Goal: Task Accomplishment & Management: Complete application form

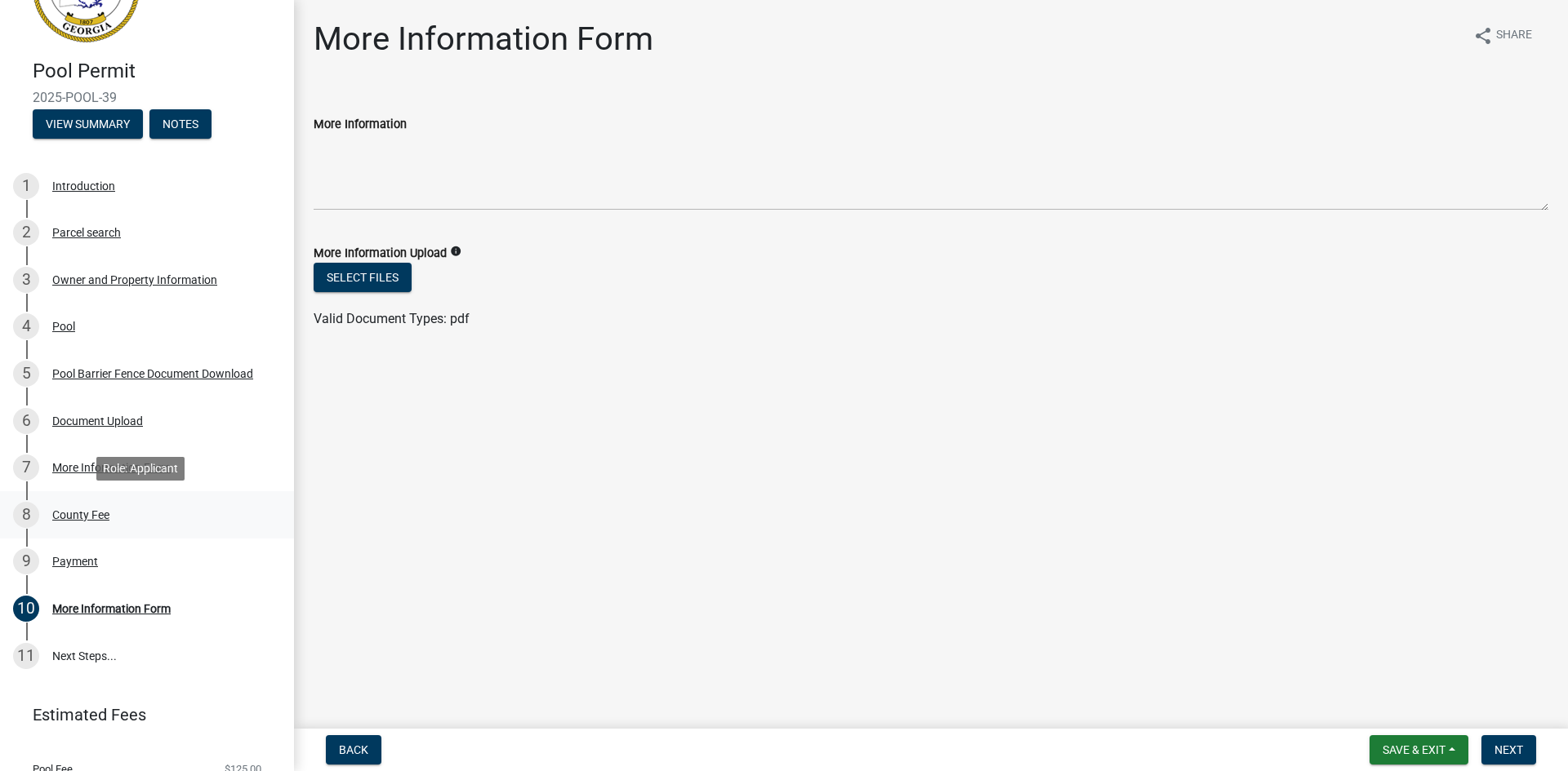
scroll to position [81, 0]
click at [1503, 741] on button "Next" at bounding box center [1508, 750] width 55 height 30
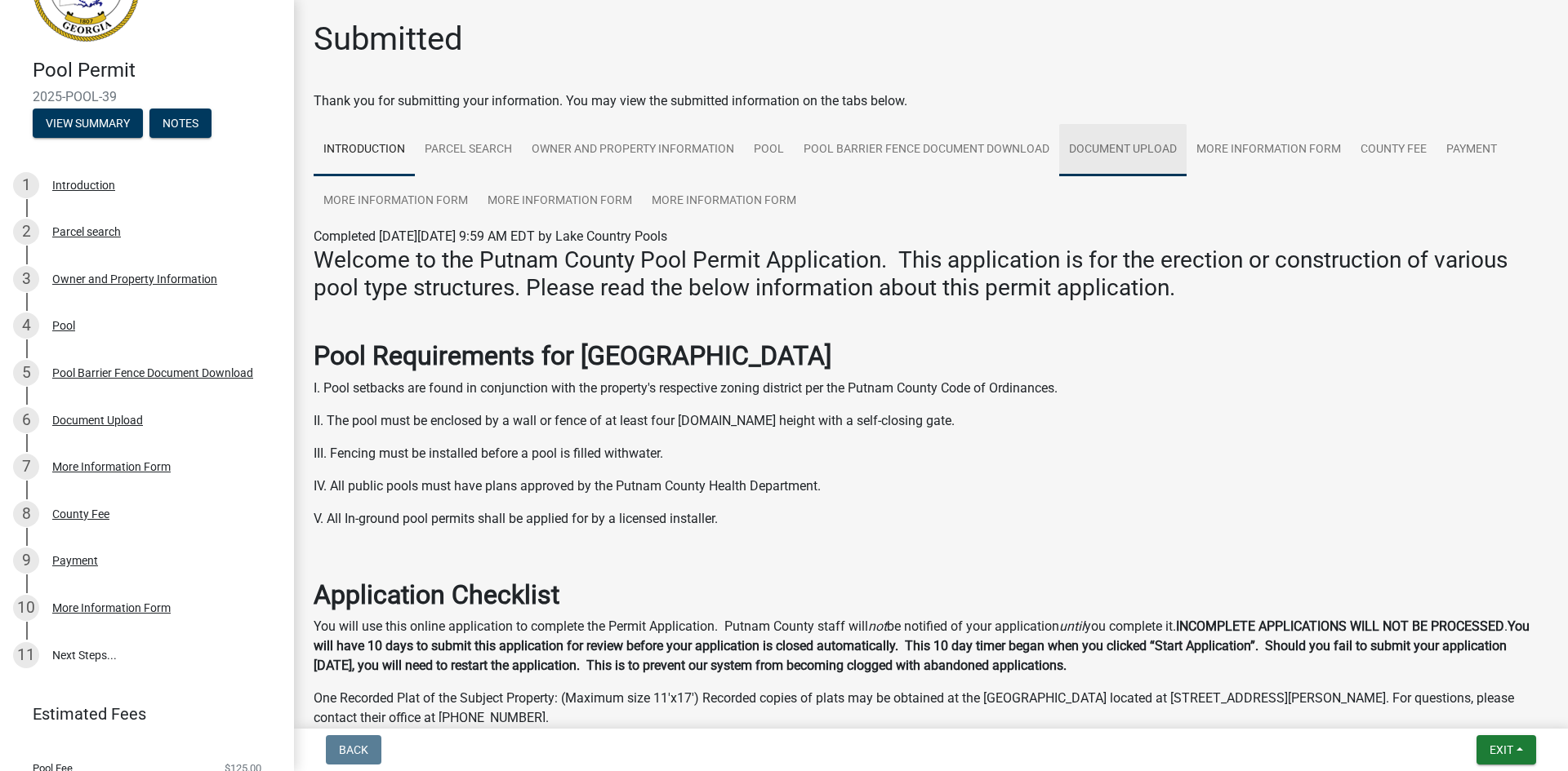
click at [1076, 141] on link "Document Upload" at bounding box center [1123, 150] width 127 height 52
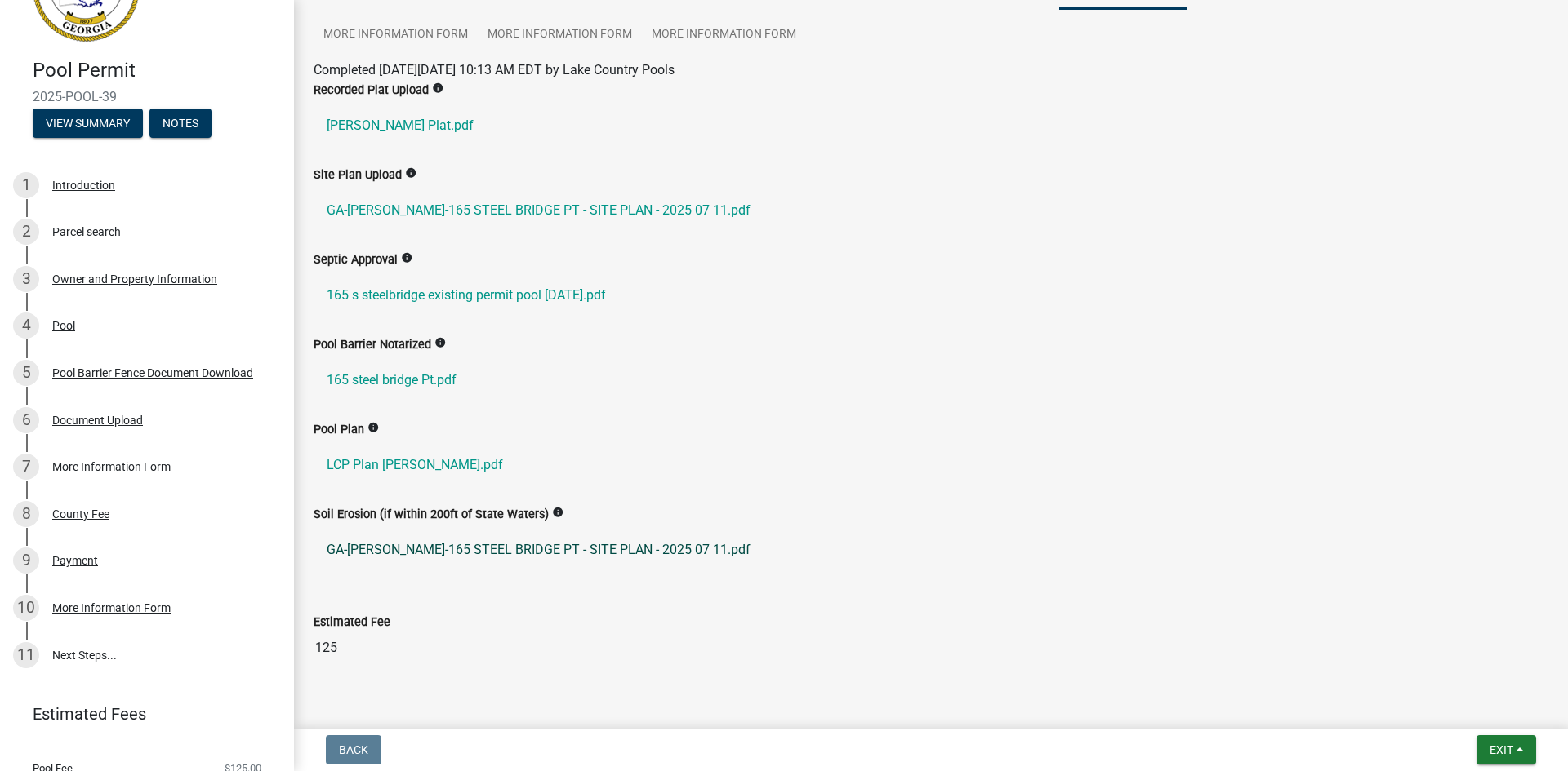
scroll to position [218, 0]
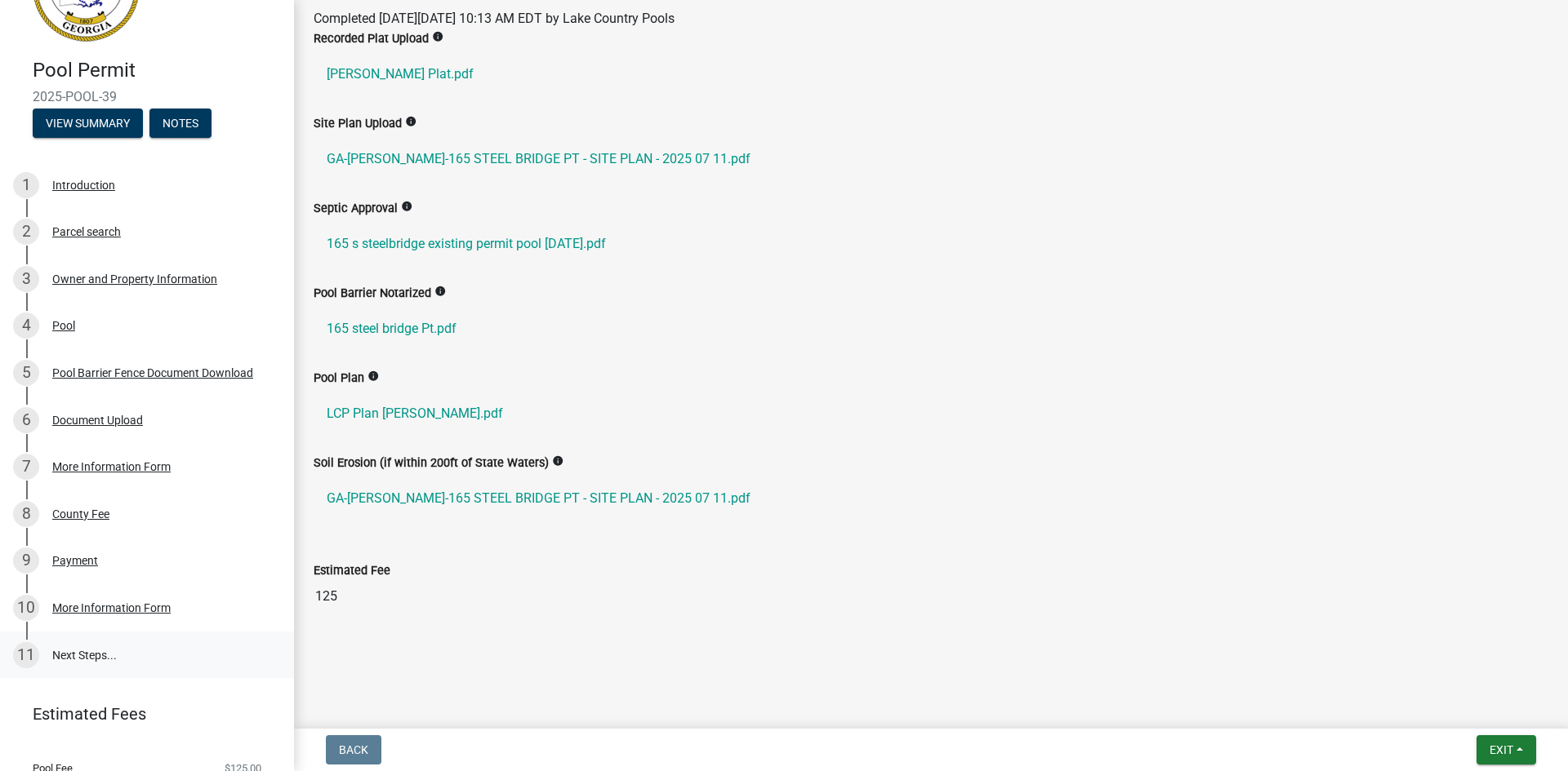
click at [106, 656] on link "11 Next Steps..." at bounding box center [147, 655] width 294 height 47
click at [97, 613] on div "More Information Form" at bounding box center [111, 608] width 118 height 12
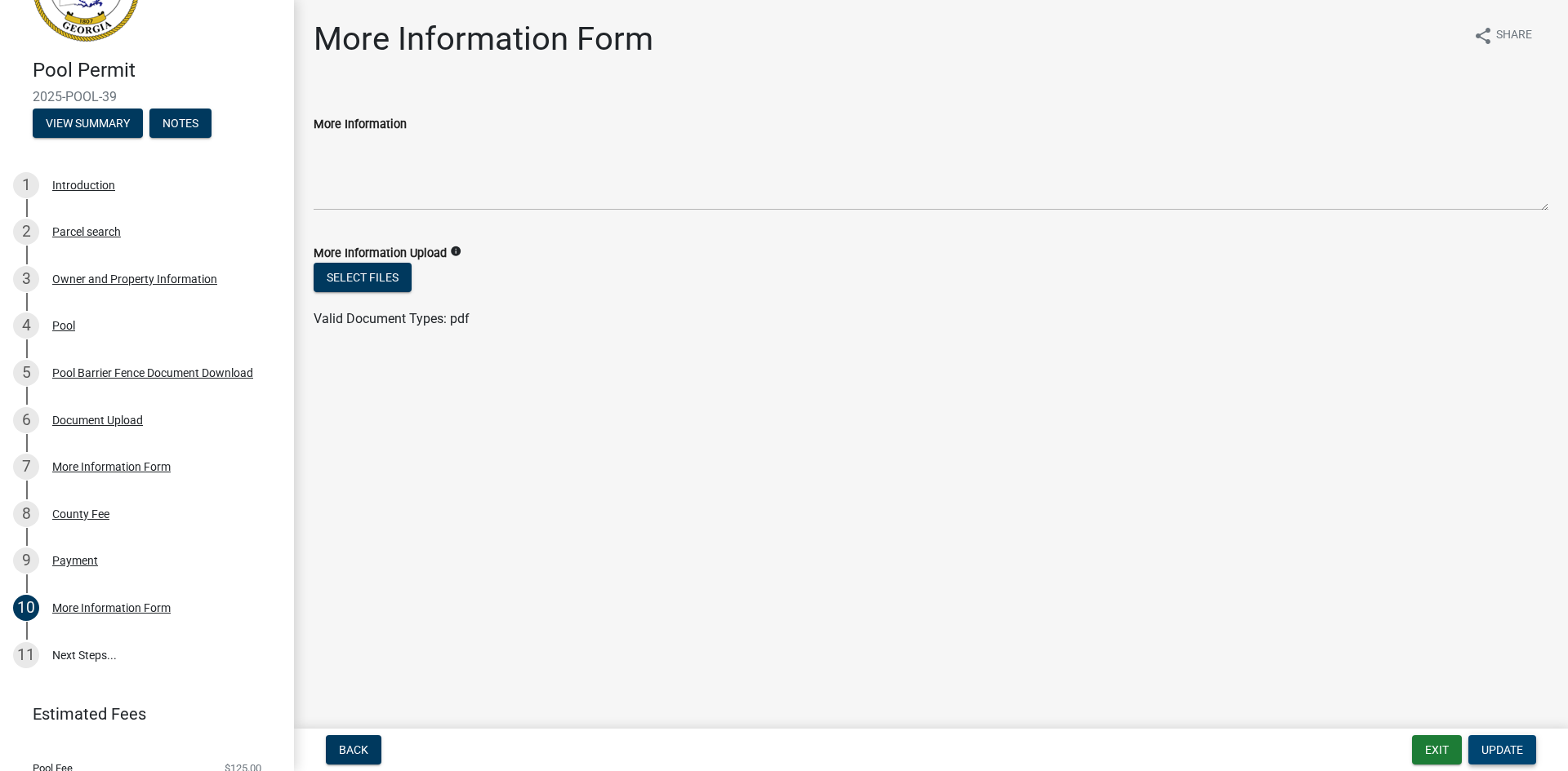
click at [1509, 751] on span "Update" at bounding box center [1502, 750] width 41 height 13
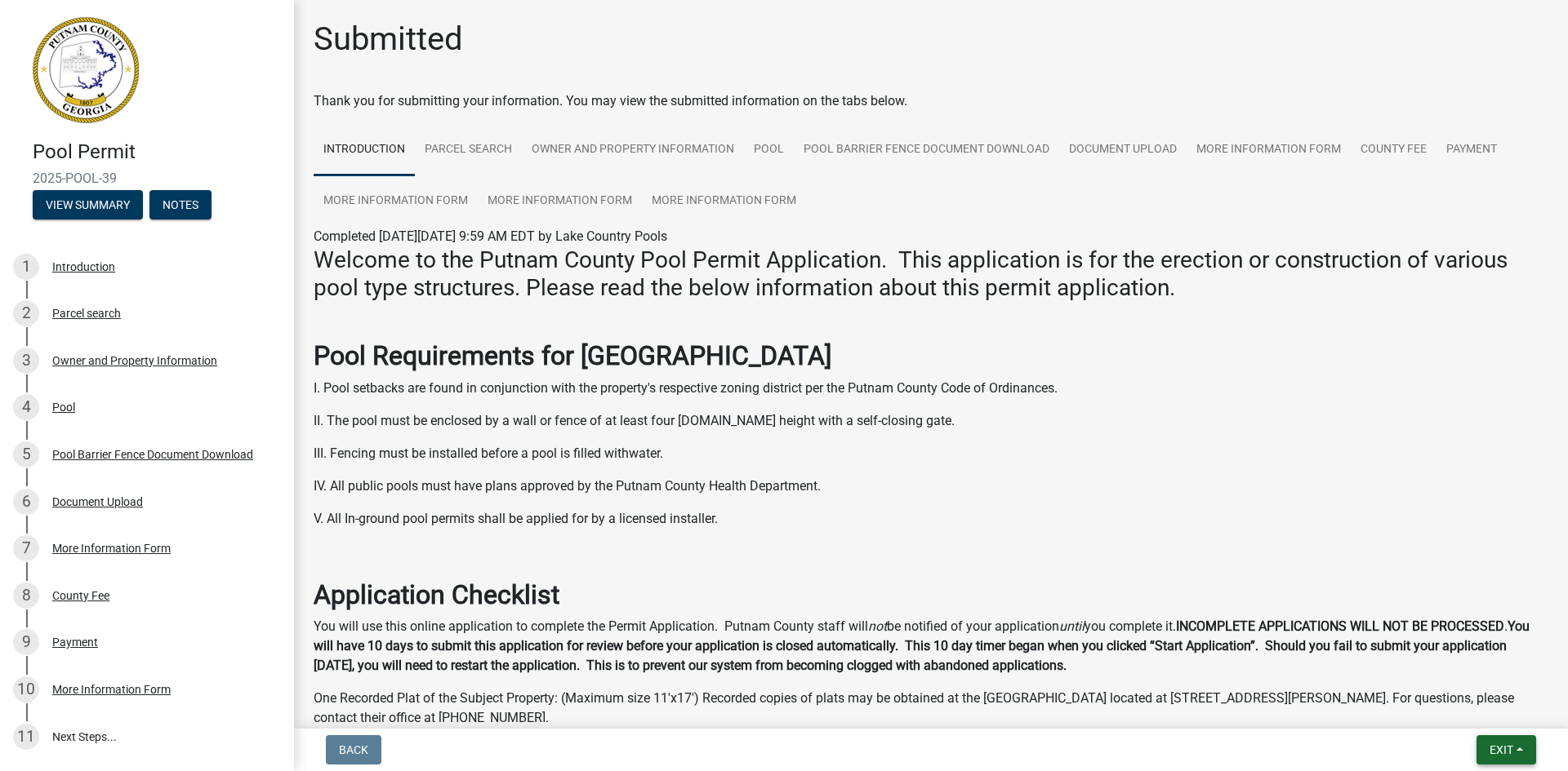
click at [1507, 750] on span "Exit" at bounding box center [1501, 750] width 23 height 13
click at [1470, 717] on button "Save & Exit" at bounding box center [1471, 707] width 131 height 39
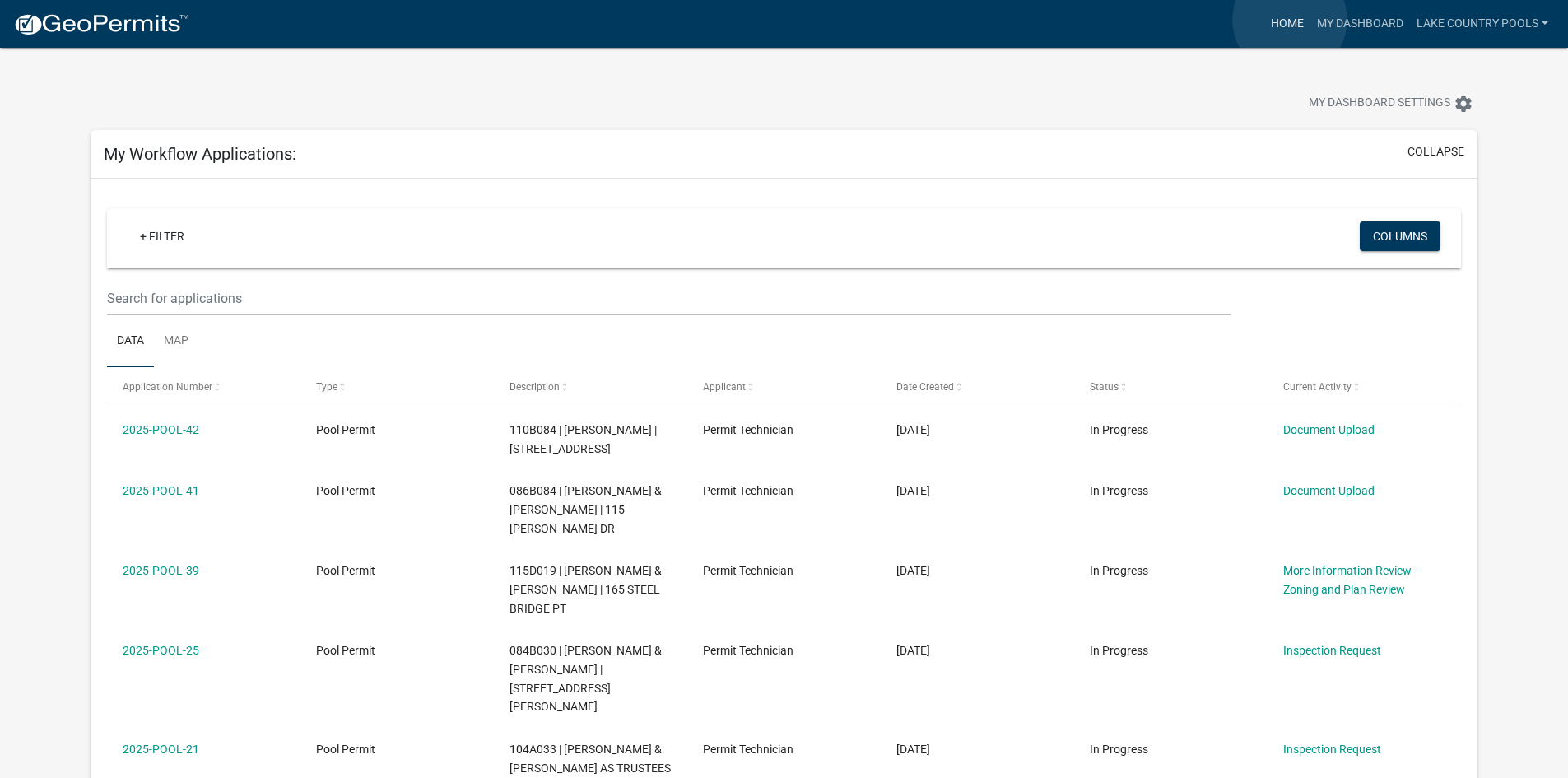
click at [1291, 20] on link "Home" at bounding box center [1287, 23] width 46 height 32
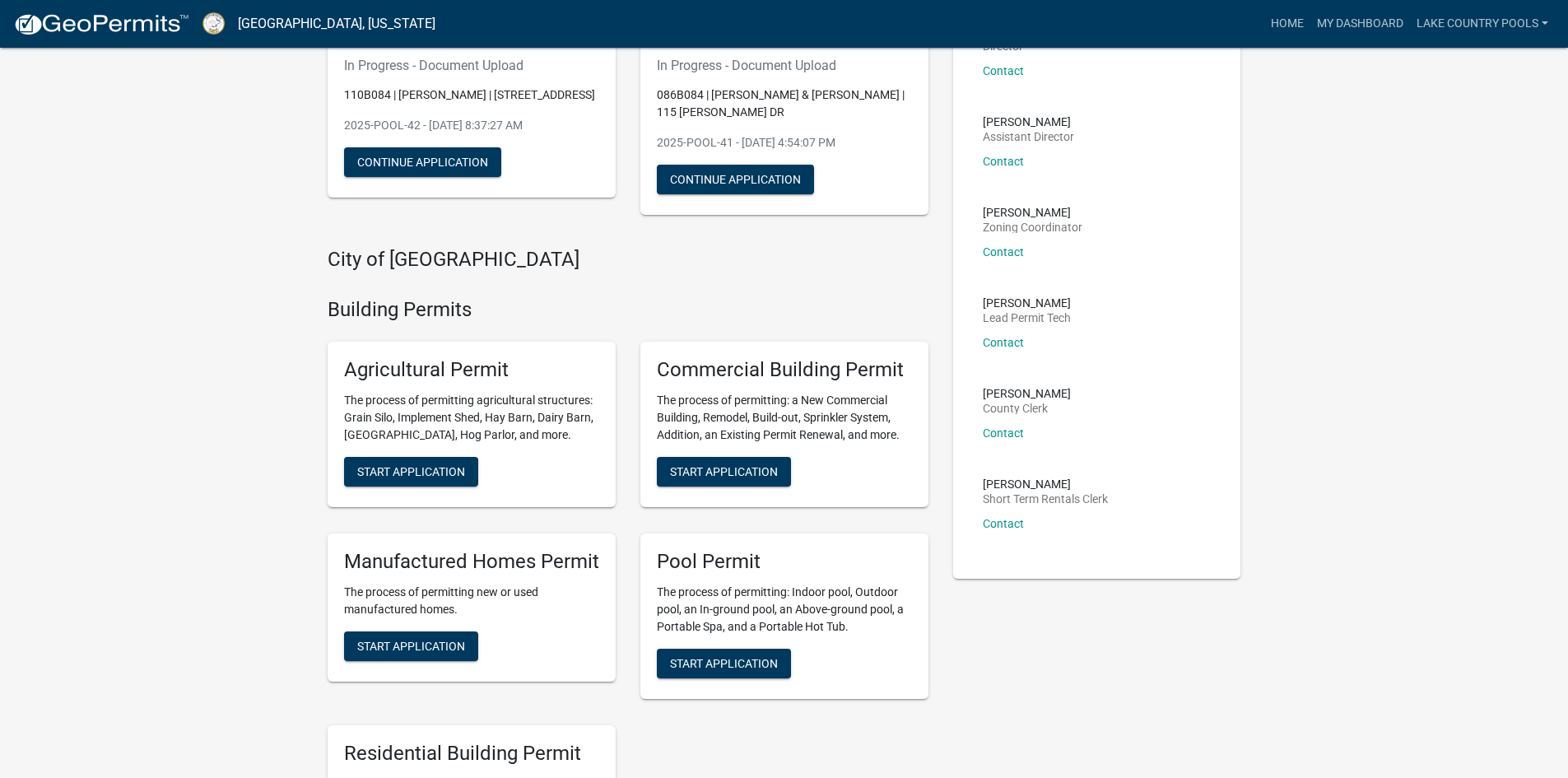
scroll to position [164, 0]
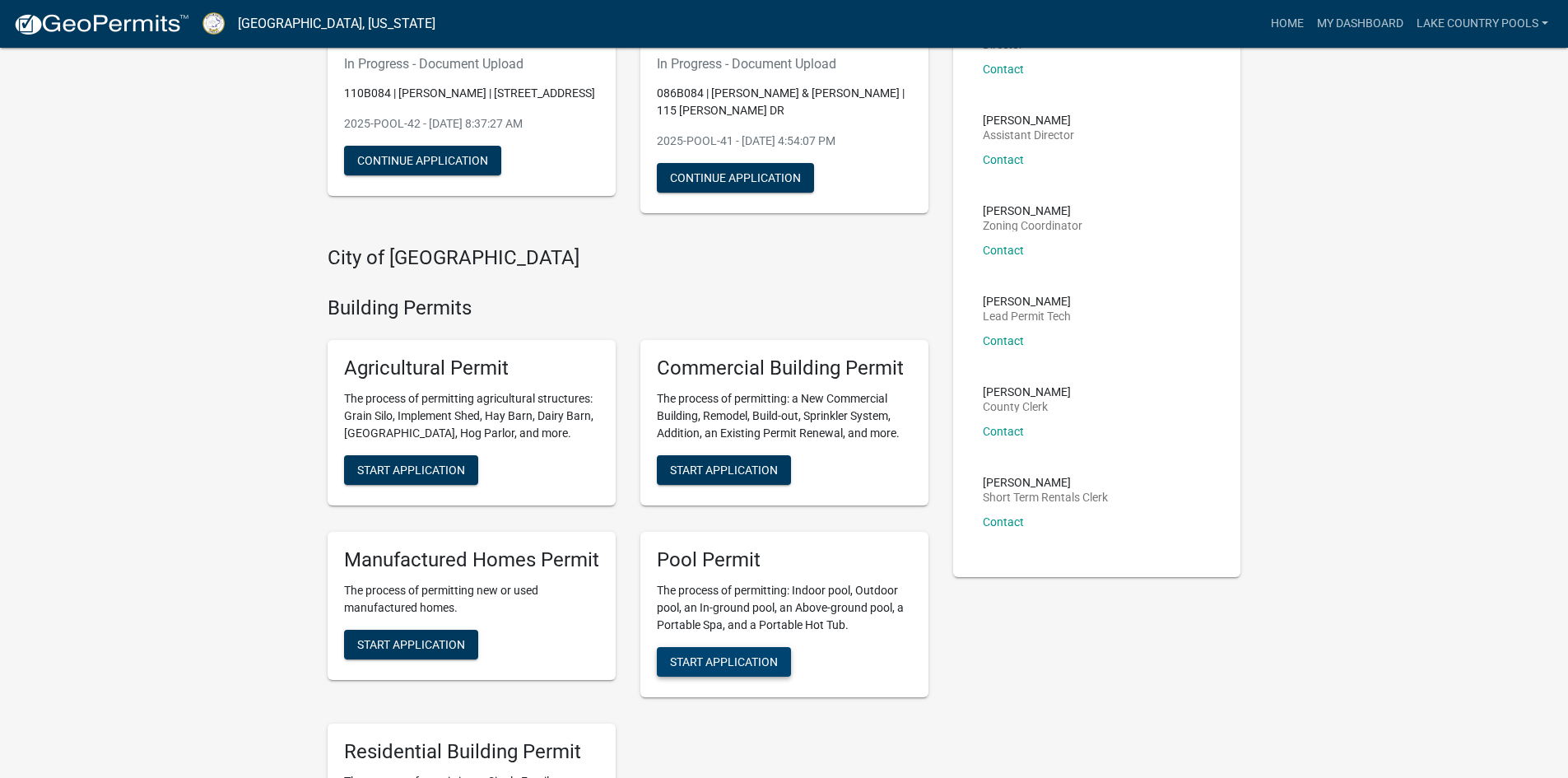
click at [748, 662] on span "Start Application" at bounding box center [723, 661] width 107 height 14
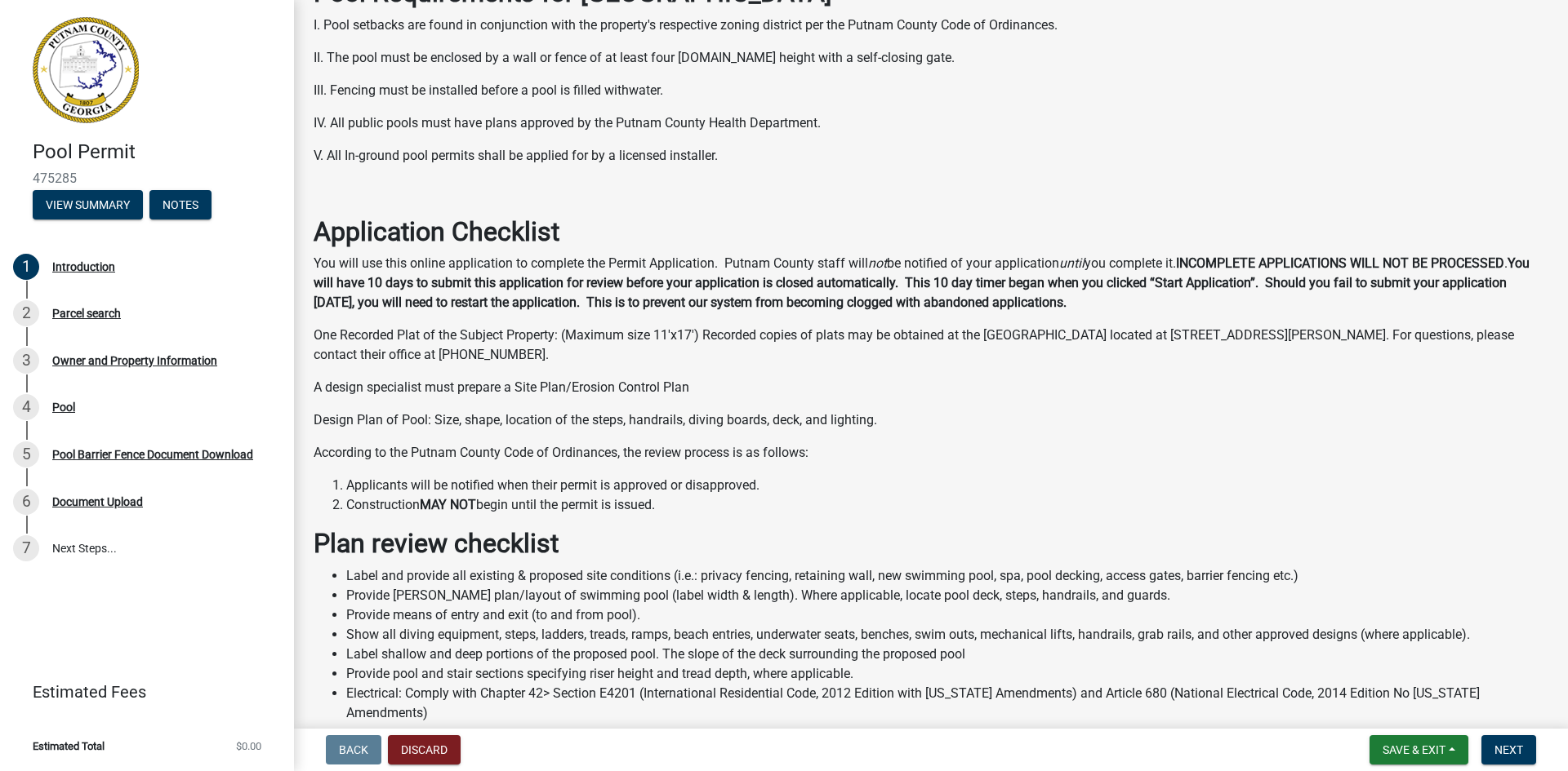
scroll to position [244, 0]
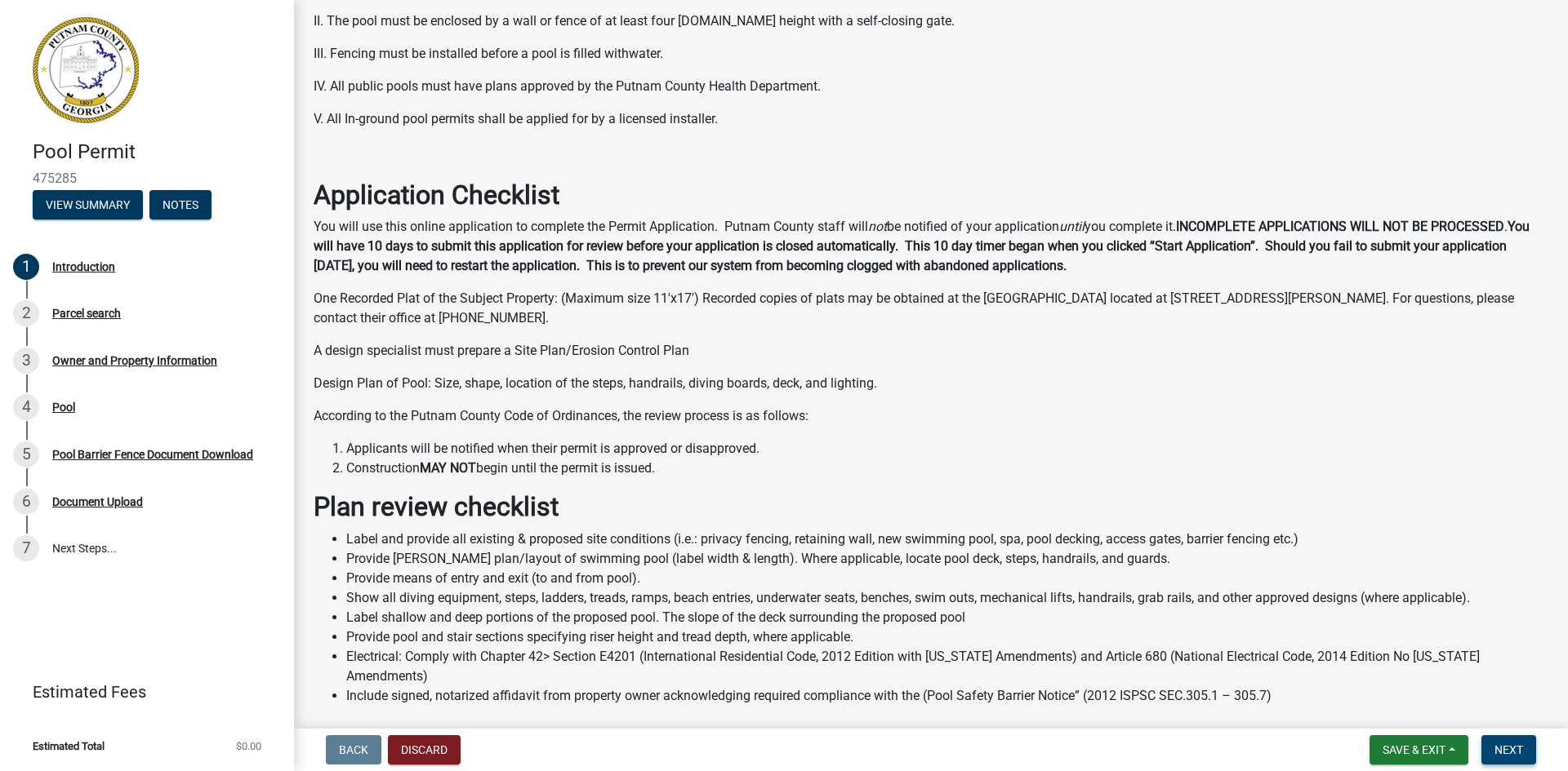
click at [1511, 752] on span "Next" at bounding box center [1509, 750] width 29 height 13
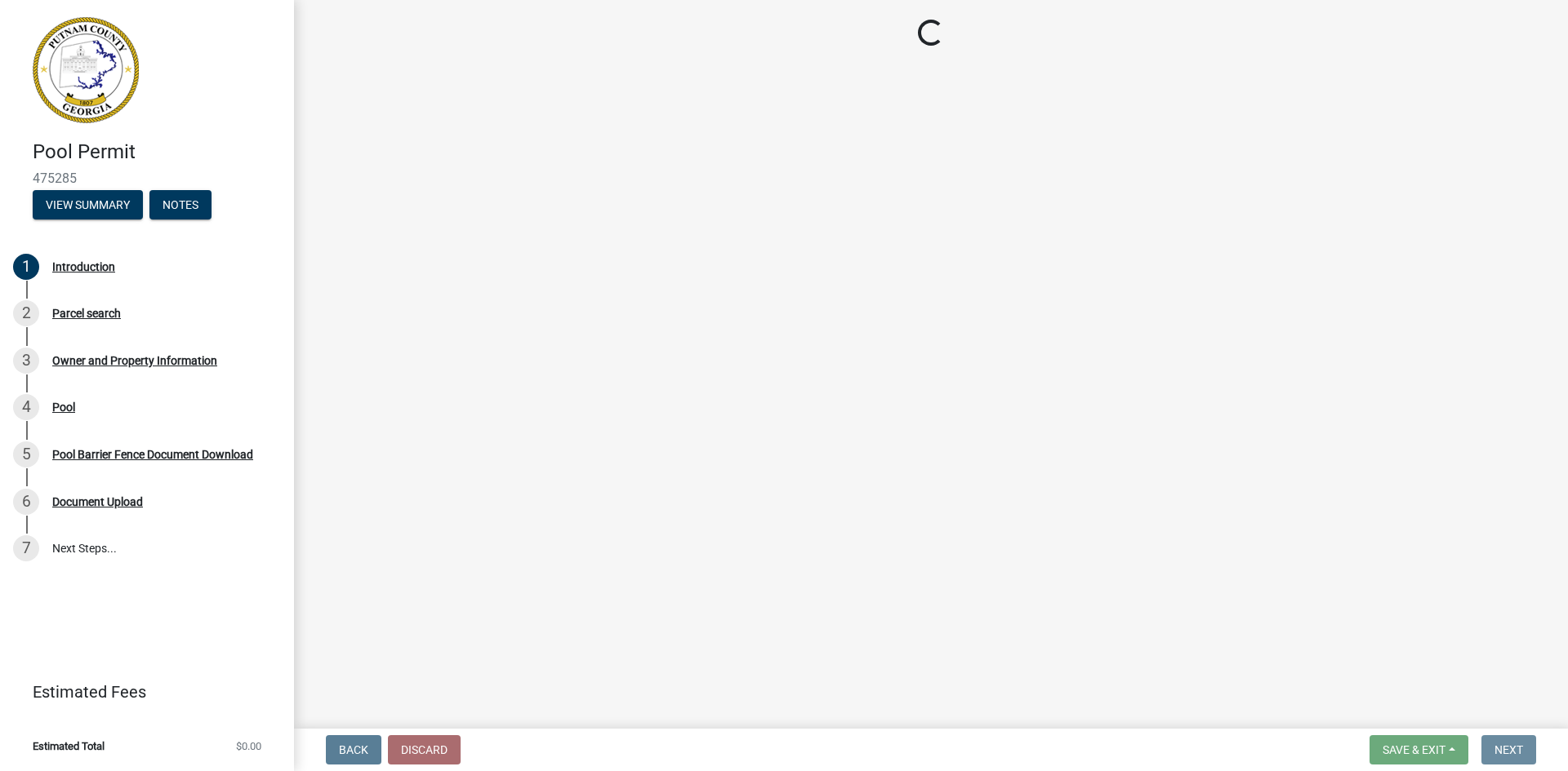
scroll to position [0, 0]
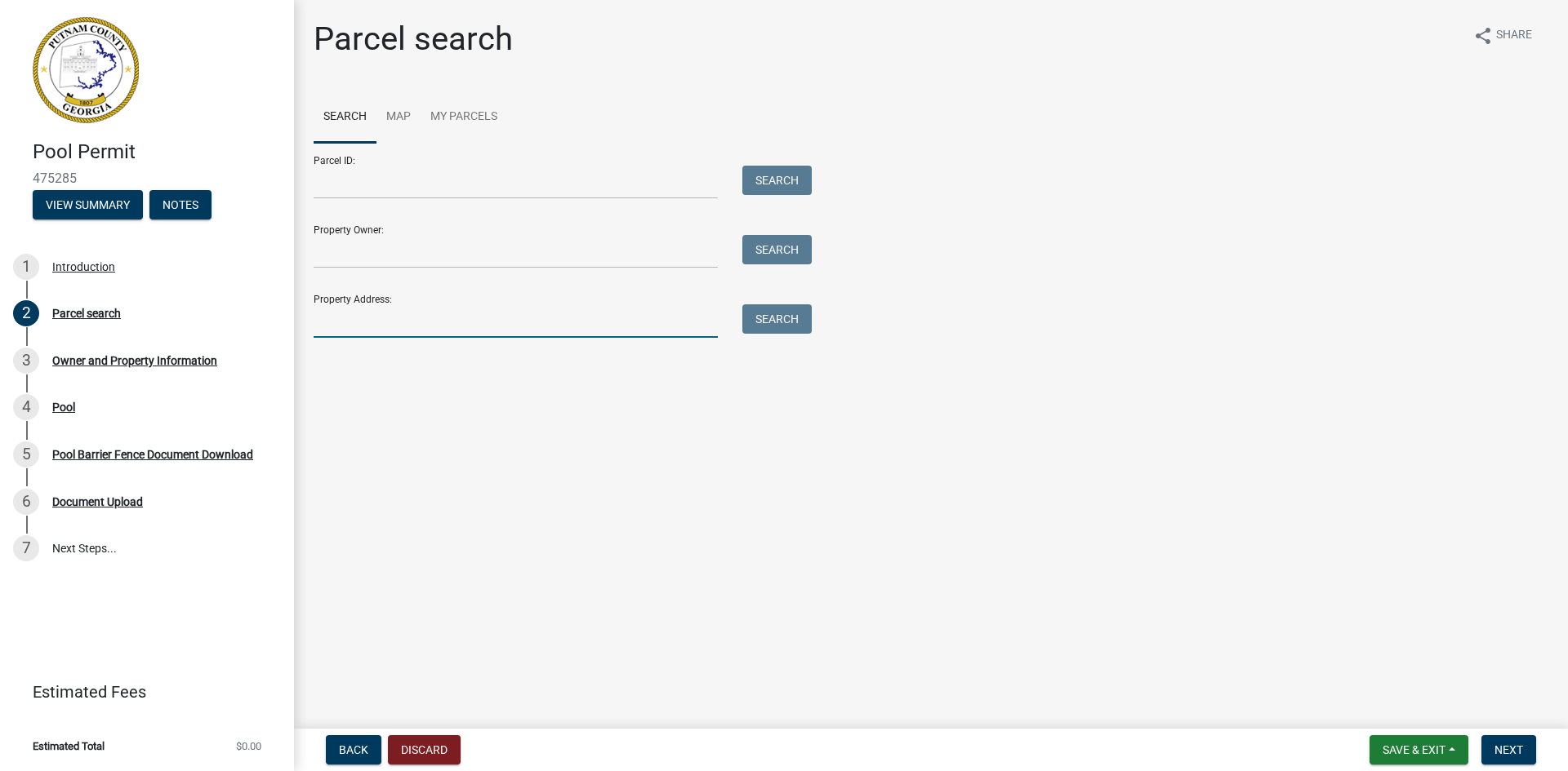
click at [421, 328] on input "Property Address:" at bounding box center [515, 321] width 404 height 33
click at [788, 321] on button "Search" at bounding box center [776, 319] width 69 height 30
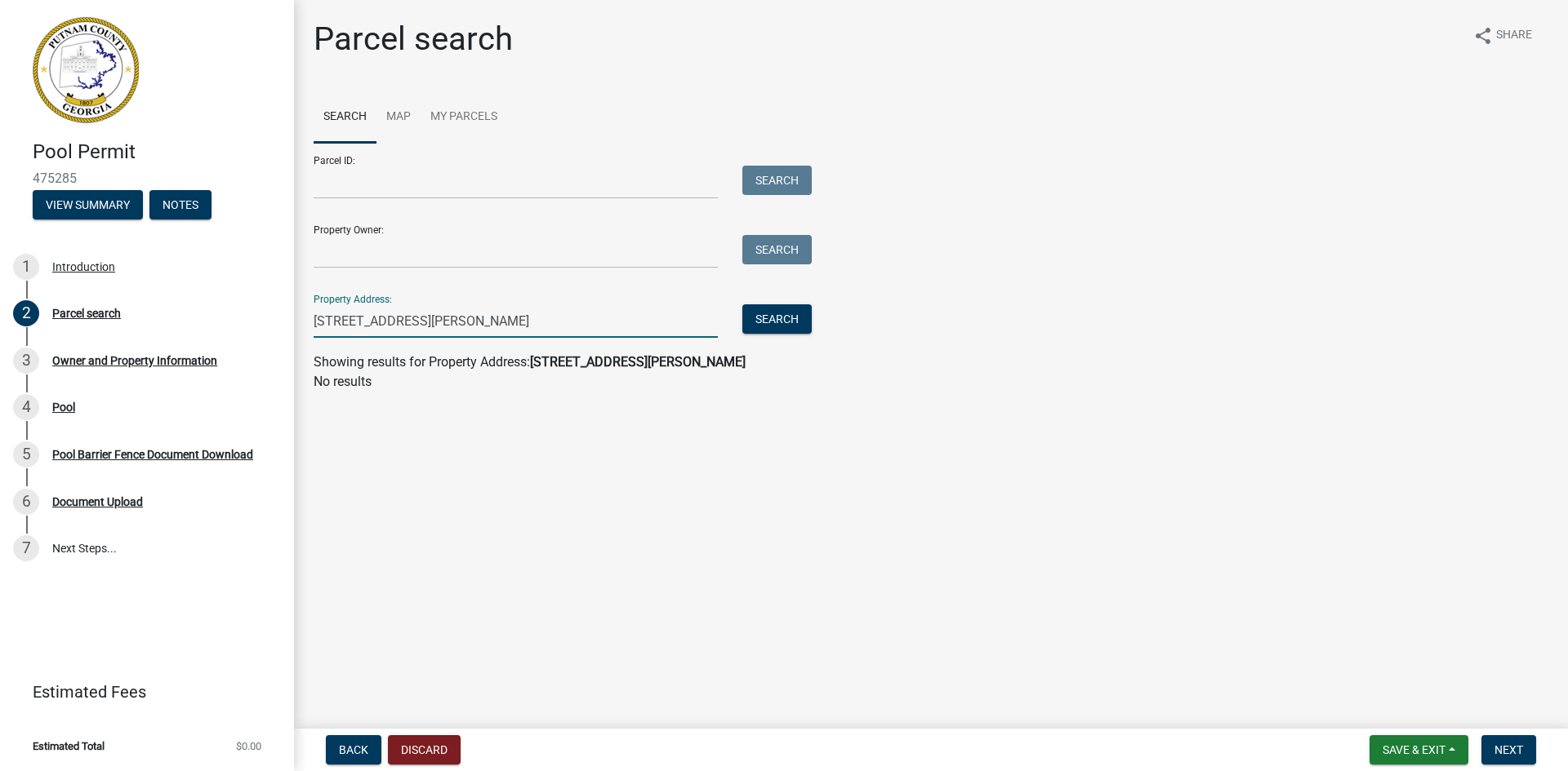
click at [407, 326] on input "[STREET_ADDRESS][PERSON_NAME]" at bounding box center [515, 321] width 404 height 33
type input "[STREET_ADDRESS][PERSON_NAME]"
click at [815, 320] on div "Search" at bounding box center [773, 321] width 86 height 33
click at [795, 321] on button "Search" at bounding box center [776, 319] width 69 height 30
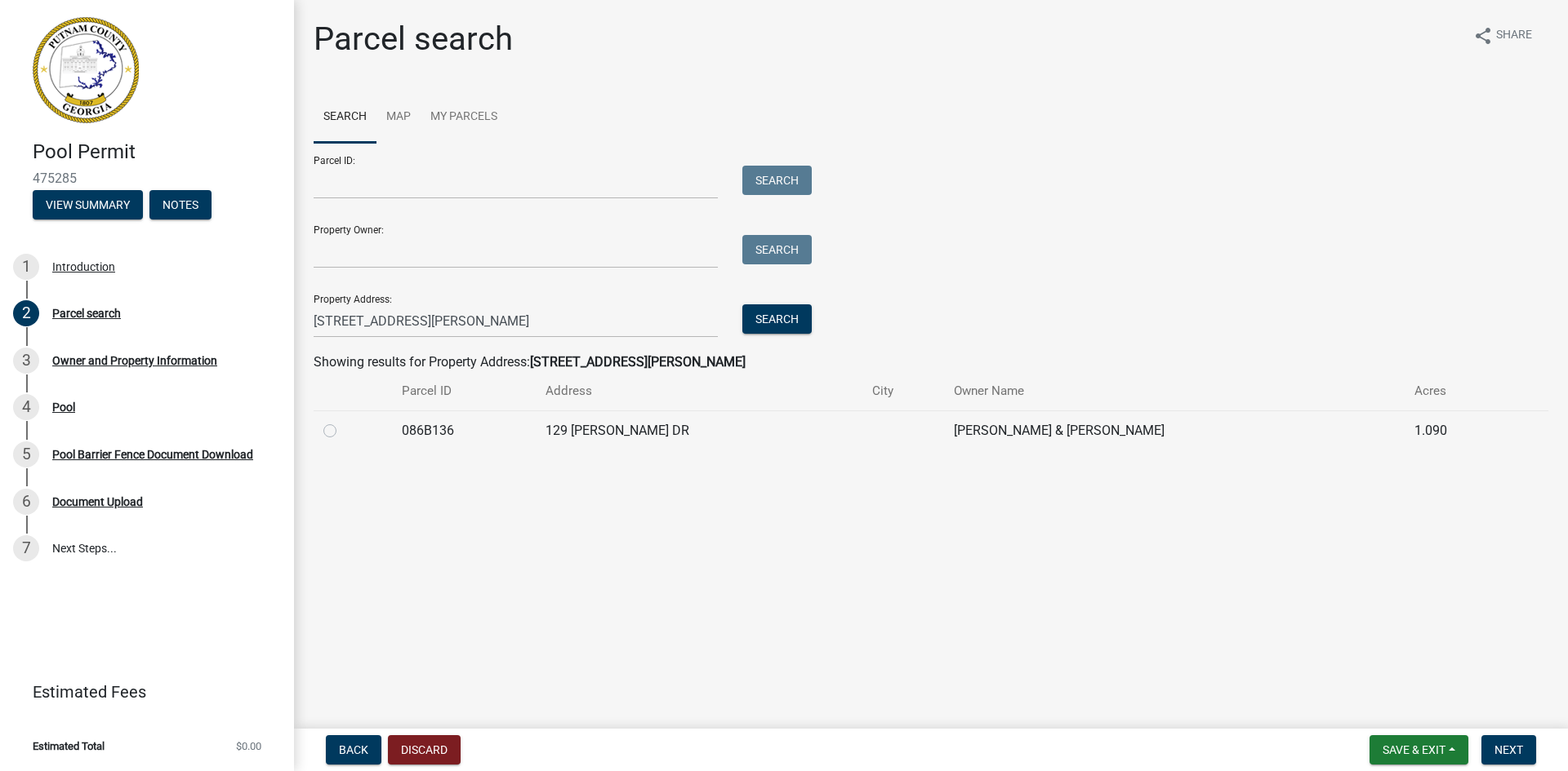
click at [343, 421] on label at bounding box center [343, 421] width 0 height 0
click at [343, 432] on input "radio" at bounding box center [349, 426] width 11 height 11
radio input "true"
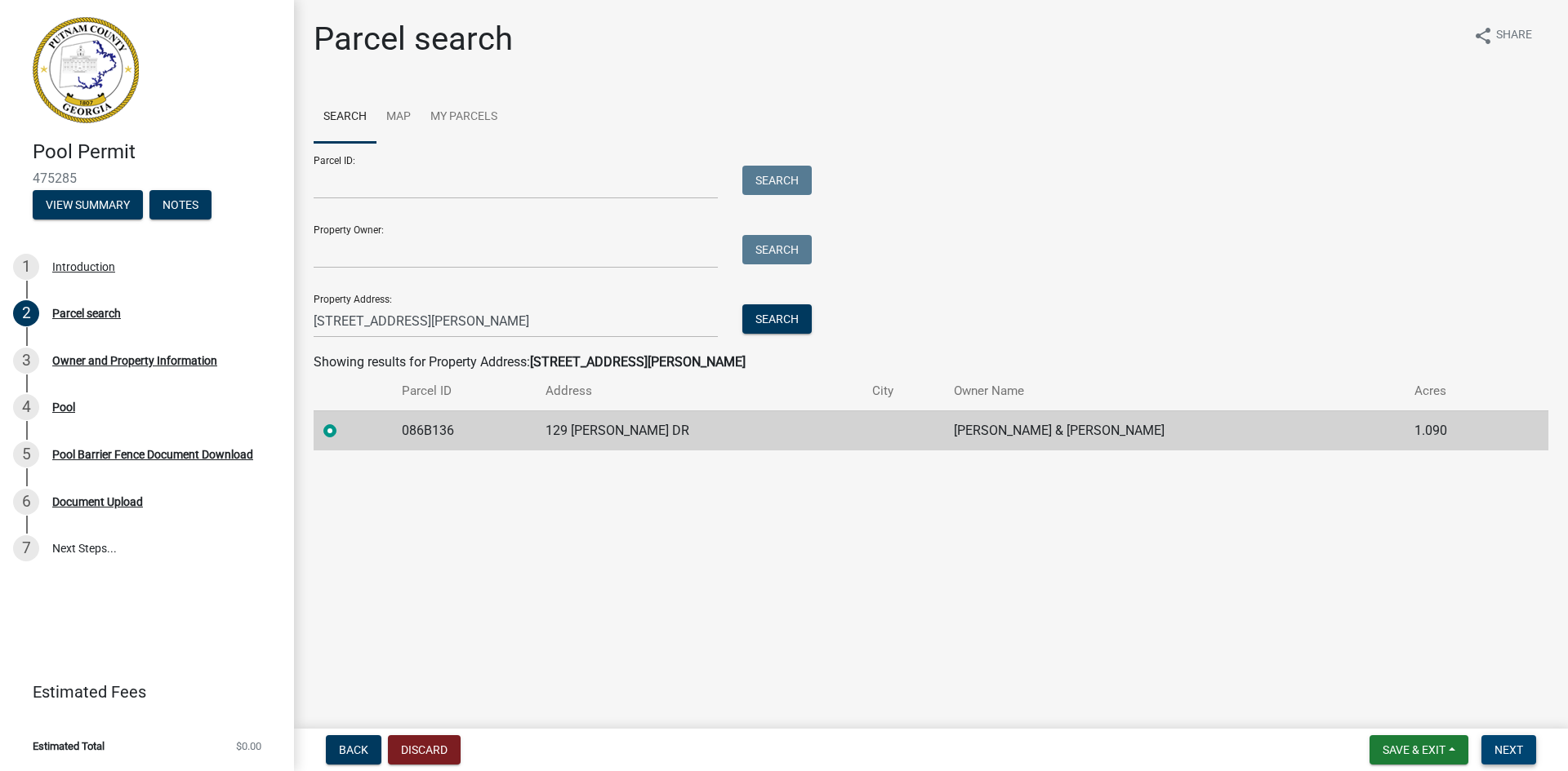
click at [1503, 756] on span "Next" at bounding box center [1509, 750] width 29 height 13
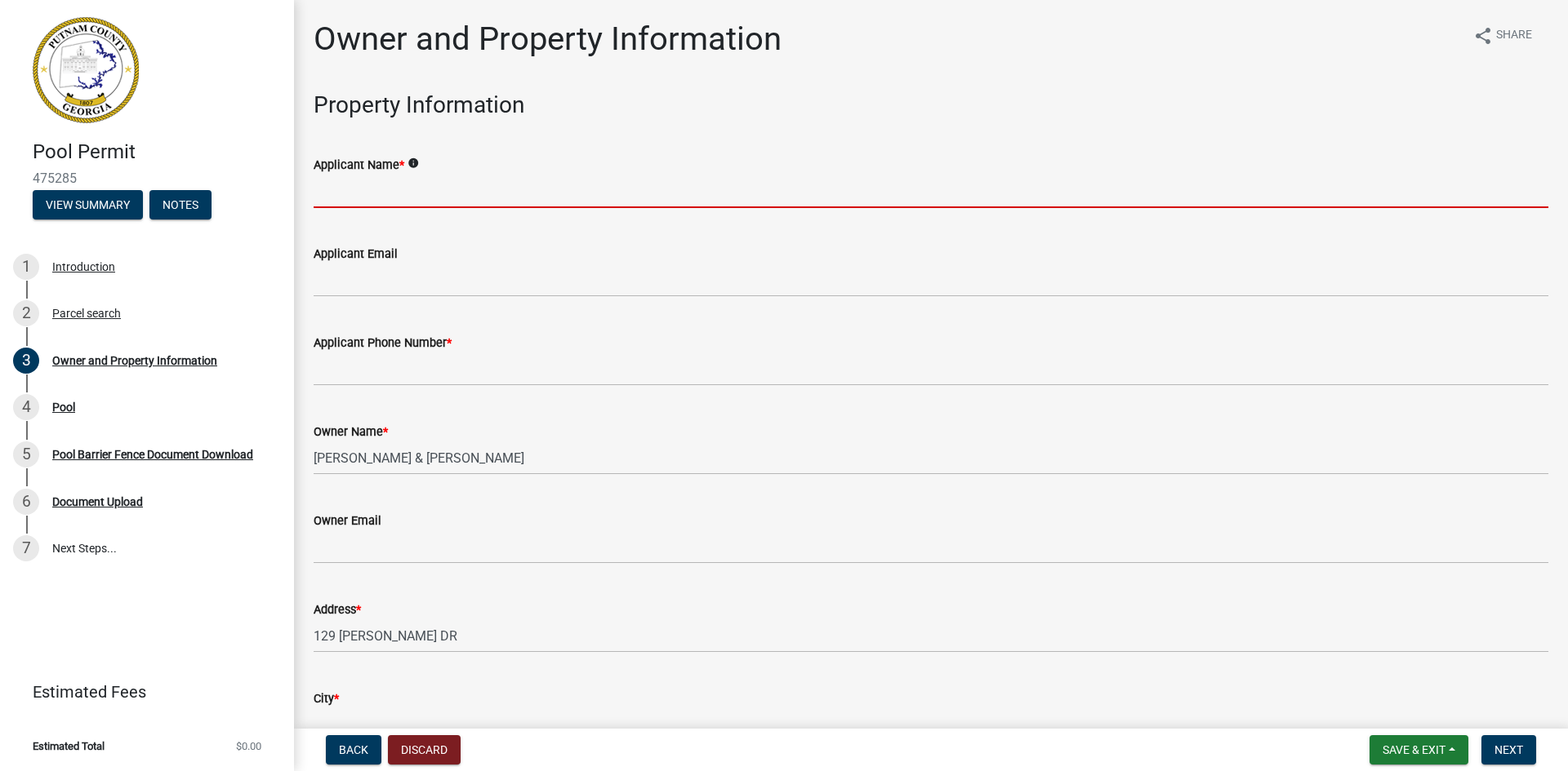
click at [374, 187] on input "Applicant Name *" at bounding box center [931, 191] width 1235 height 33
type input "[PERSON_NAME]"
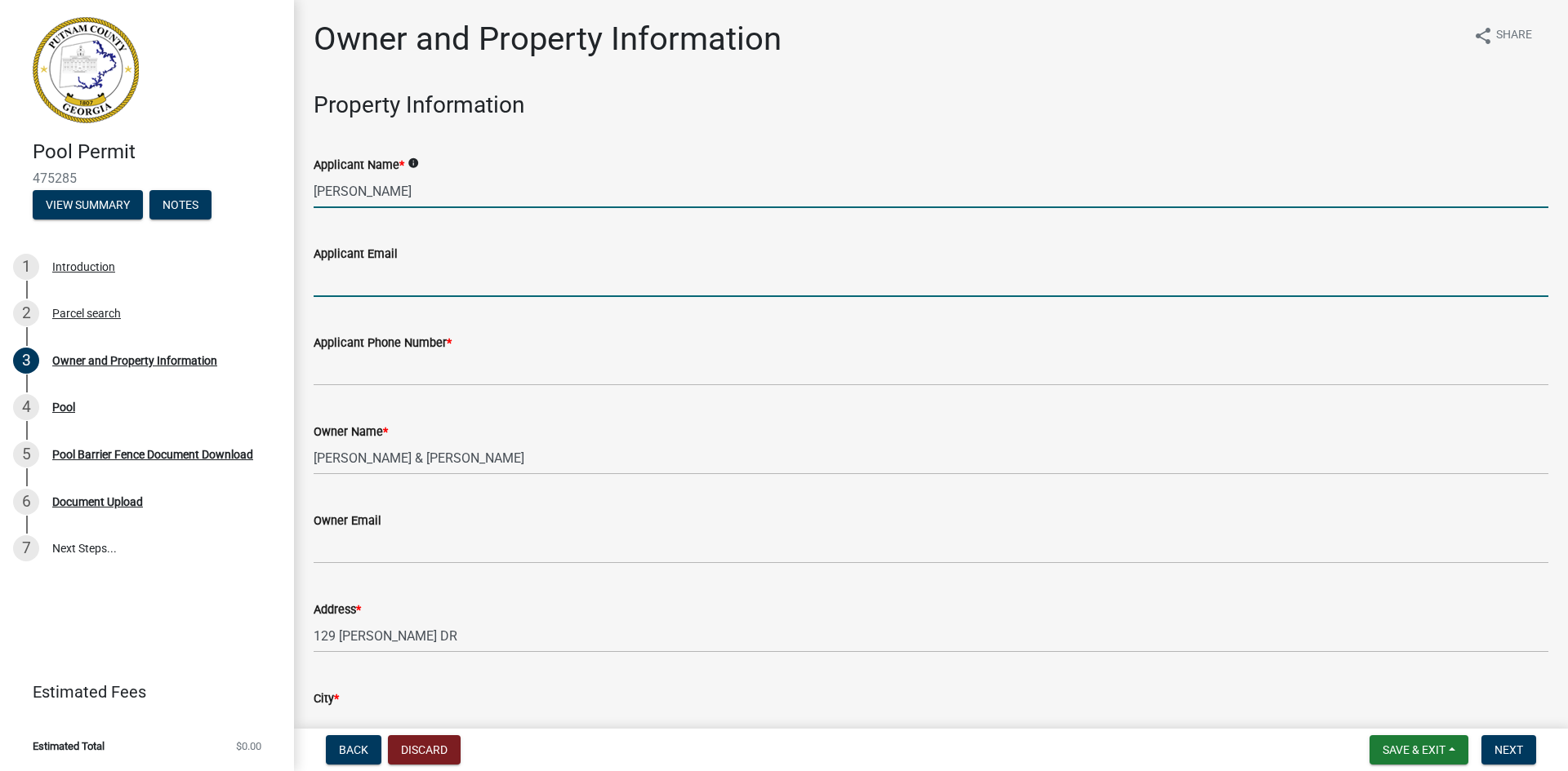
type input "[PERSON_NAME][EMAIL_ADDRESS][DOMAIN_NAME]"
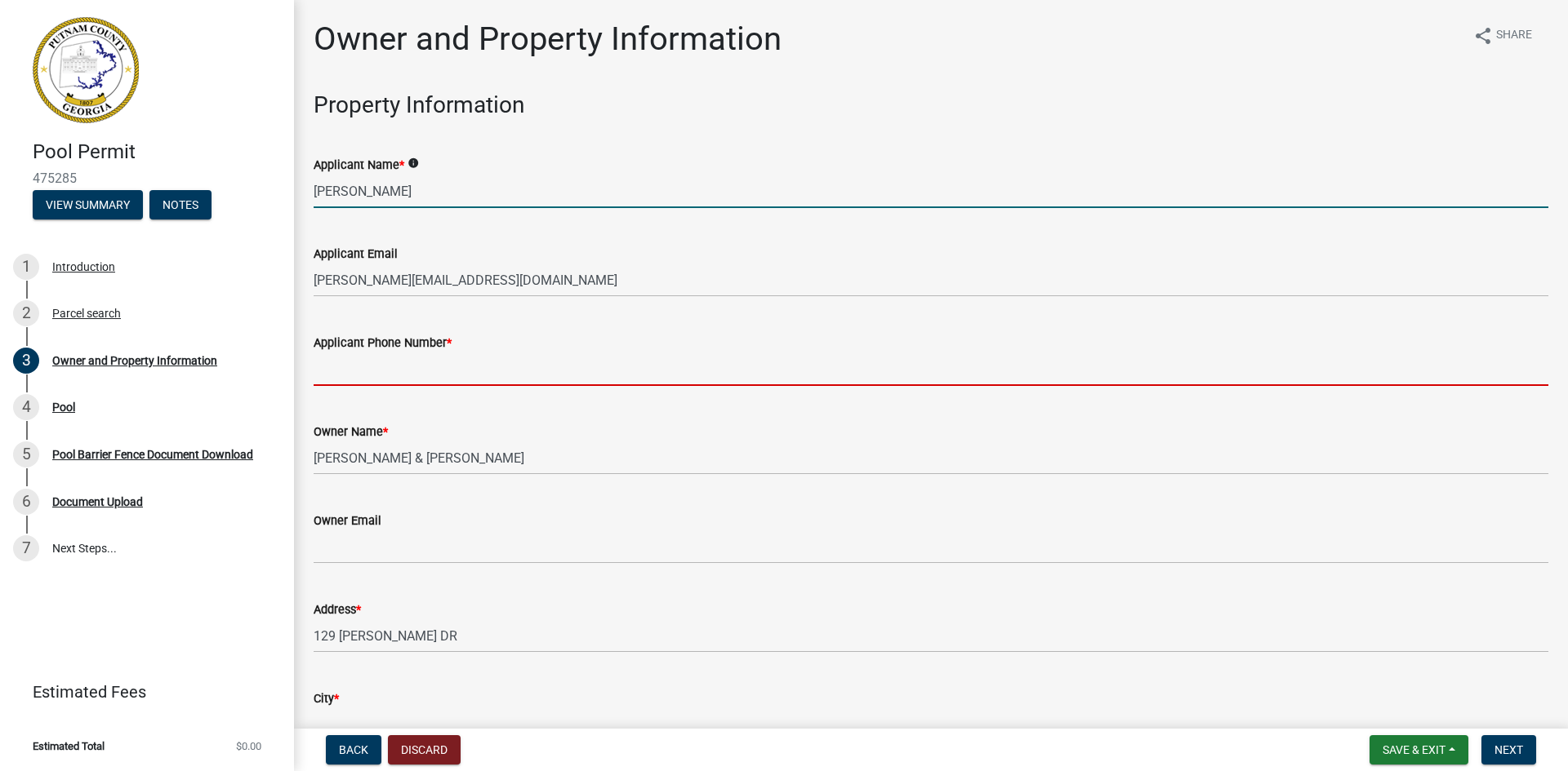
type input "7064734047"
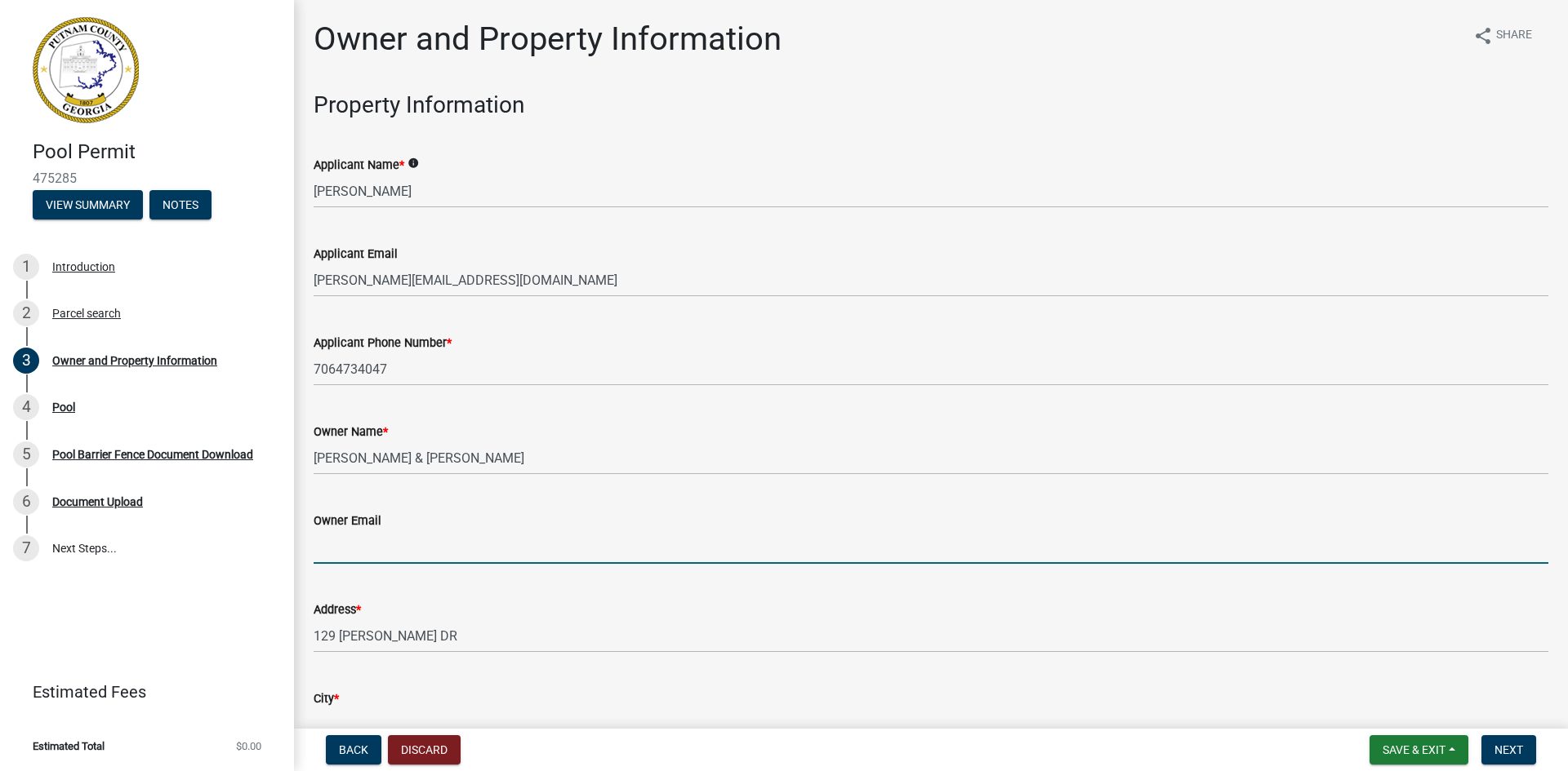
click at [339, 553] on input "Owner Email" at bounding box center [931, 546] width 1235 height 33
paste input "[EMAIL_ADDRESS][DOMAIN_NAME] /"
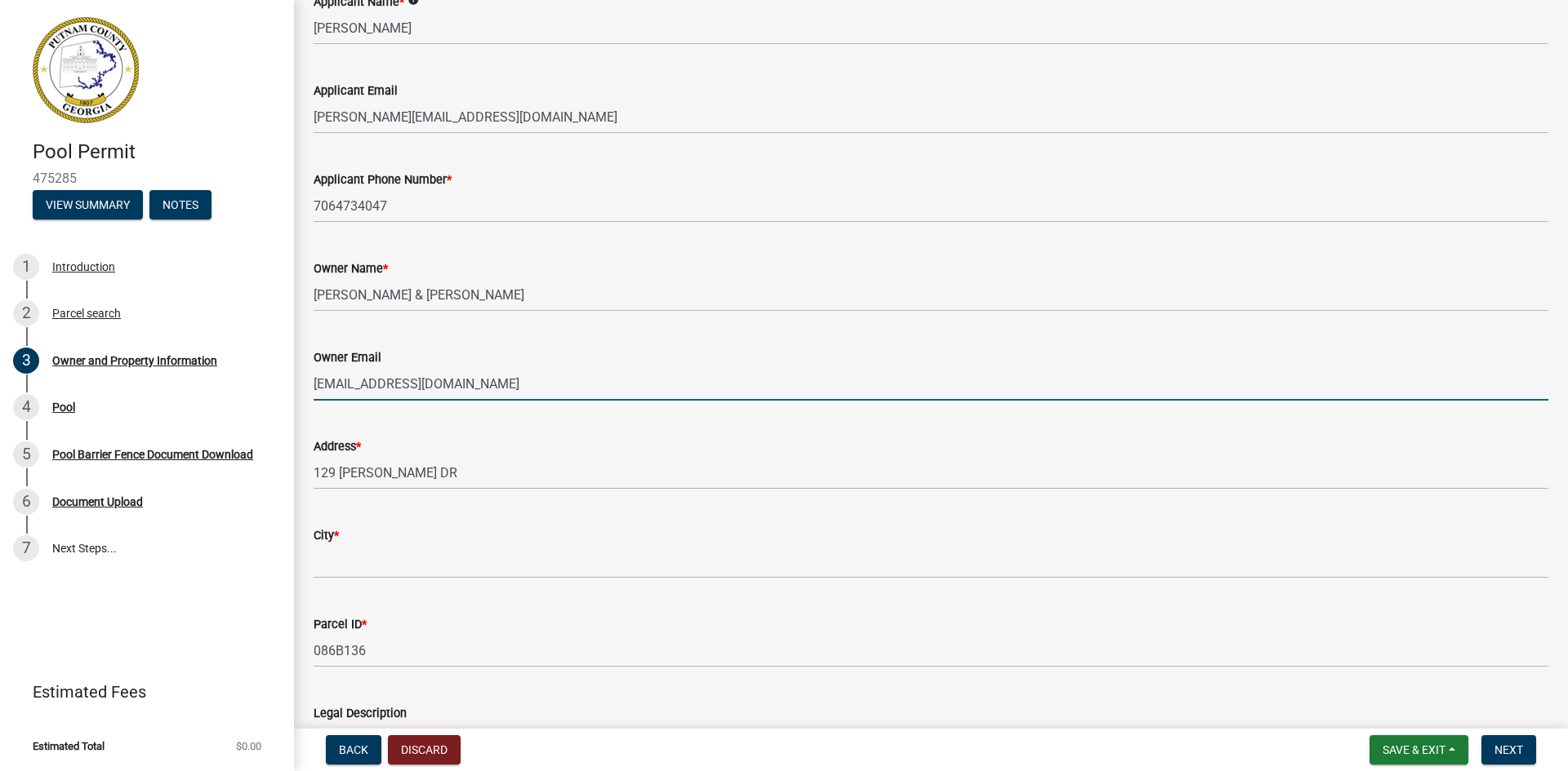
scroll to position [244, 0]
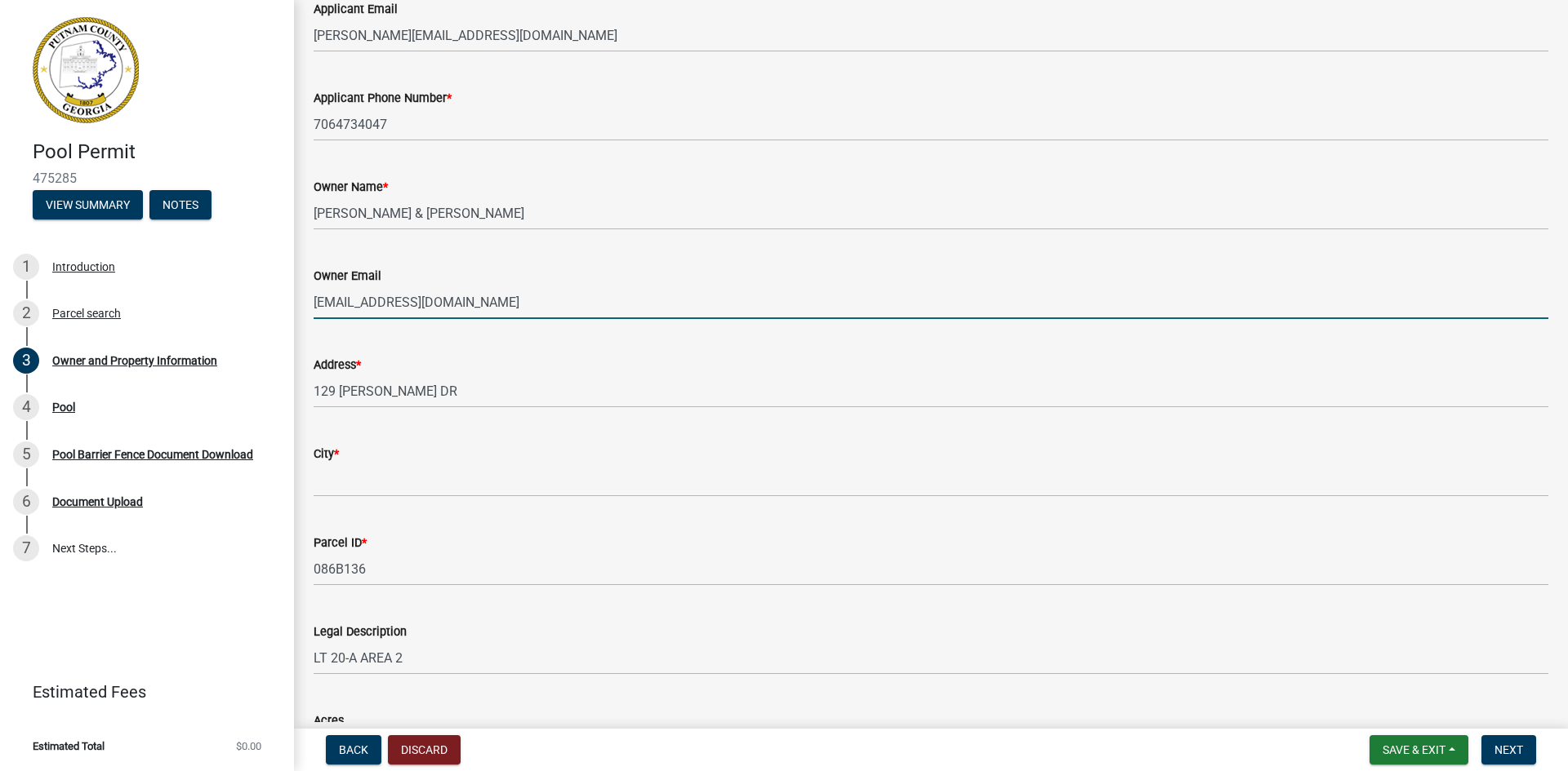
type input "[EMAIL_ADDRESS][DOMAIN_NAME]"
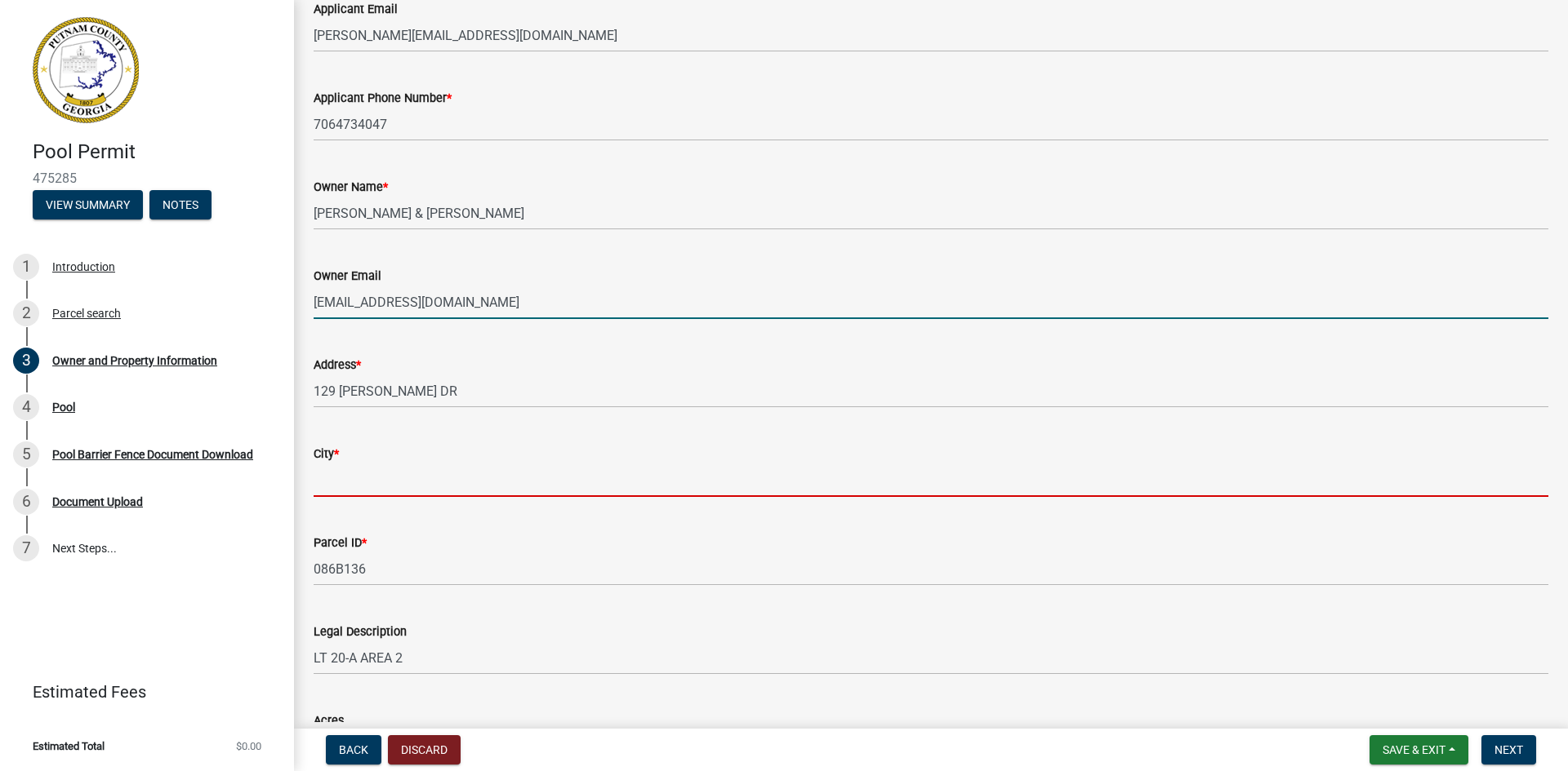
click at [465, 489] on input "City *" at bounding box center [931, 480] width 1235 height 33
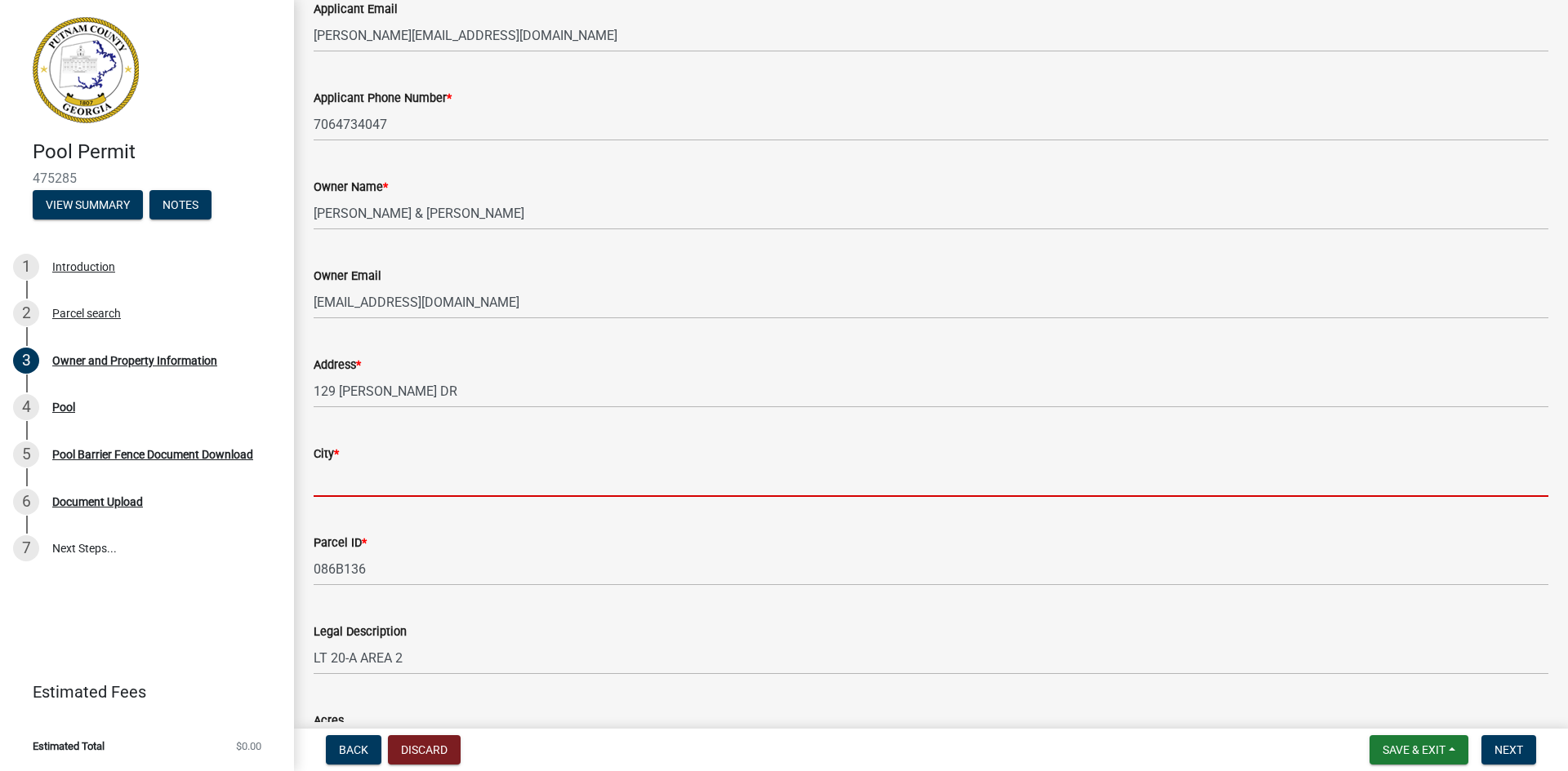
type input "Eatonton"
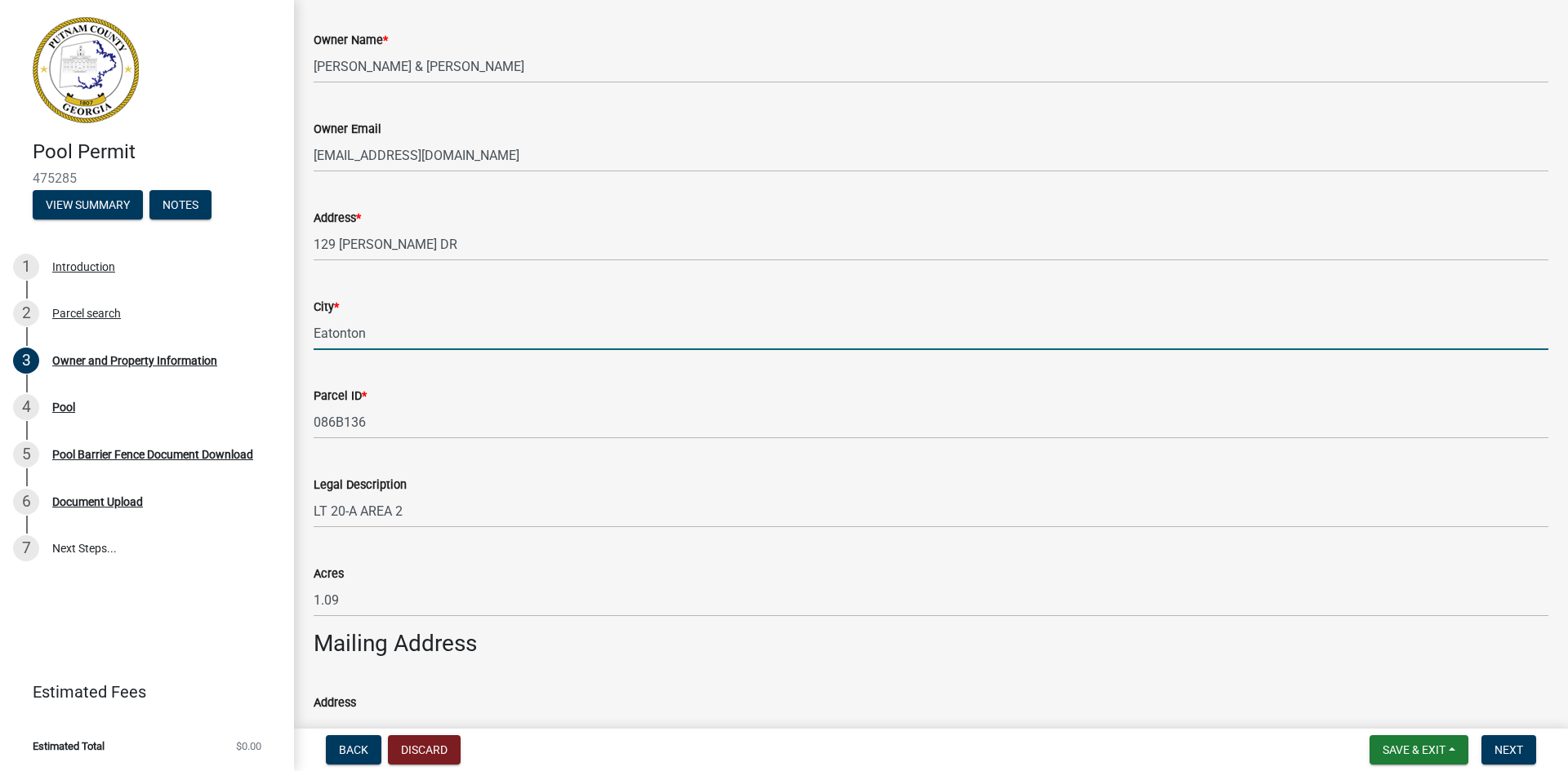
scroll to position [408, 0]
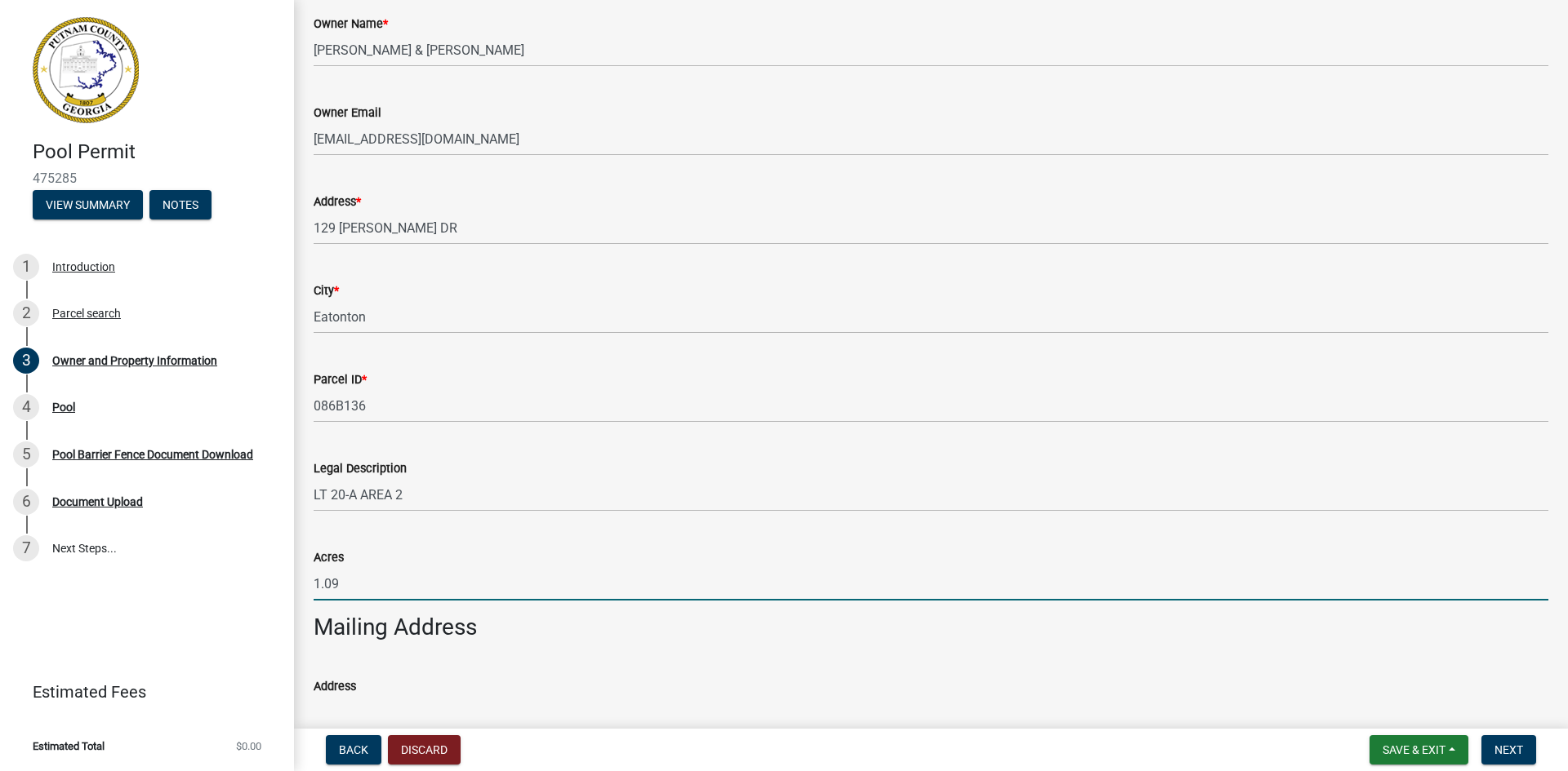
click at [428, 587] on input "1.09" at bounding box center [931, 583] width 1235 height 33
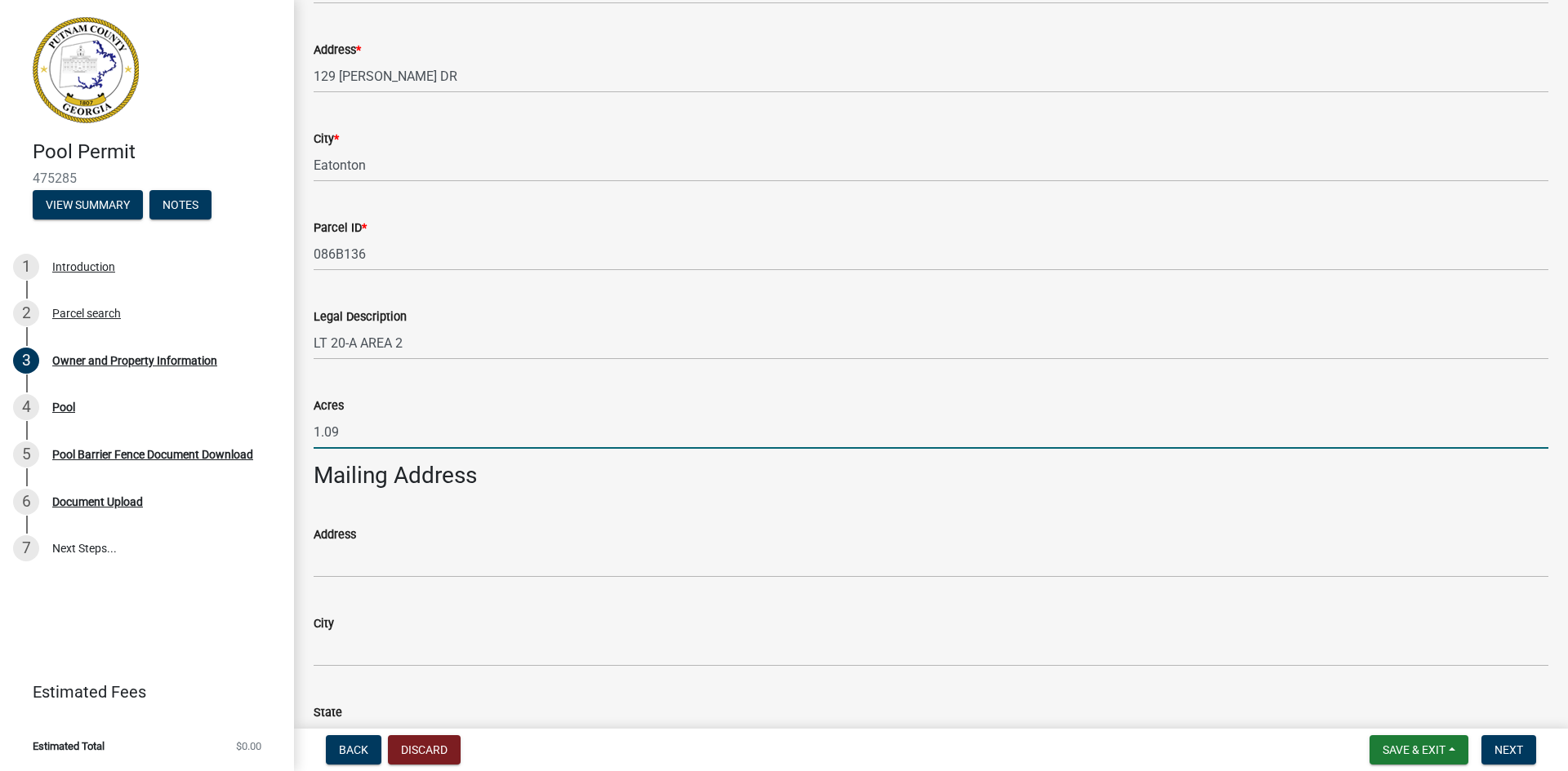
scroll to position [571, 0]
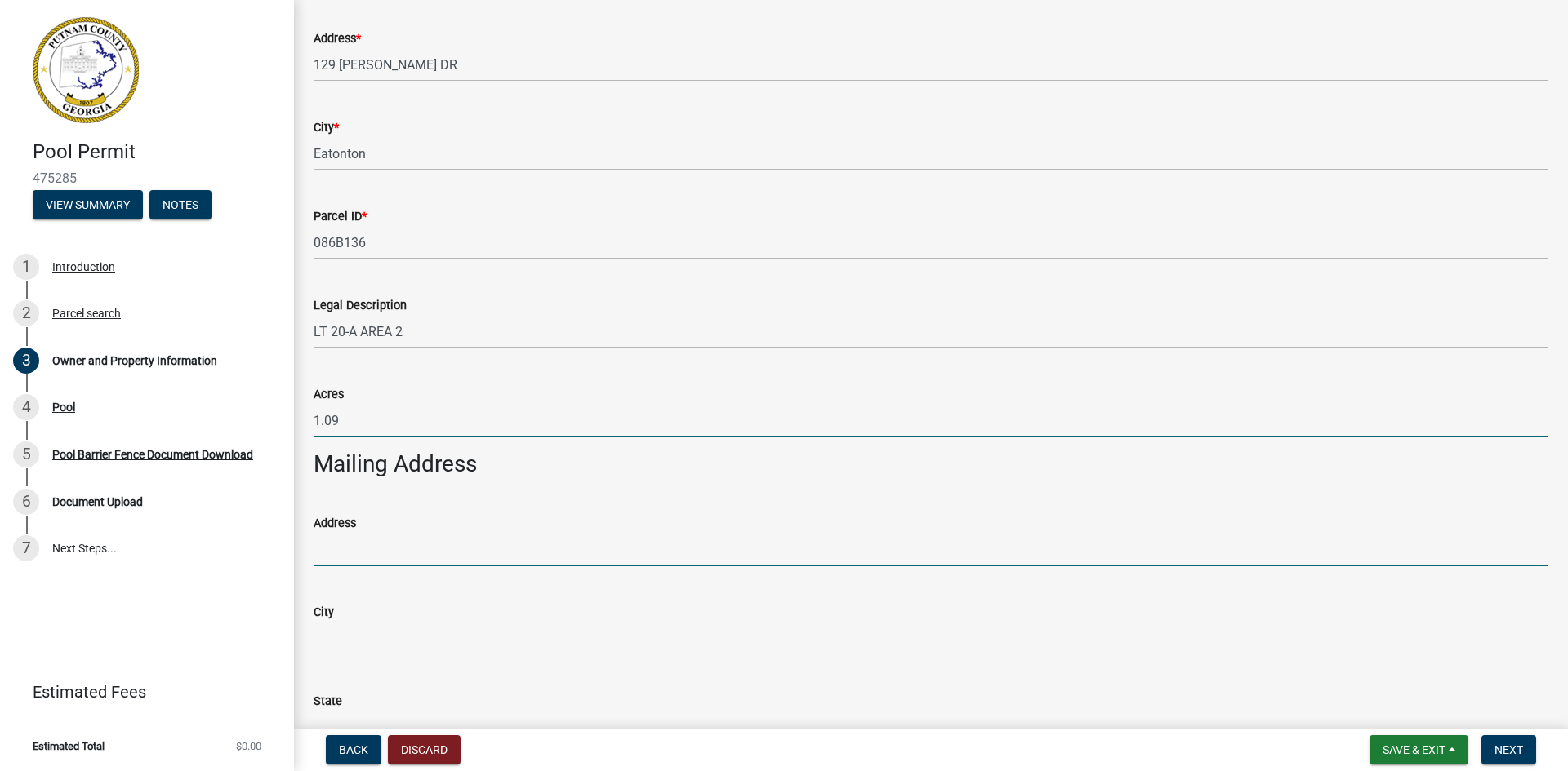
click at [386, 552] on input "Address" at bounding box center [931, 549] width 1235 height 33
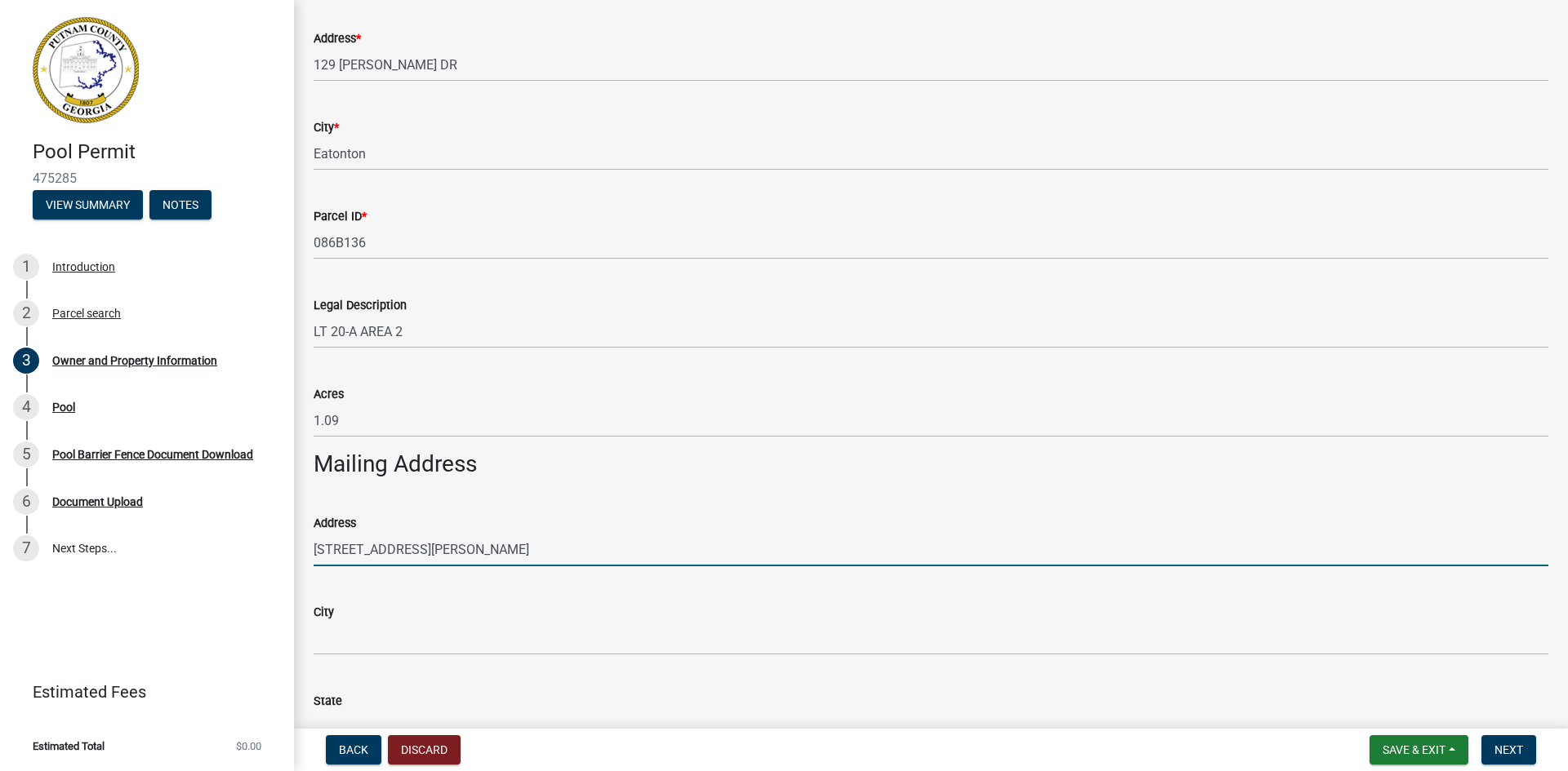
drag, startPoint x: 426, startPoint y: 548, endPoint x: 339, endPoint y: 542, distance: 87.2
click at [339, 542] on input "[STREET_ADDRESS][PERSON_NAME]" at bounding box center [931, 549] width 1235 height 33
type input "129 [PERSON_NAME] DR"
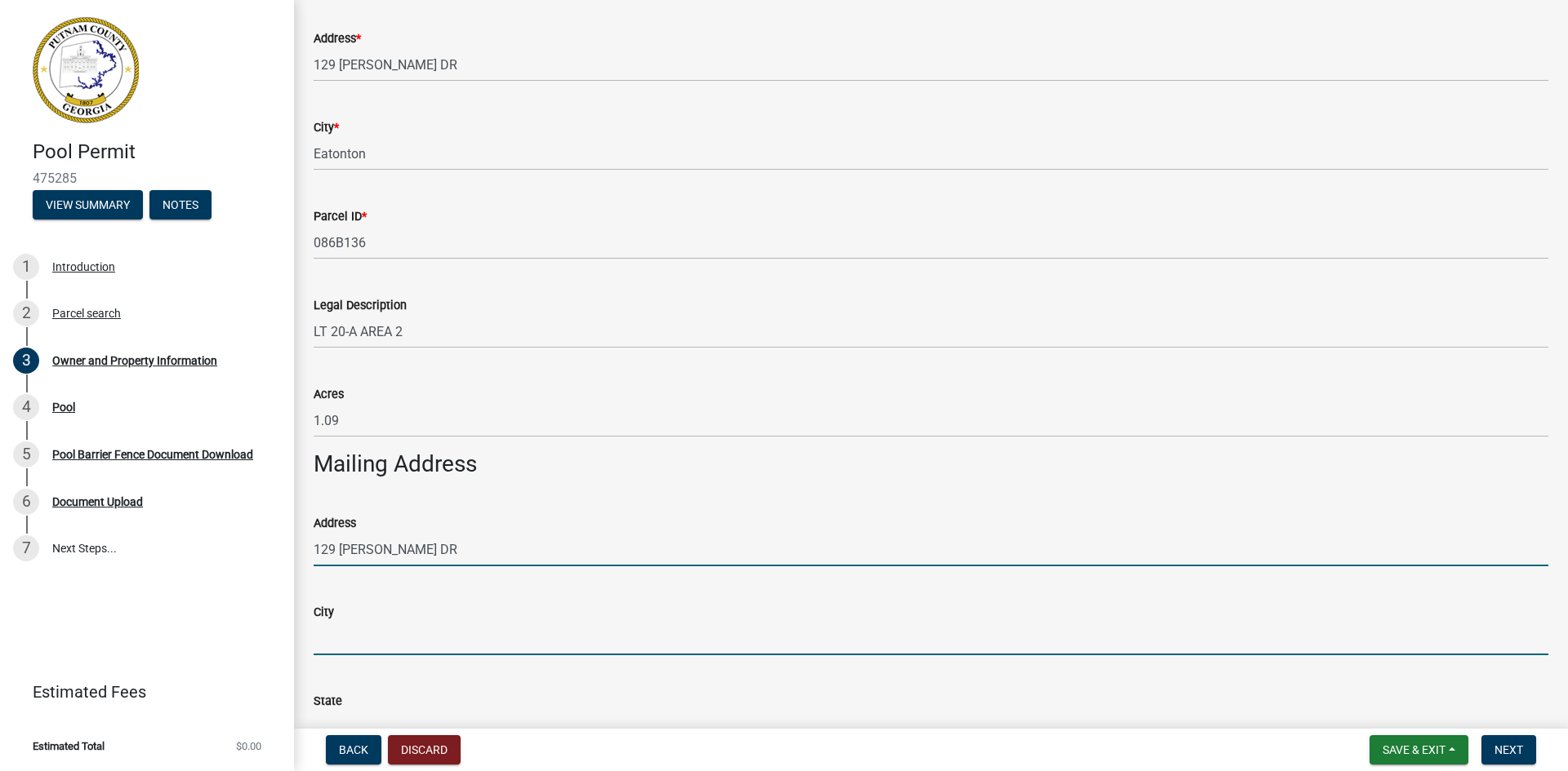
click at [344, 634] on input "City" at bounding box center [931, 638] width 1235 height 33
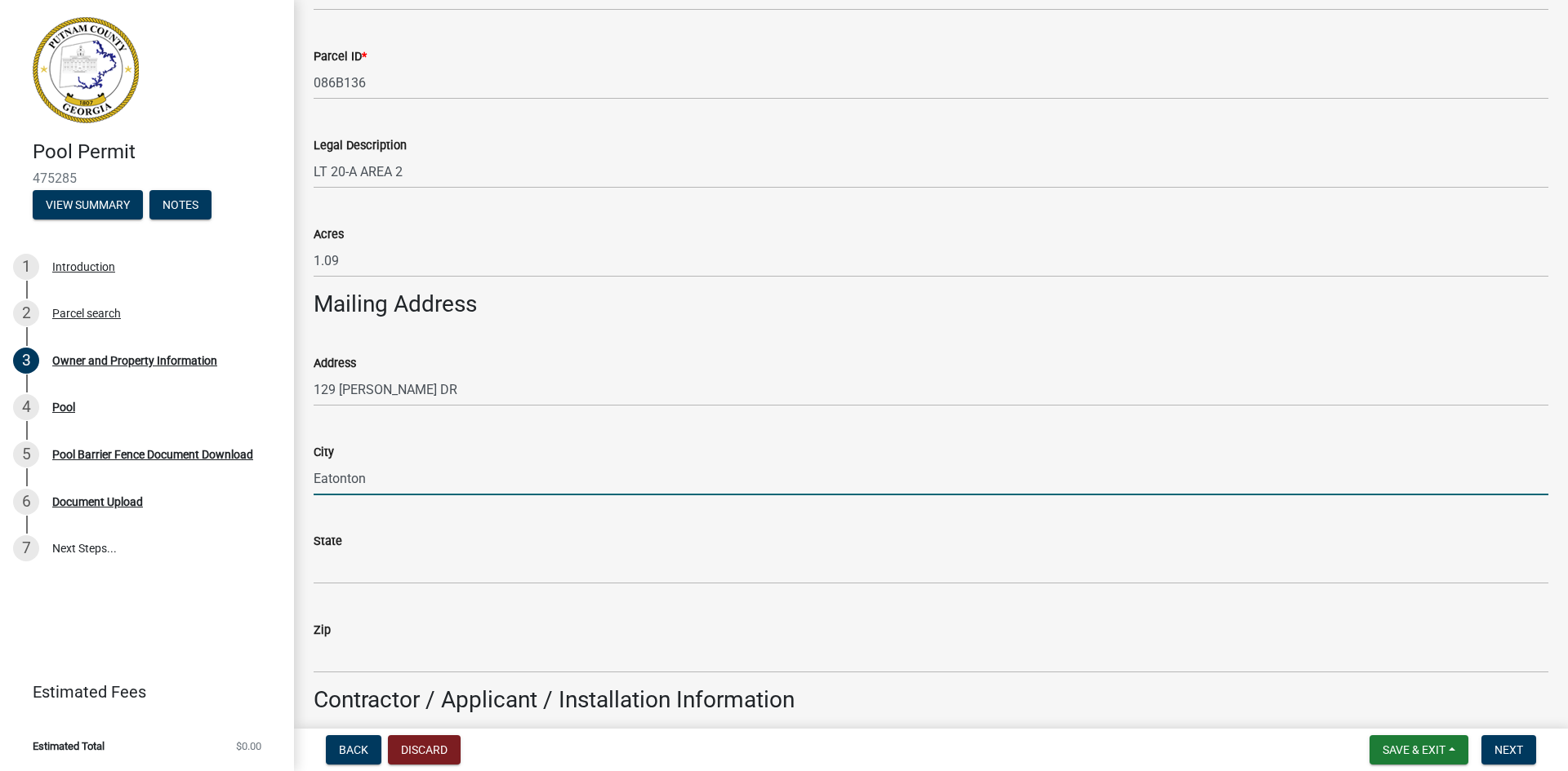
scroll to position [734, 0]
type input "Eatonton"
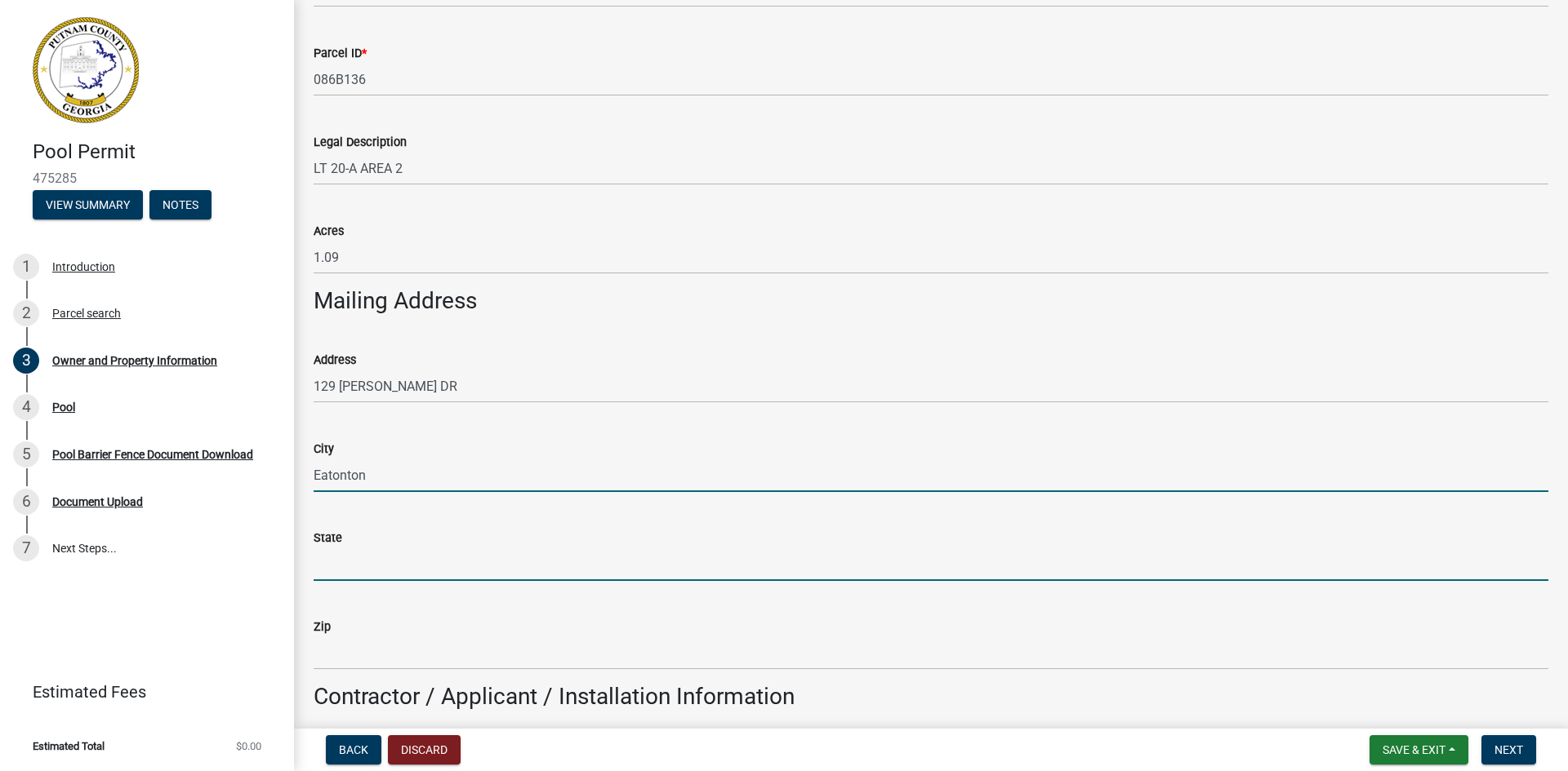
click at [351, 563] on input "State" at bounding box center [931, 564] width 1235 height 33
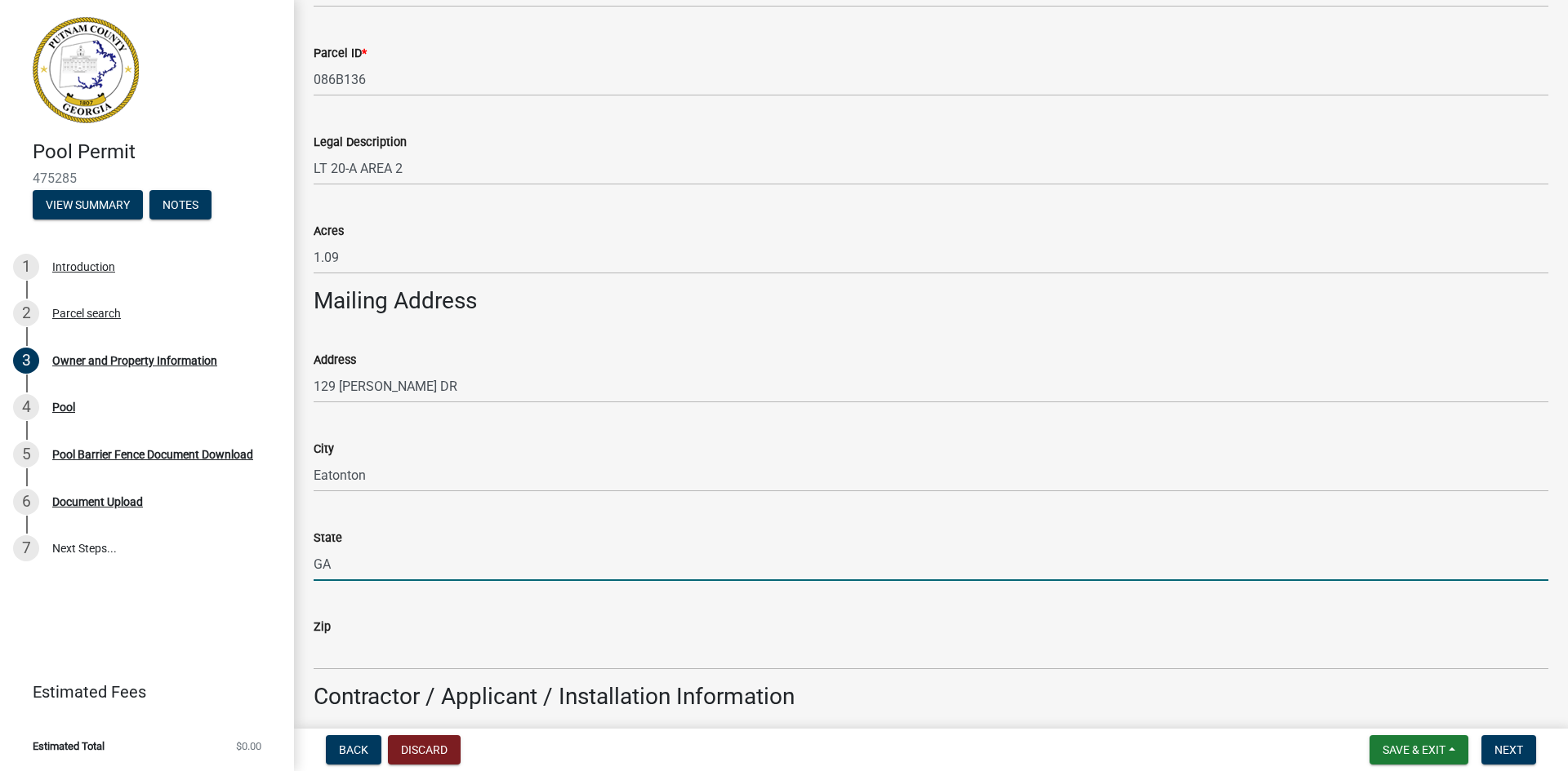
type input "GA"
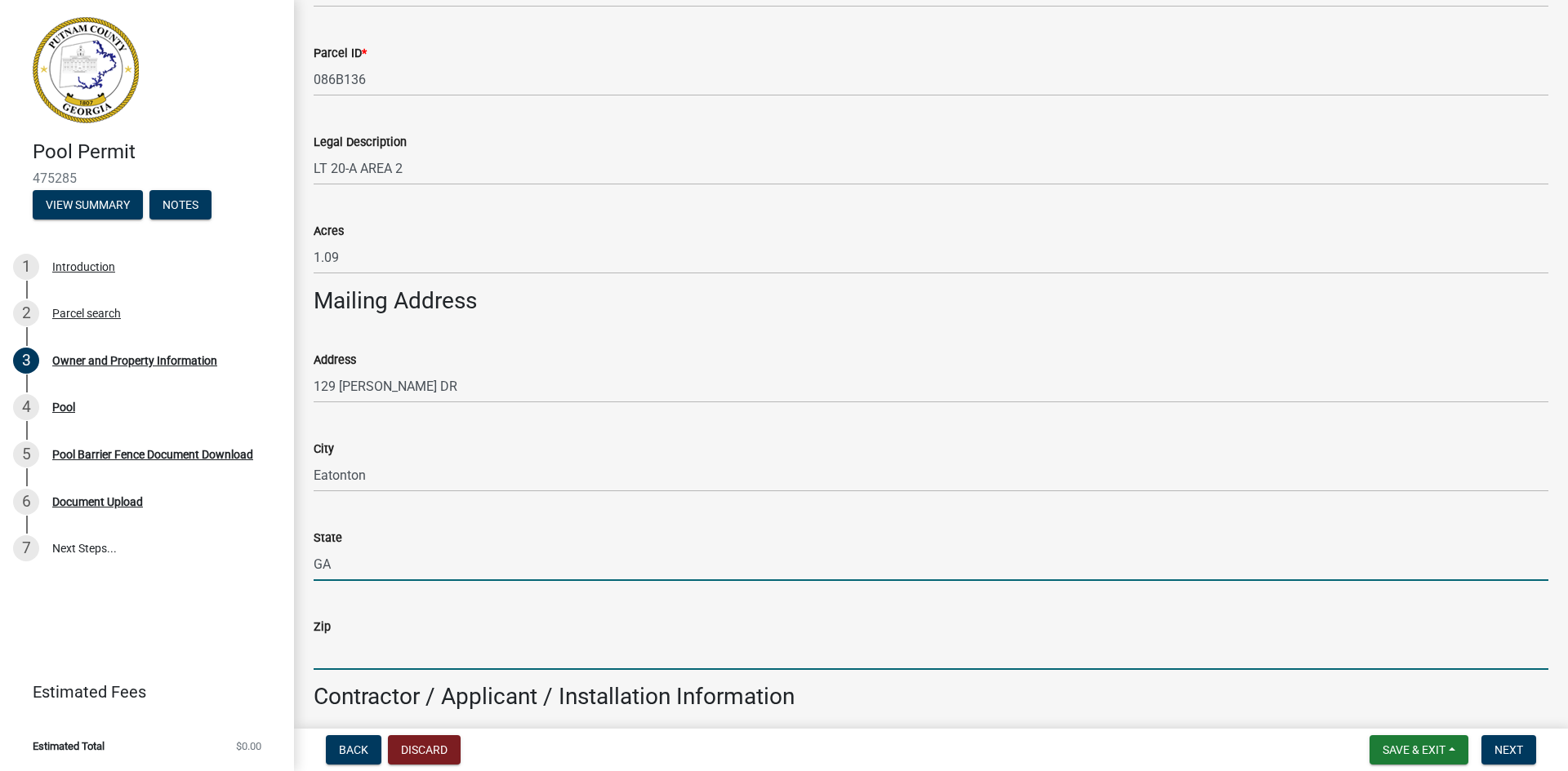
click at [334, 653] on input "Zip" at bounding box center [931, 653] width 1235 height 33
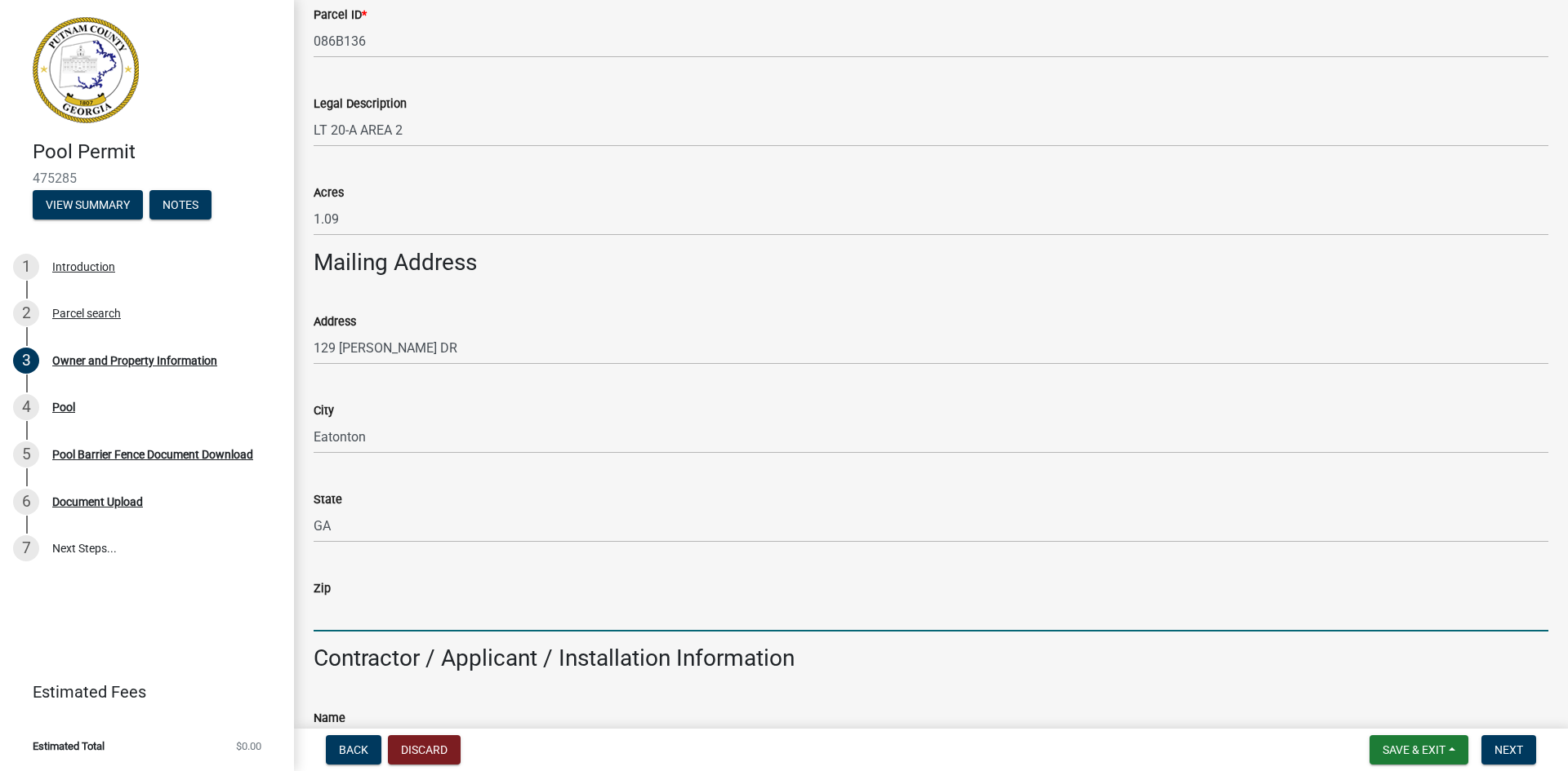
scroll to position [898, 0]
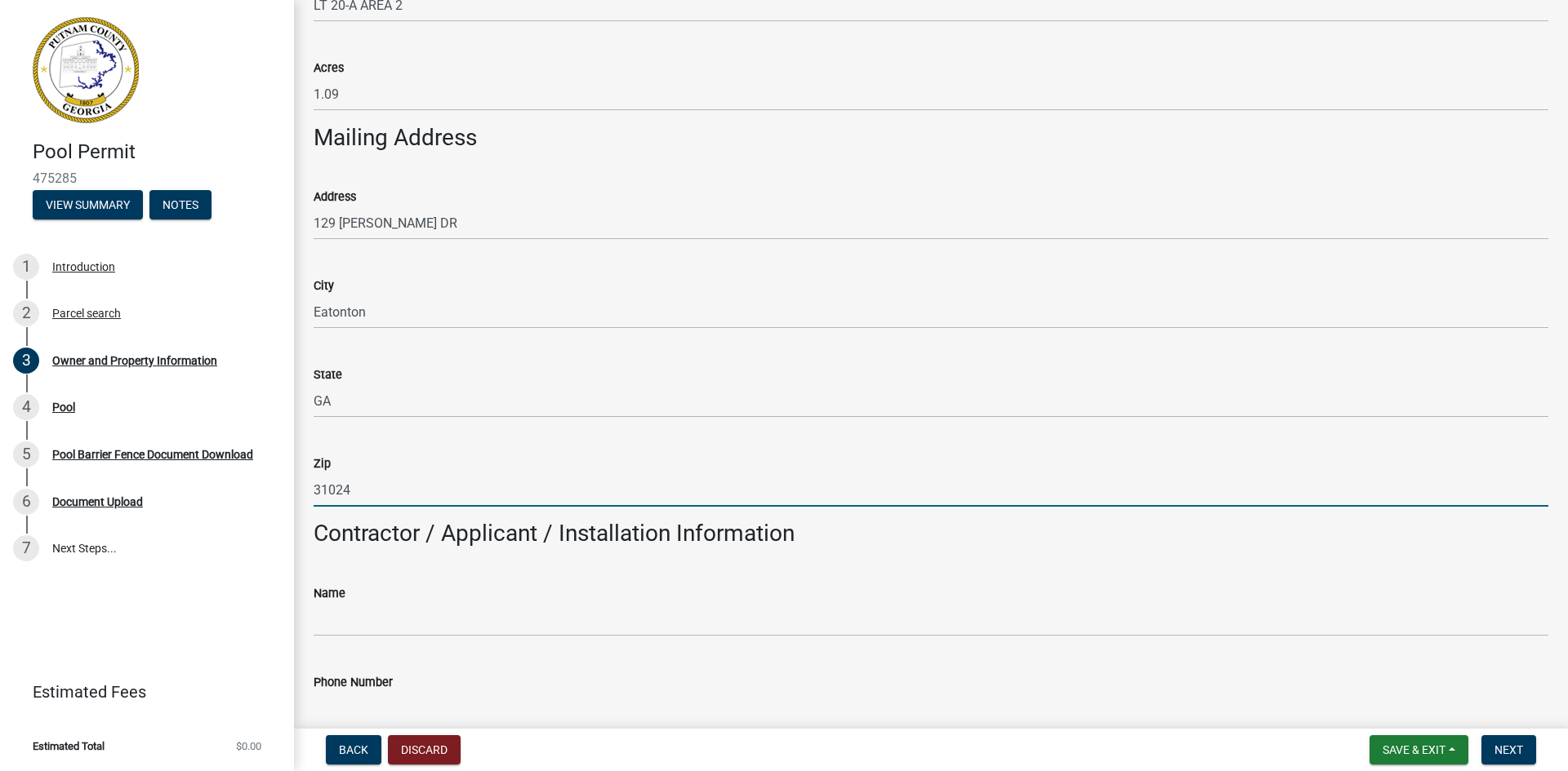
type input "31024"
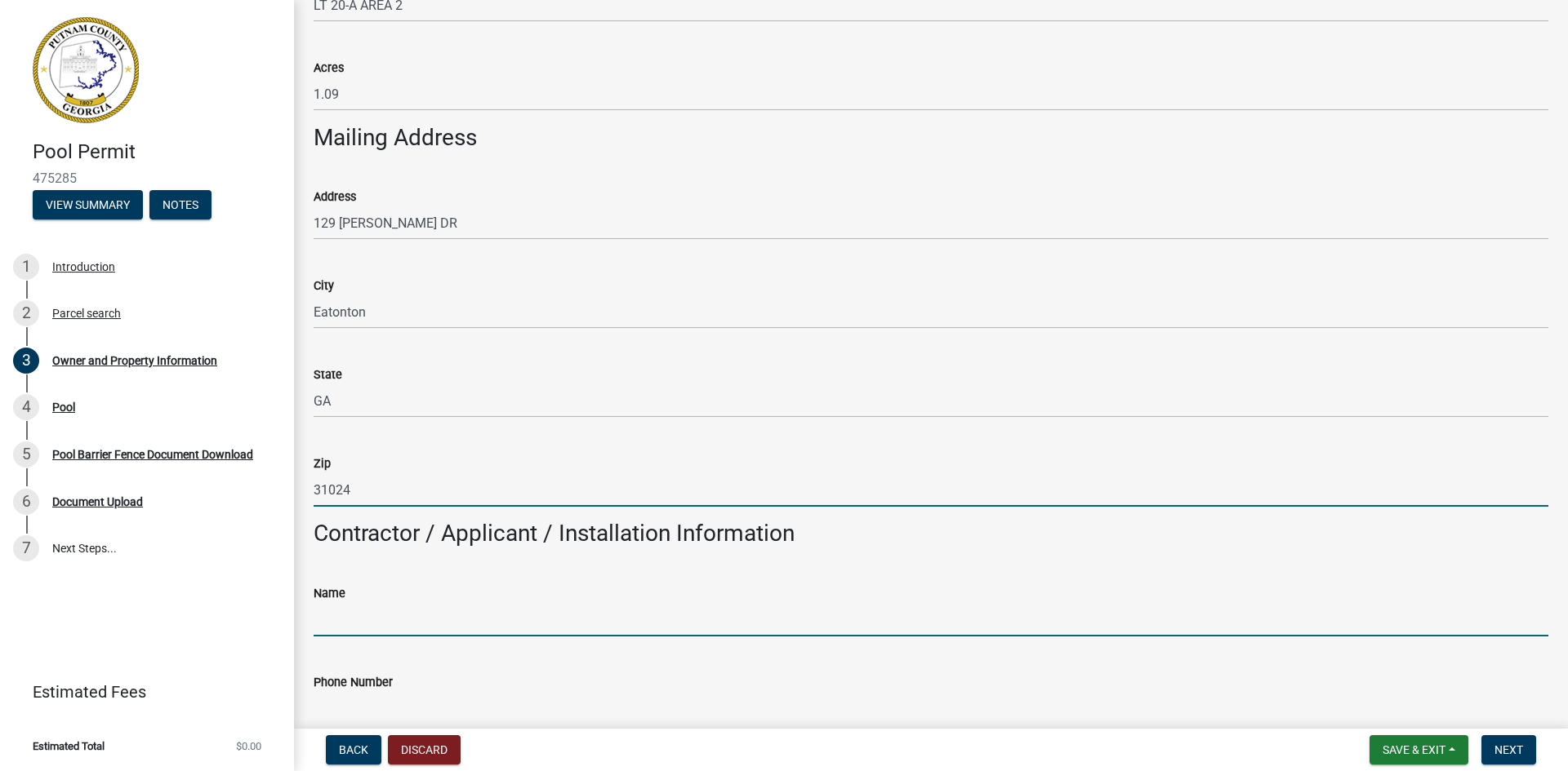
click at [355, 629] on input "Name" at bounding box center [931, 620] width 1235 height 33
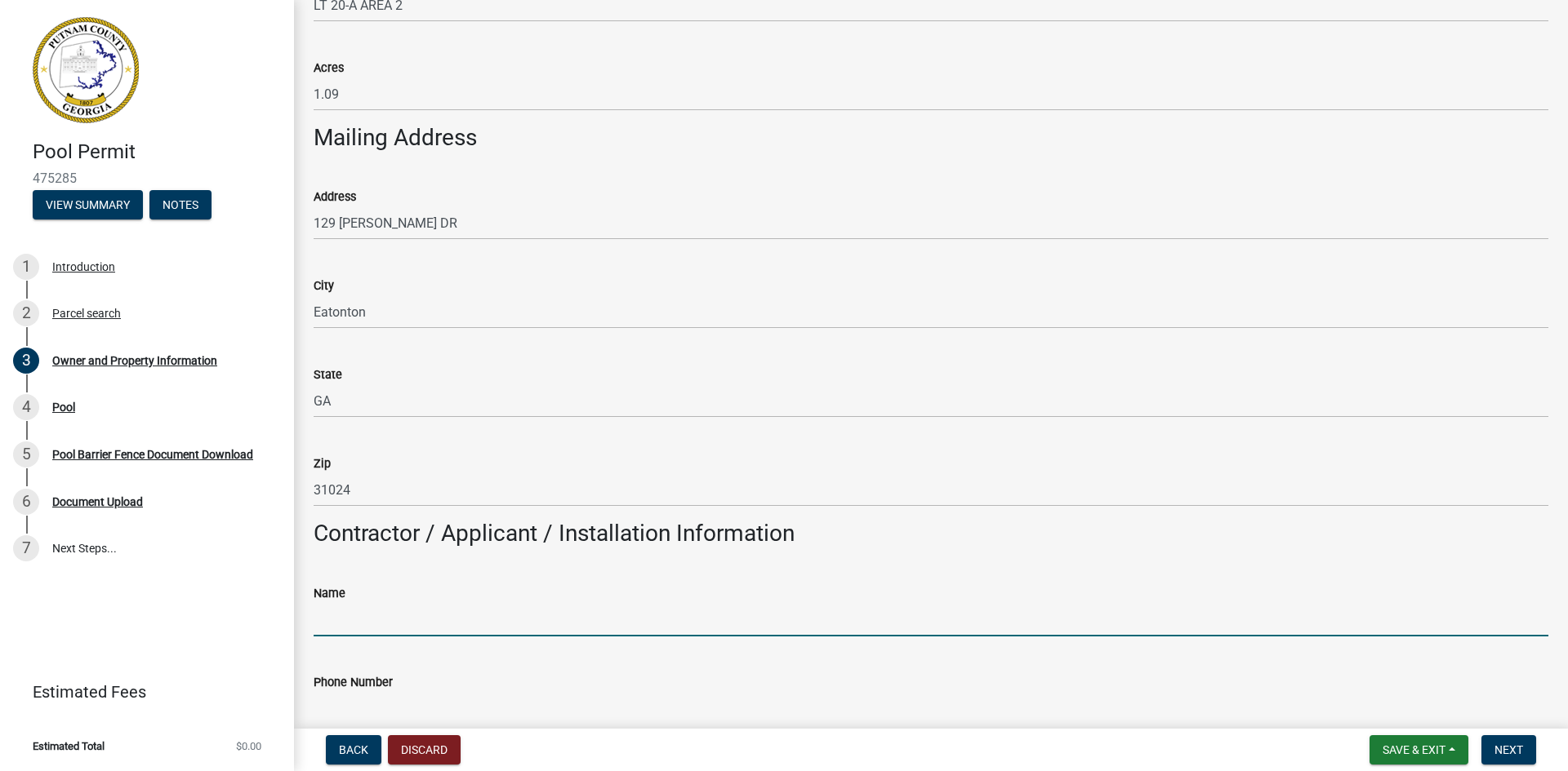
click at [496, 696] on input "Phone Number" at bounding box center [931, 708] width 1235 height 33
click at [337, 623] on input "Name" at bounding box center [931, 620] width 1235 height 33
type input "Lake Country Pools"
type input "7064734047"
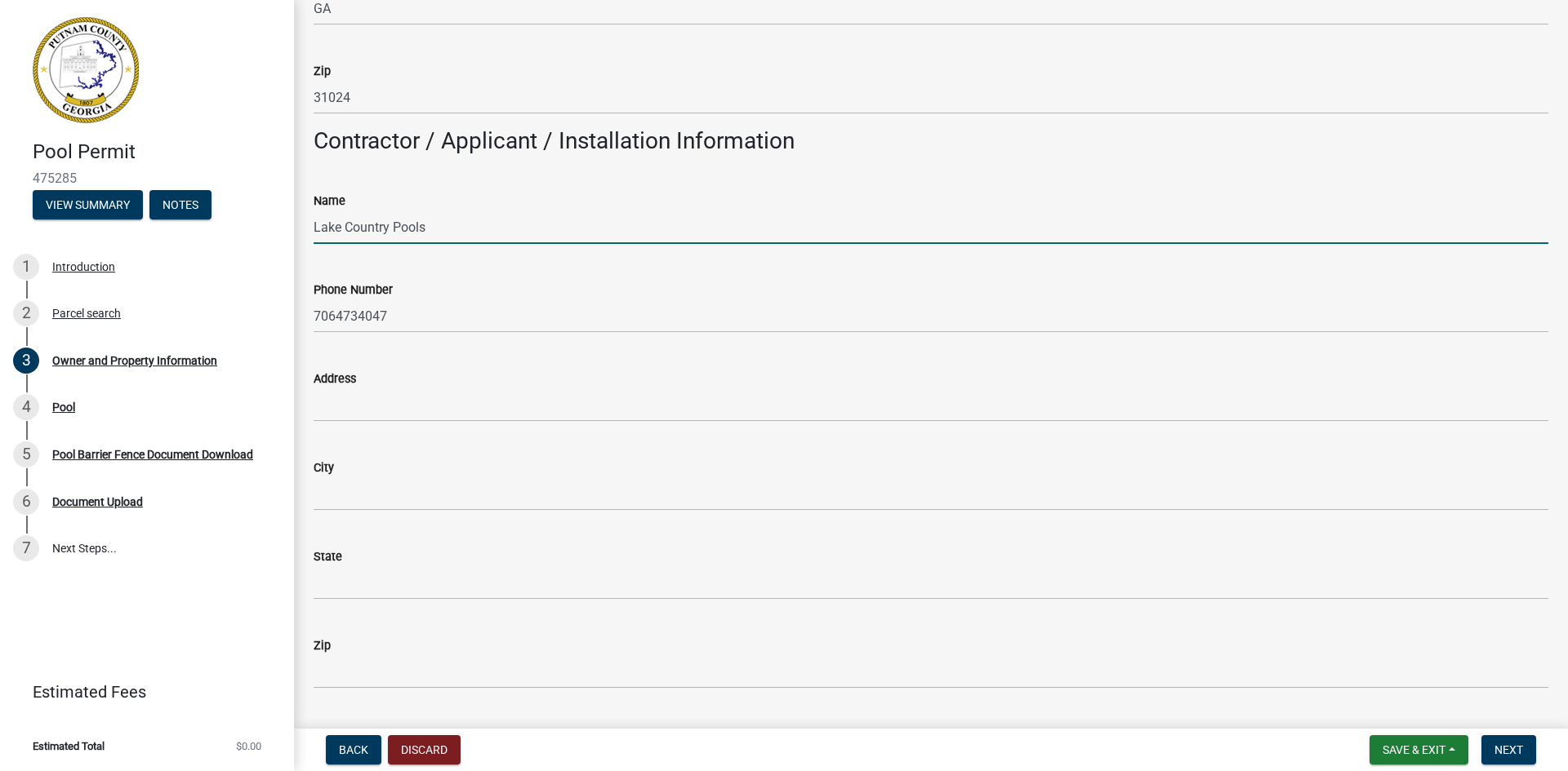
scroll to position [1306, 0]
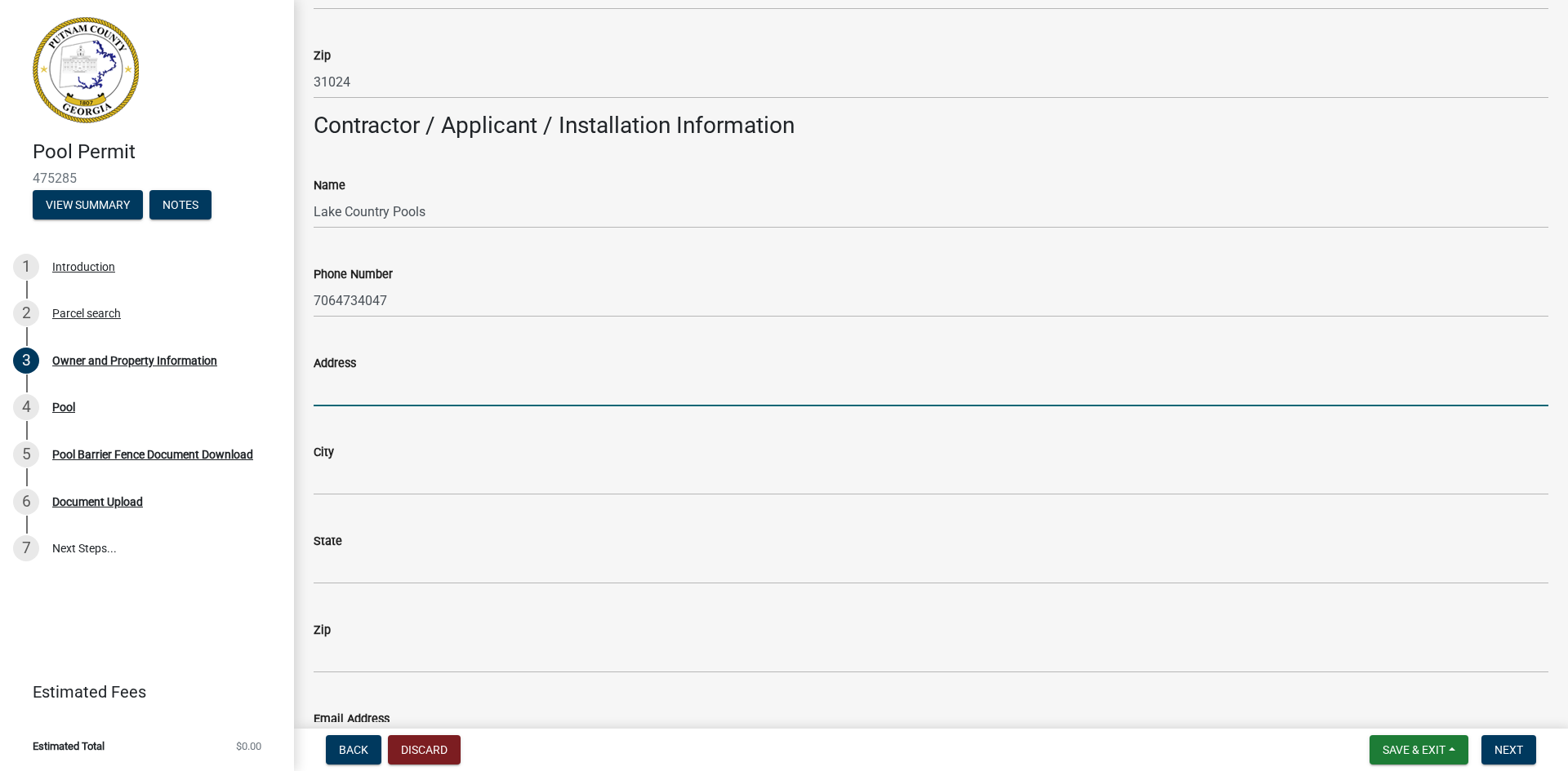
click at [361, 390] on input "Address" at bounding box center [931, 390] width 1235 height 33
type input "[STREET_ADDRESS][PERSON_NAME]"
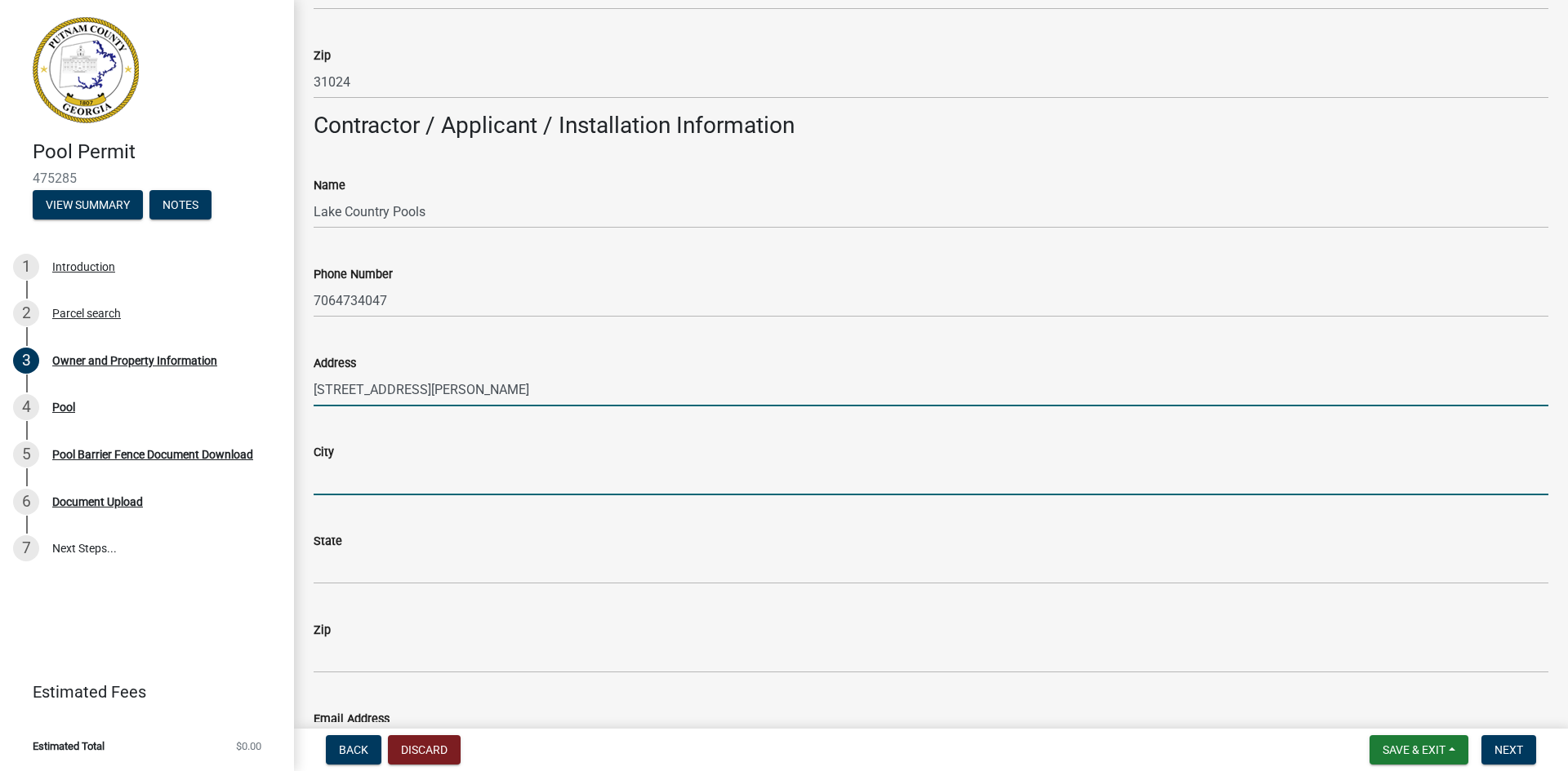
type input "Eatonton"
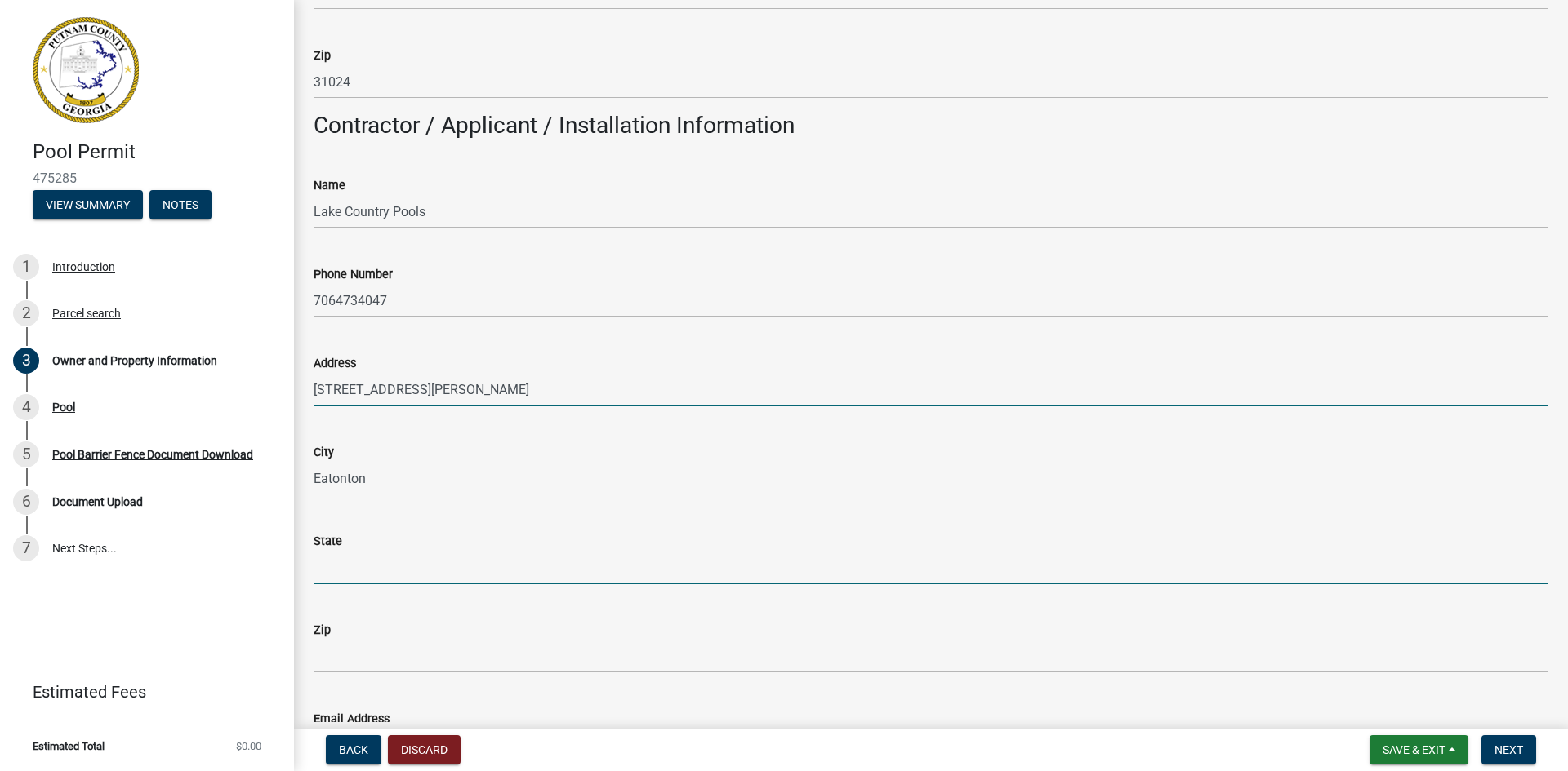
type input "GA"
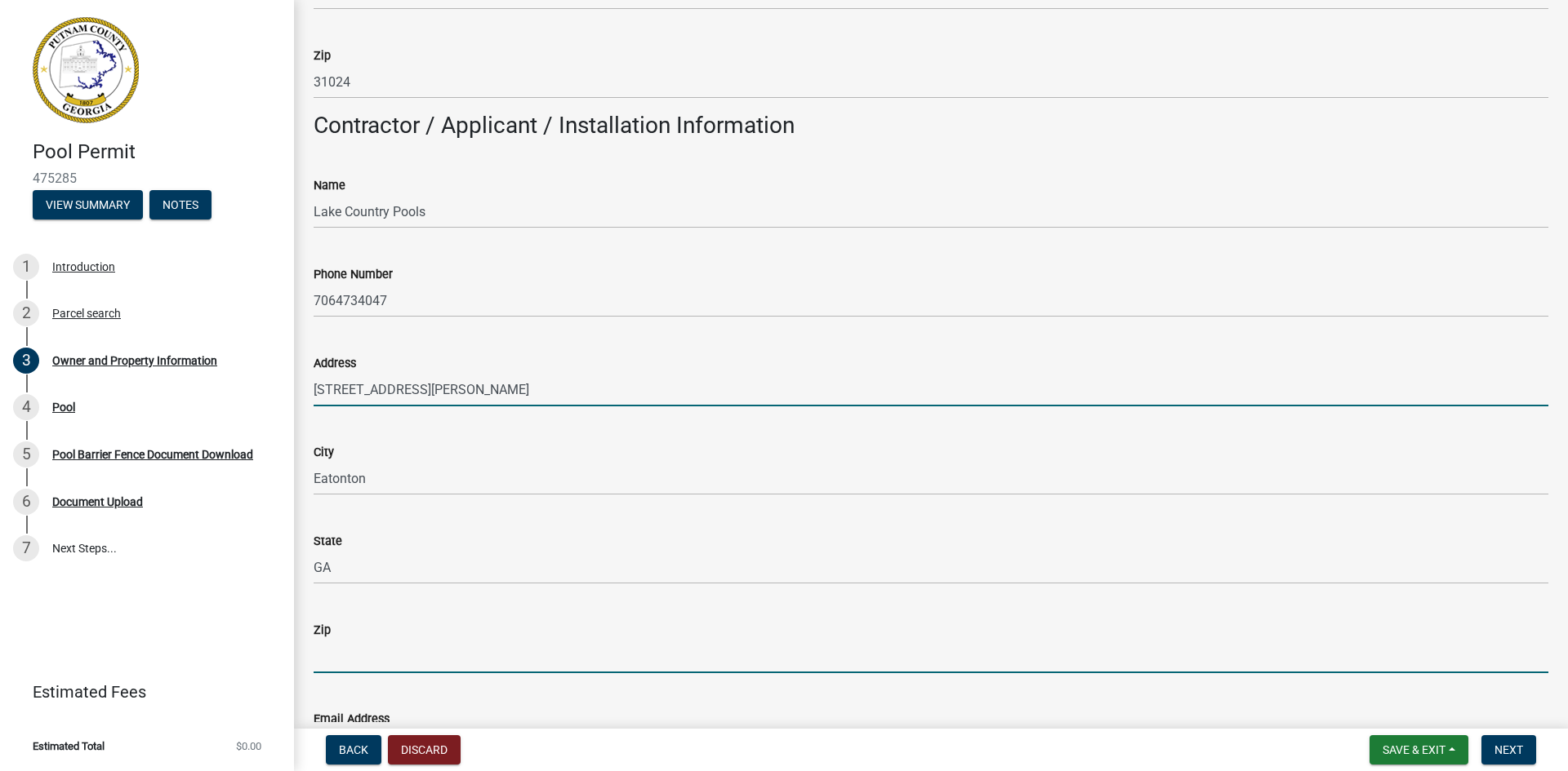
type input "31024"
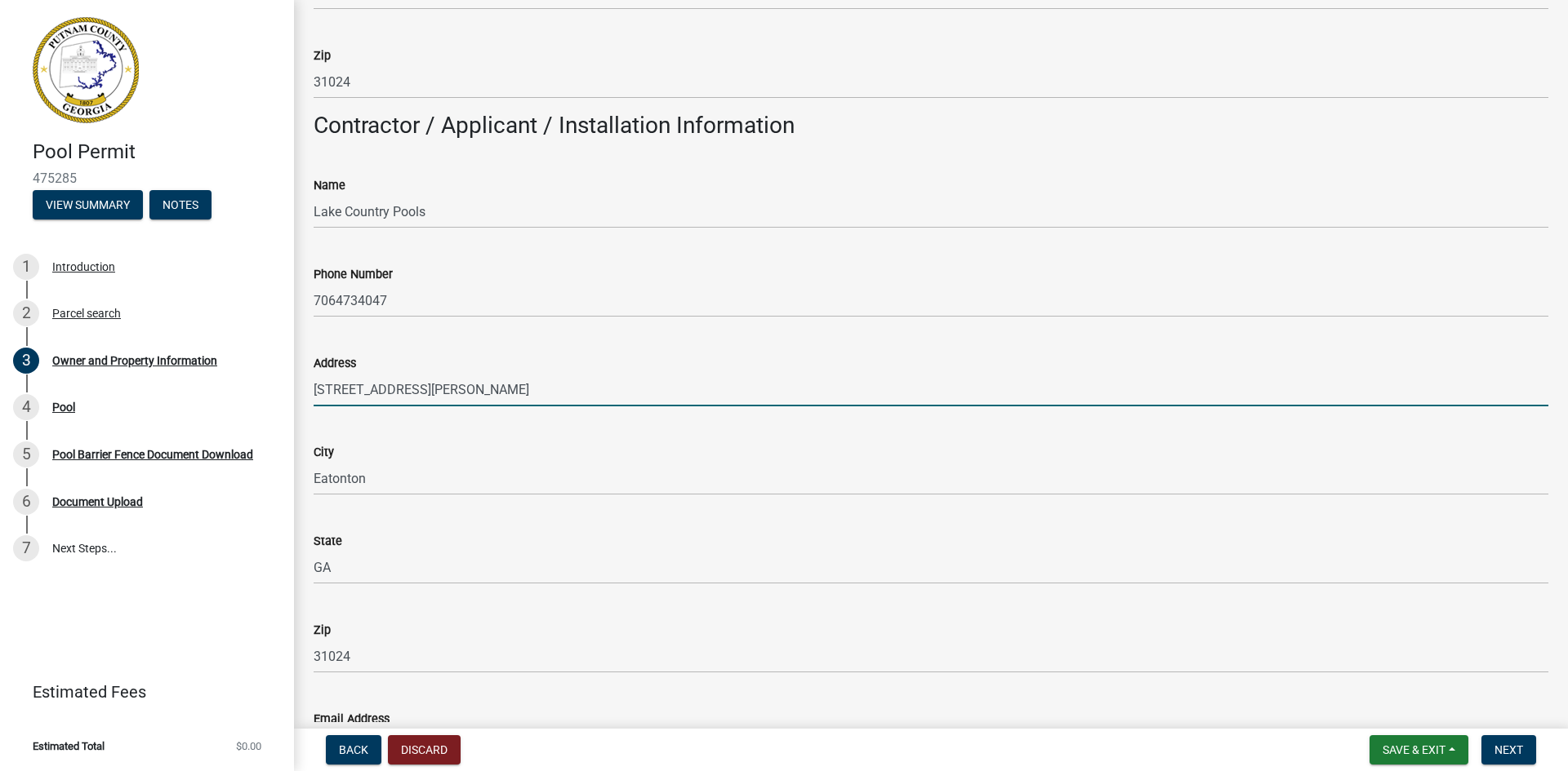
type input "[PERSON_NAME][EMAIL_ADDRESS][DOMAIN_NAME]"
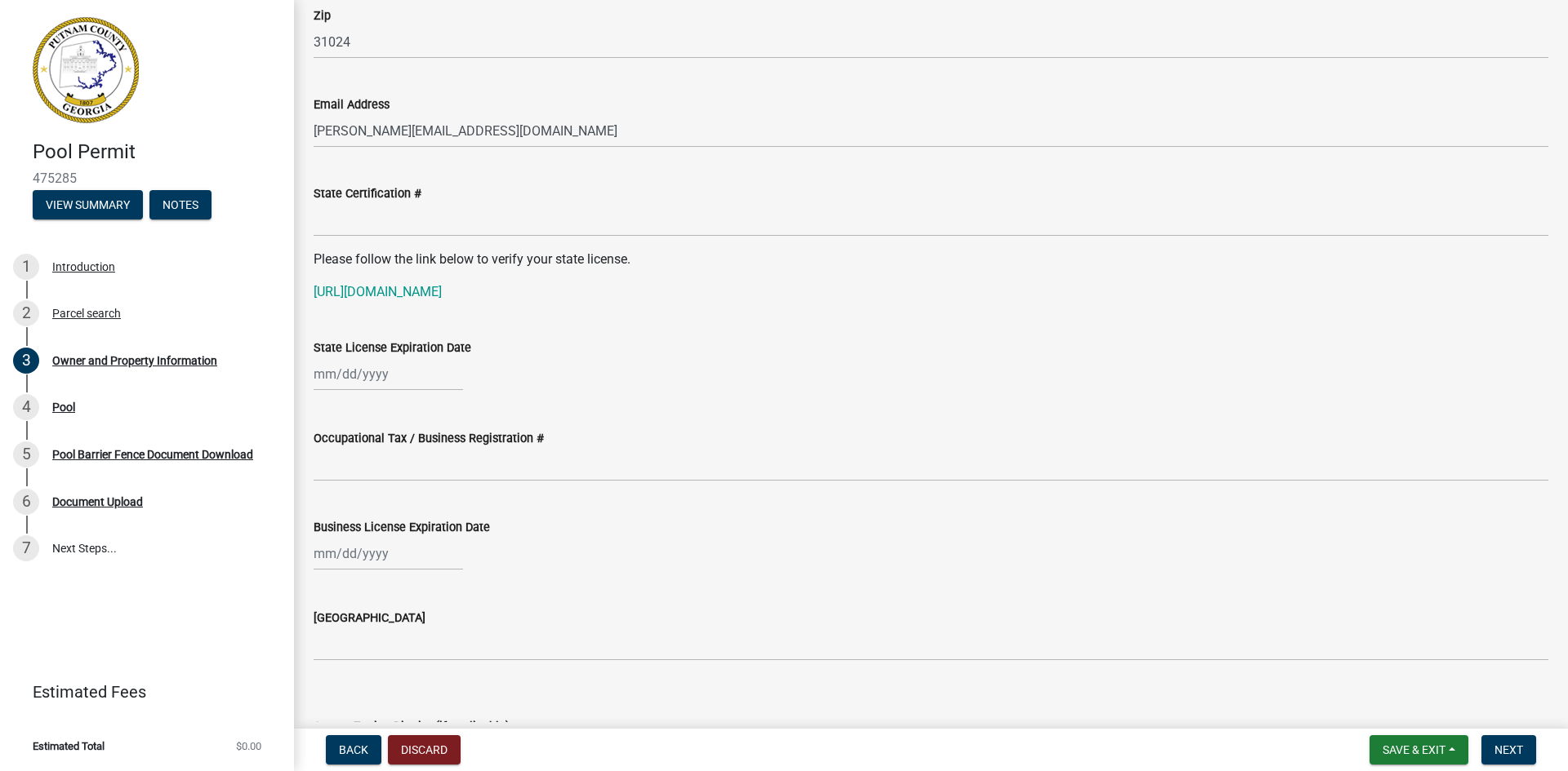
scroll to position [1958, 0]
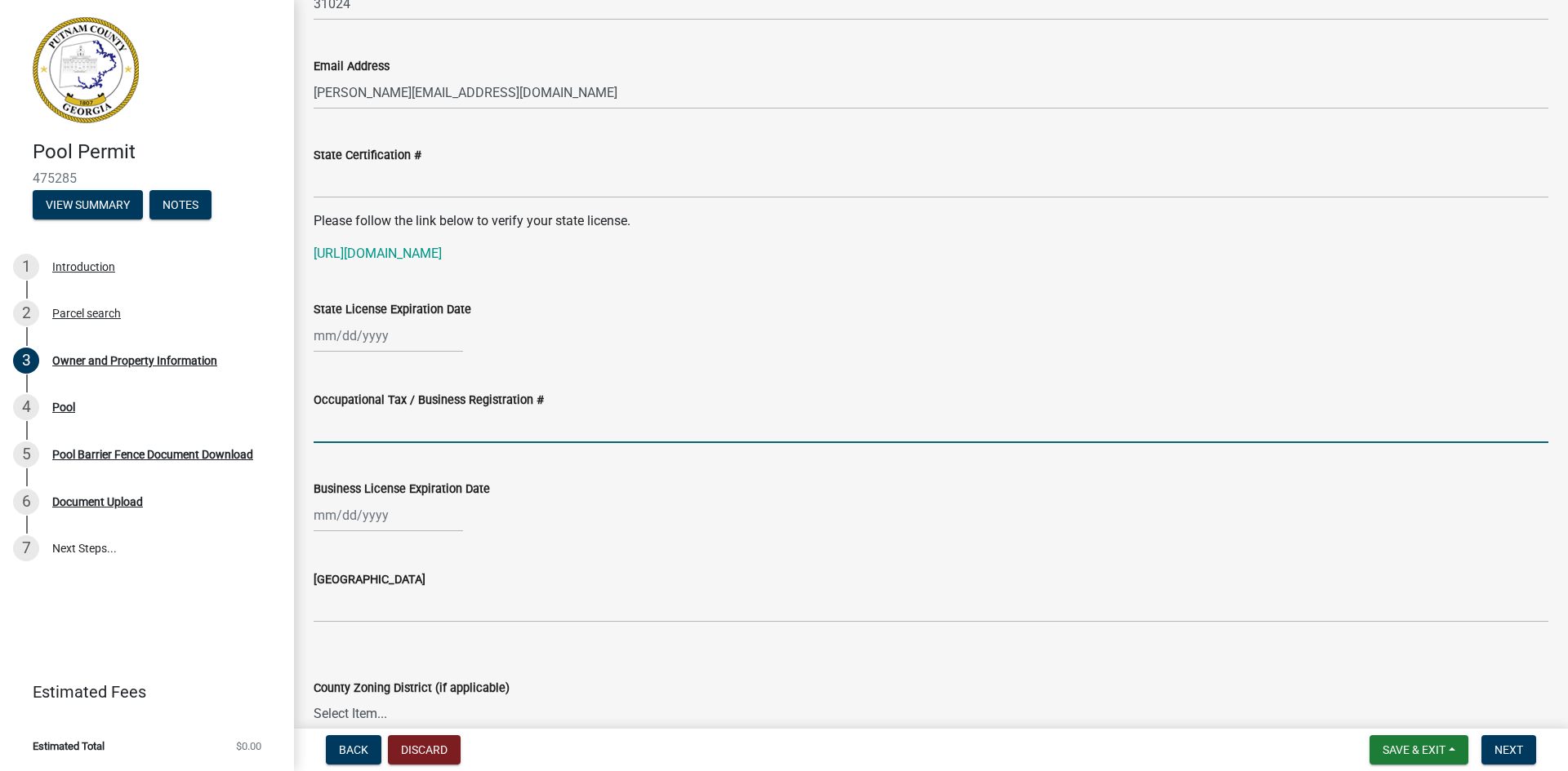
click at [364, 424] on input "Occupational Tax / Business Registration #" at bounding box center [931, 426] width 1235 height 33
paste input "2024-BLR-257"
type input "2024-BLR-257"
click at [327, 517] on div at bounding box center [388, 515] width 150 height 33
select select "9"
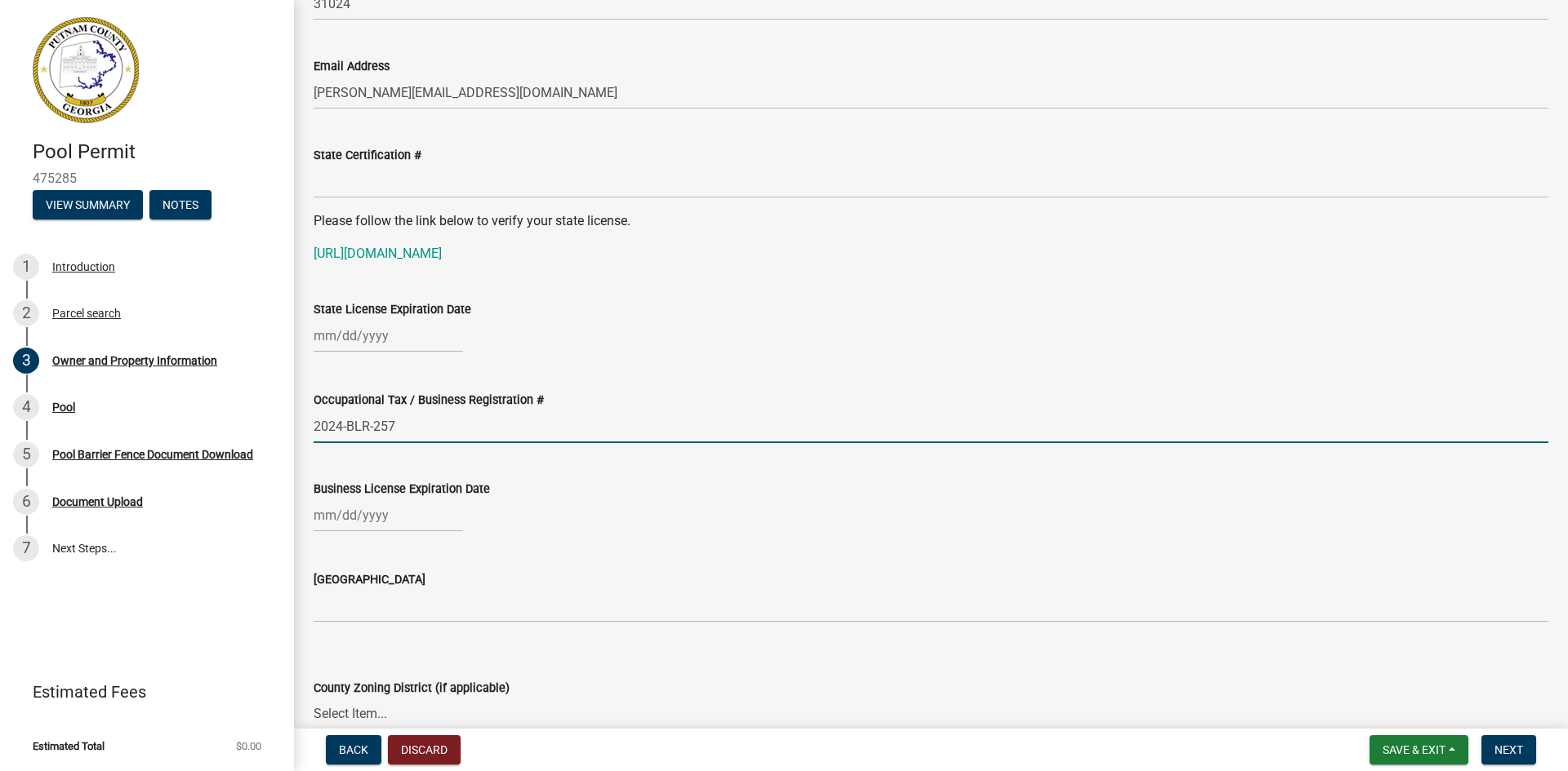
select select "2025"
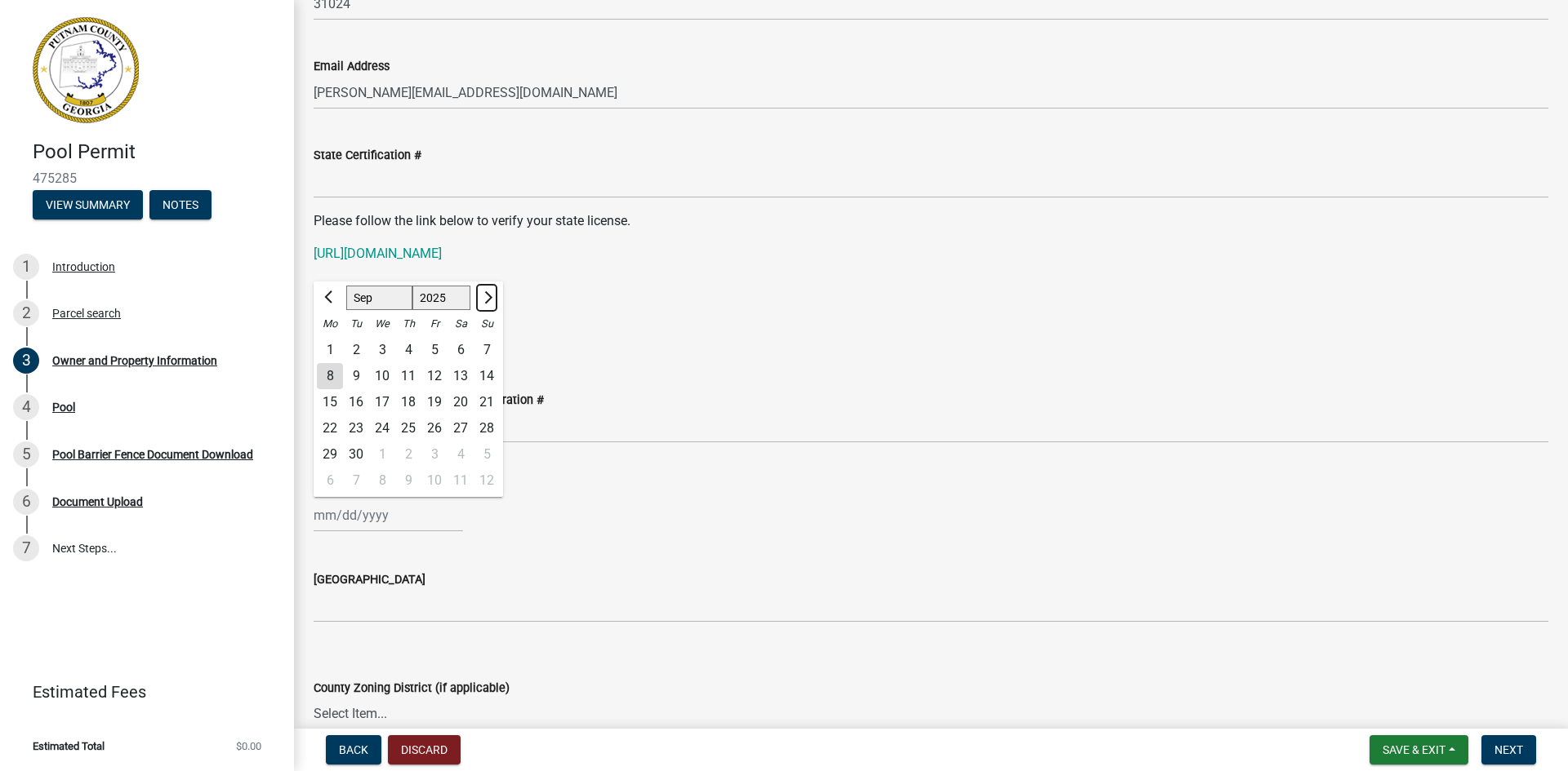
click at [486, 299] on span "Next month" at bounding box center [487, 297] width 13 height 13
select select "12"
click at [383, 449] on div "31" at bounding box center [382, 454] width 26 height 26
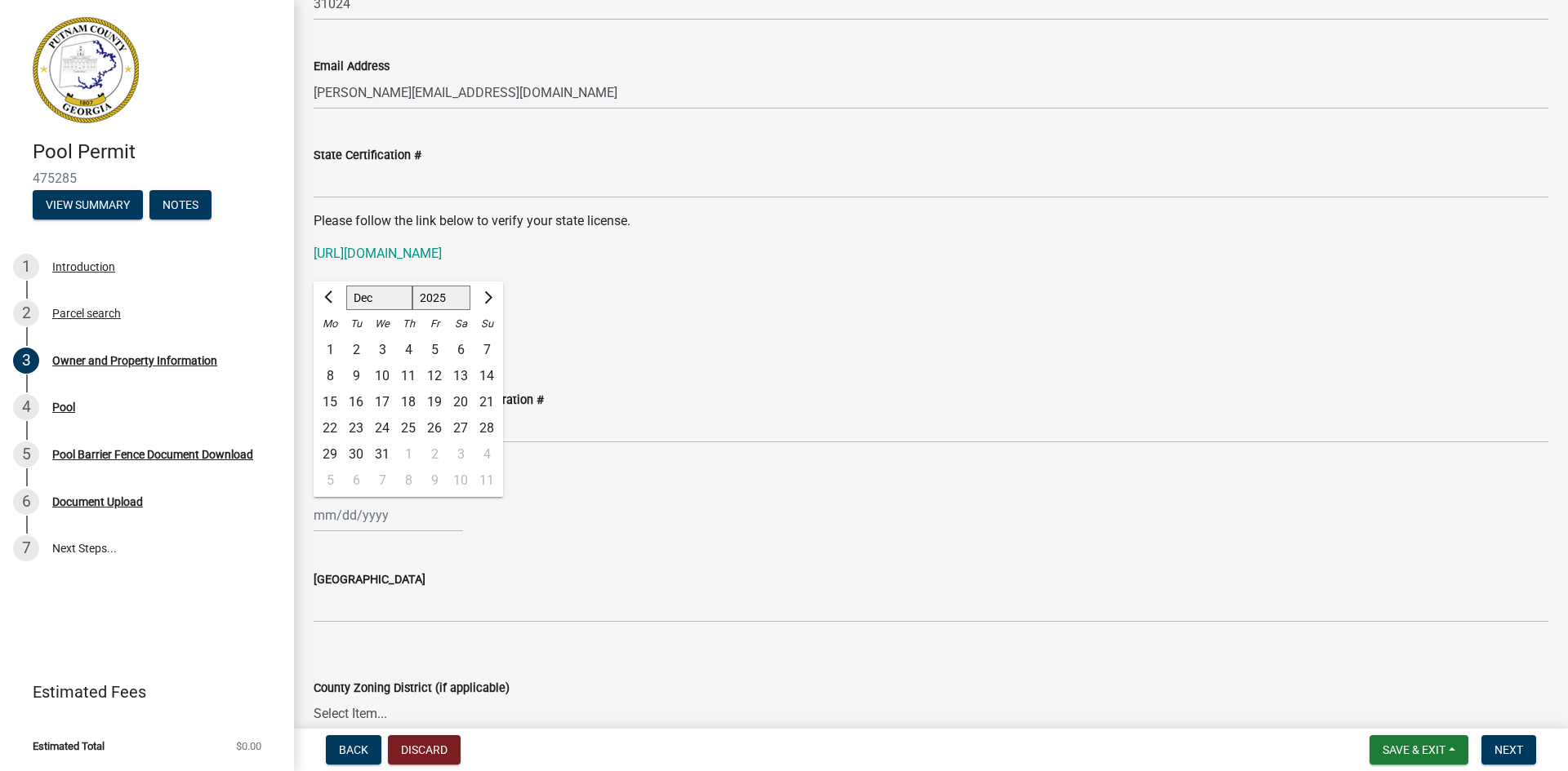
type input "[DATE]"
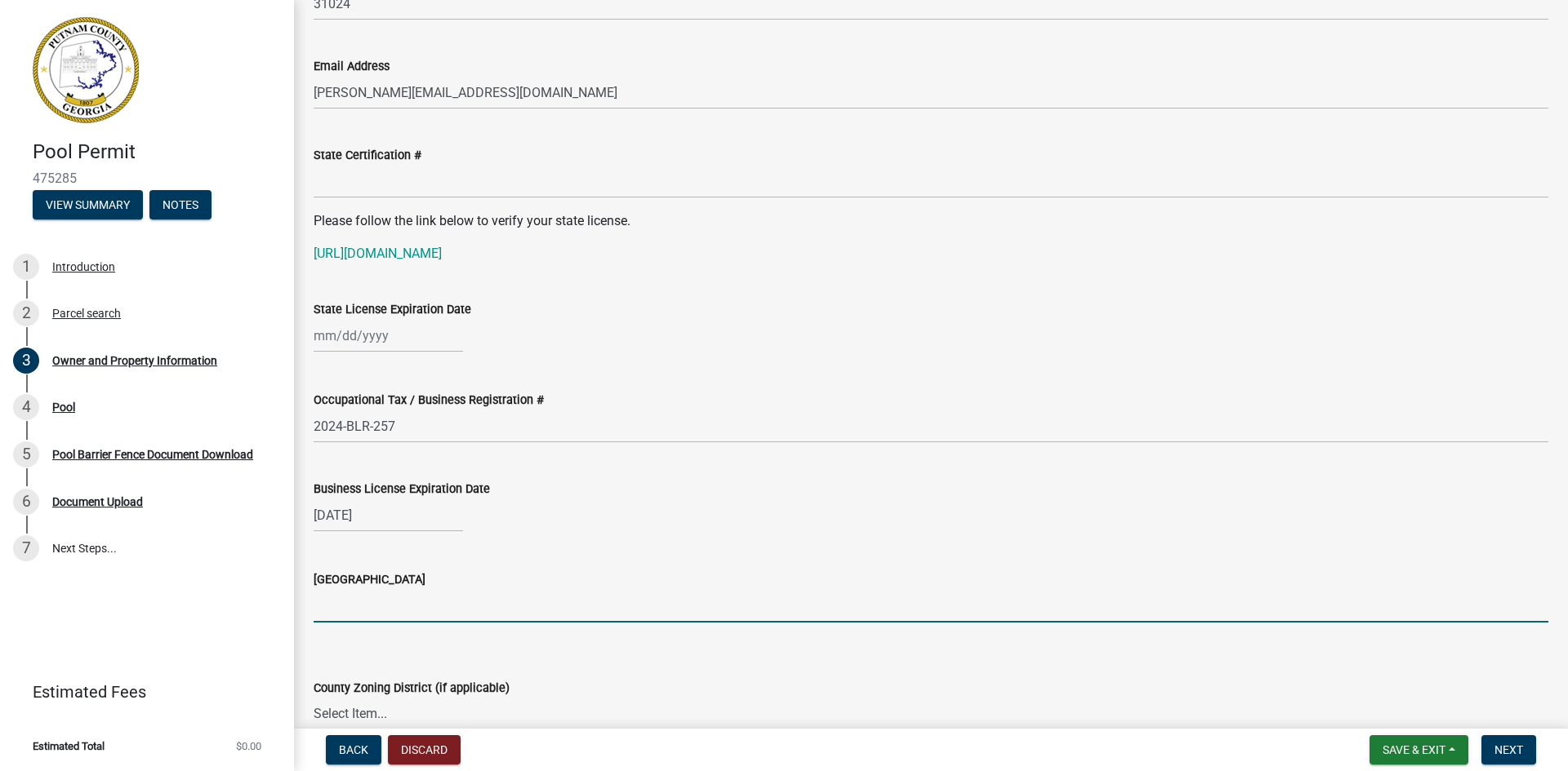
click at [389, 613] on input "[GEOGRAPHIC_DATA]" at bounding box center [931, 605] width 1235 height 33
click at [351, 603] on input "[GEOGRAPHIC_DATA]" at bounding box center [931, 605] width 1235 height 33
type input "[PERSON_NAME]"
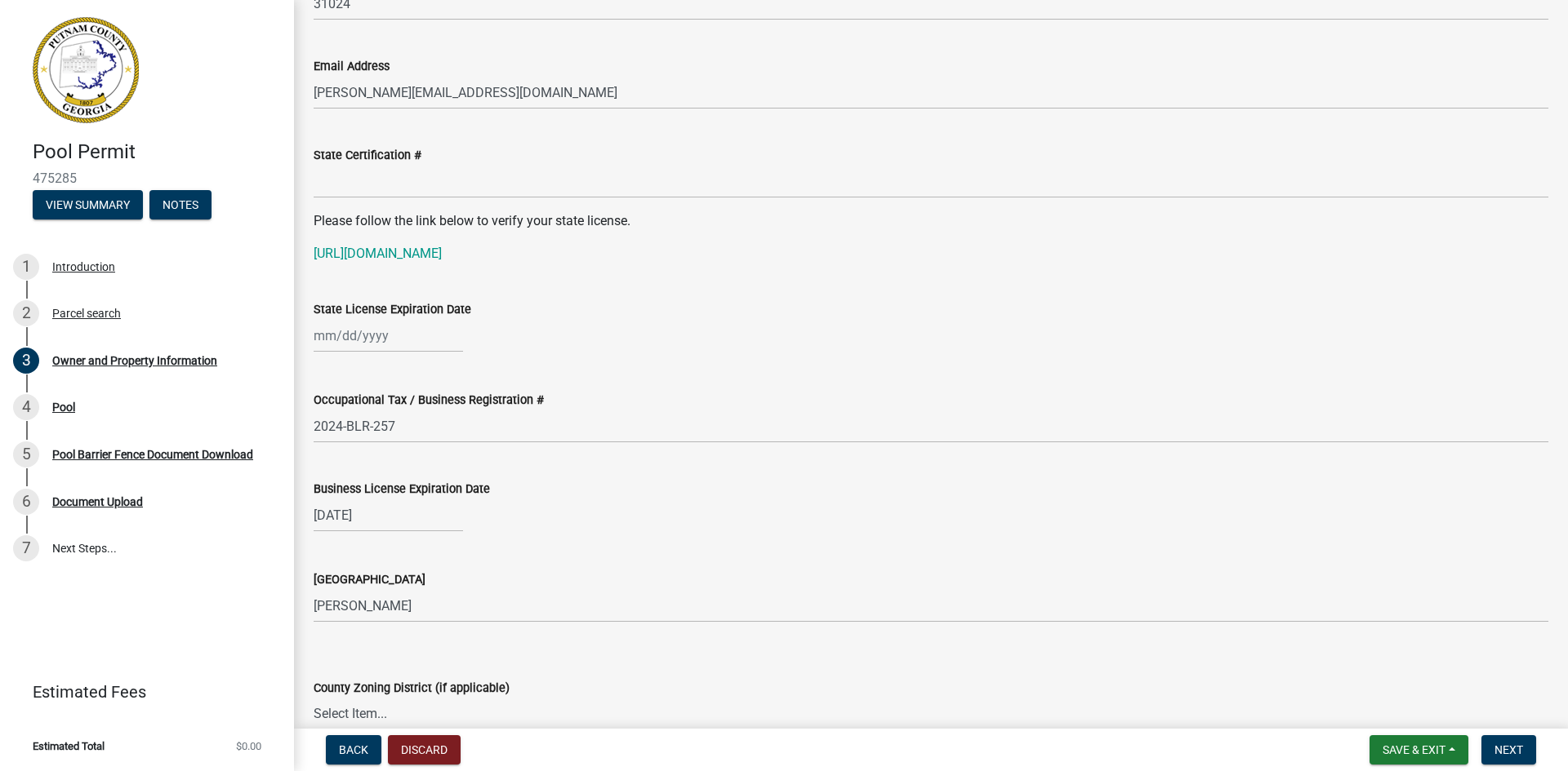
click at [401, 668] on form "County Zoning District (if applicable) Select Item... AG-1 R-1R R-1 R-2 MHP RM-…" at bounding box center [931, 694] width 1235 height 73
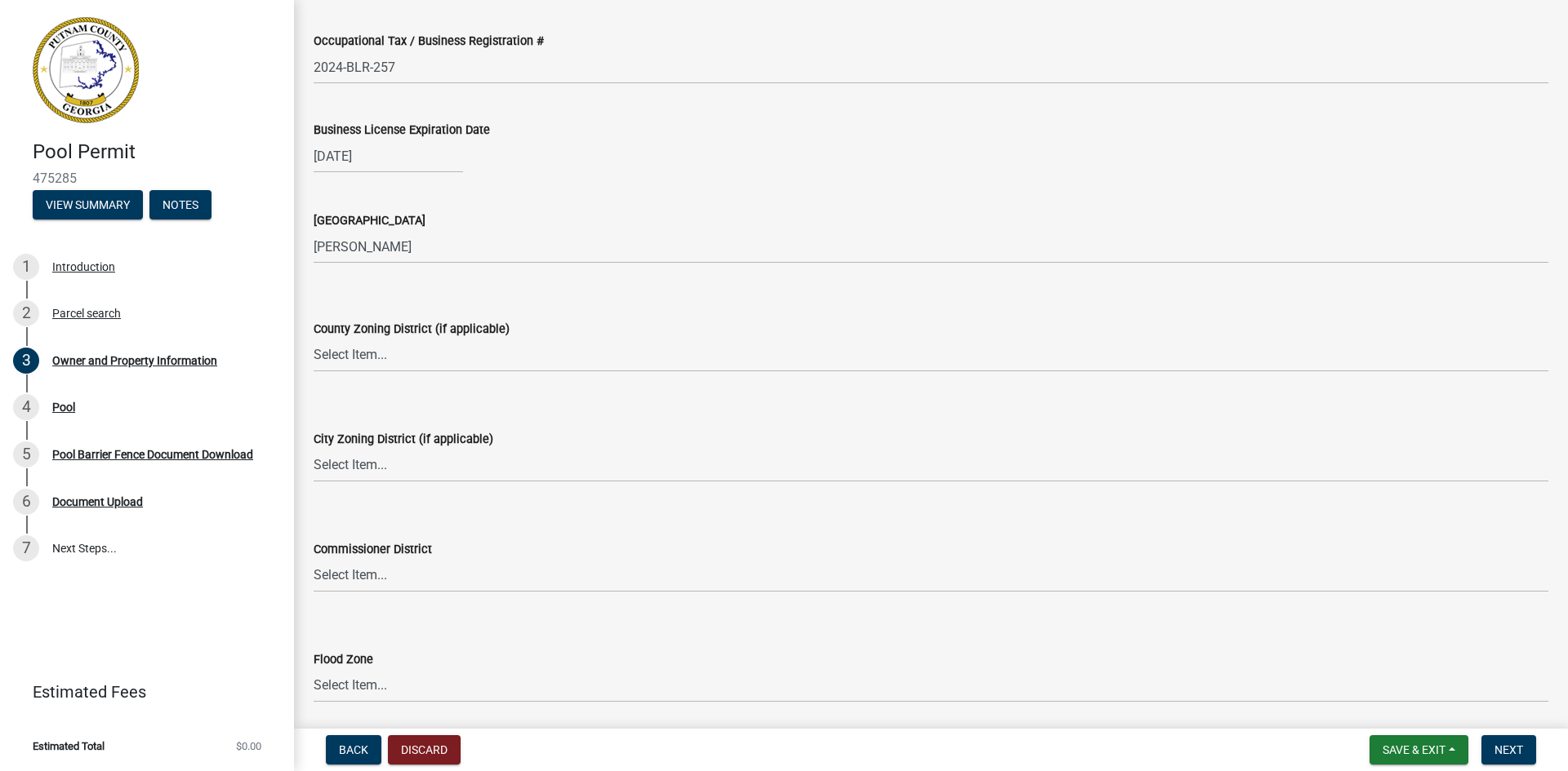
scroll to position [2285, 0]
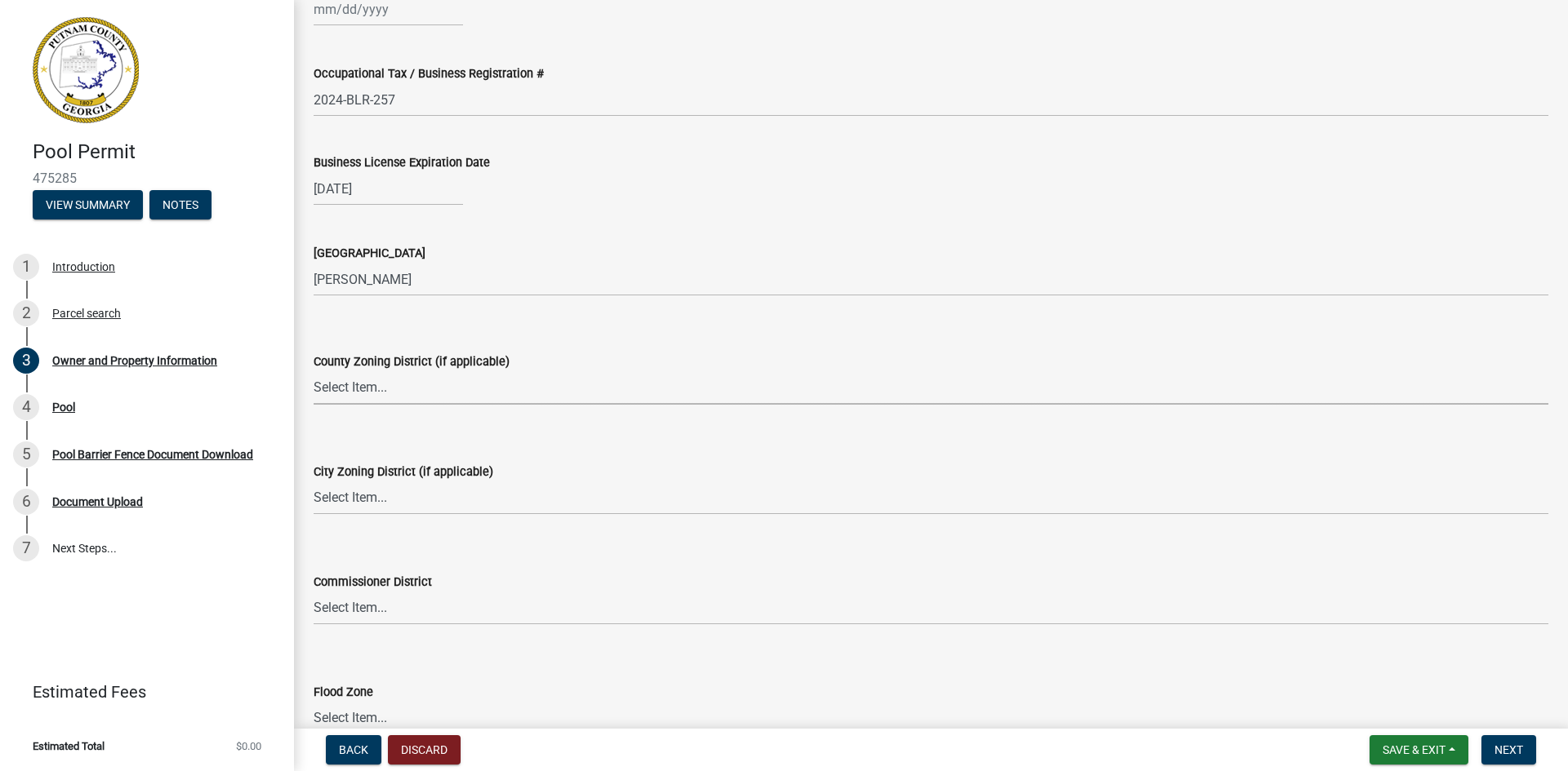
click at [355, 385] on select "Select Item... AG-1 R-1R R-1 R-2 MHP RM-1 RM-3 C-1 C-2 I-M PUD N/A" at bounding box center [931, 388] width 1235 height 33
click at [359, 389] on select "Select Item... AG-1 R-1R R-1 R-2 MHP RM-1 RM-3 C-1 C-2 I-M PUD N/A" at bounding box center [931, 388] width 1235 height 33
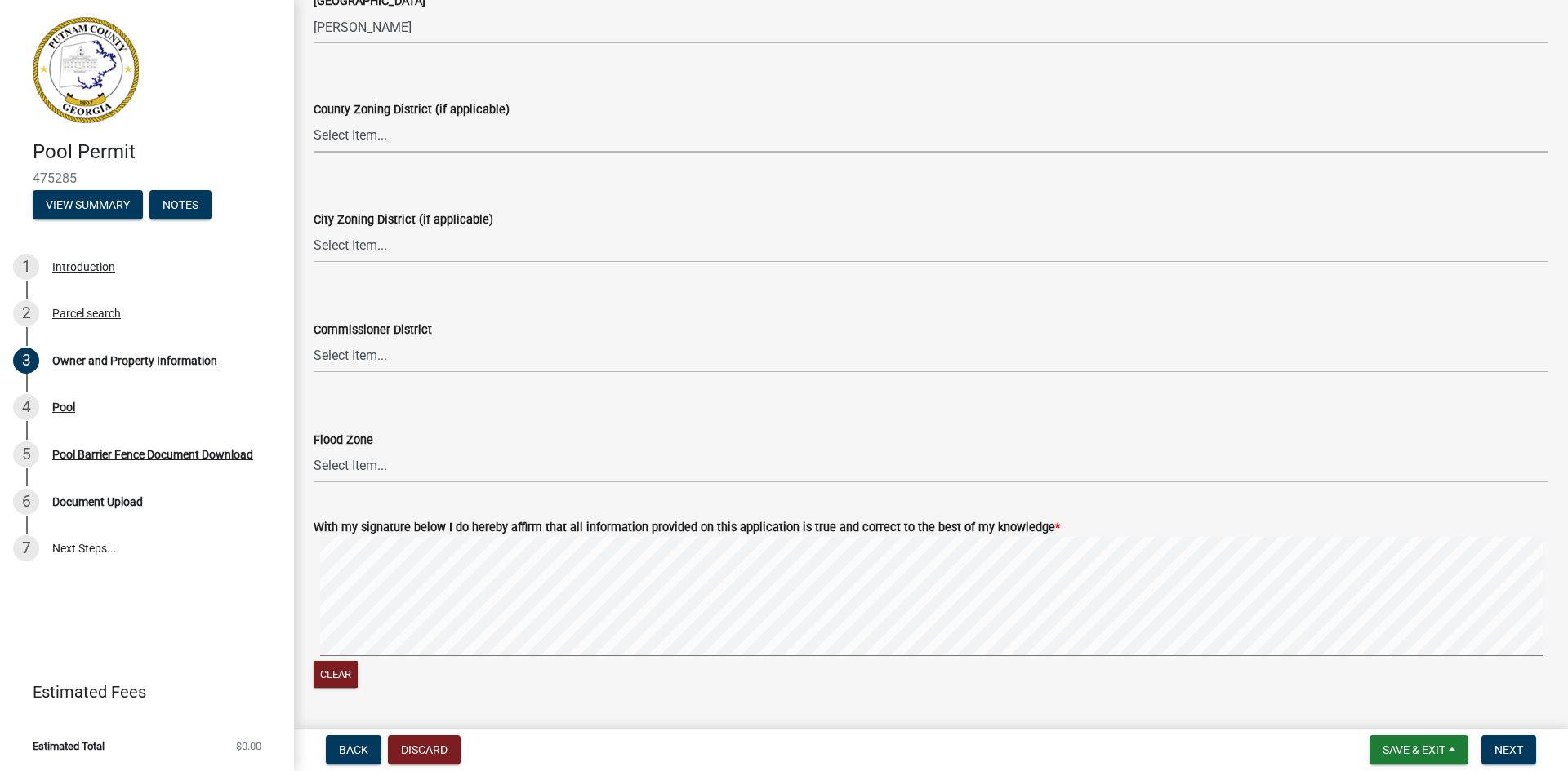
scroll to position [2584, 0]
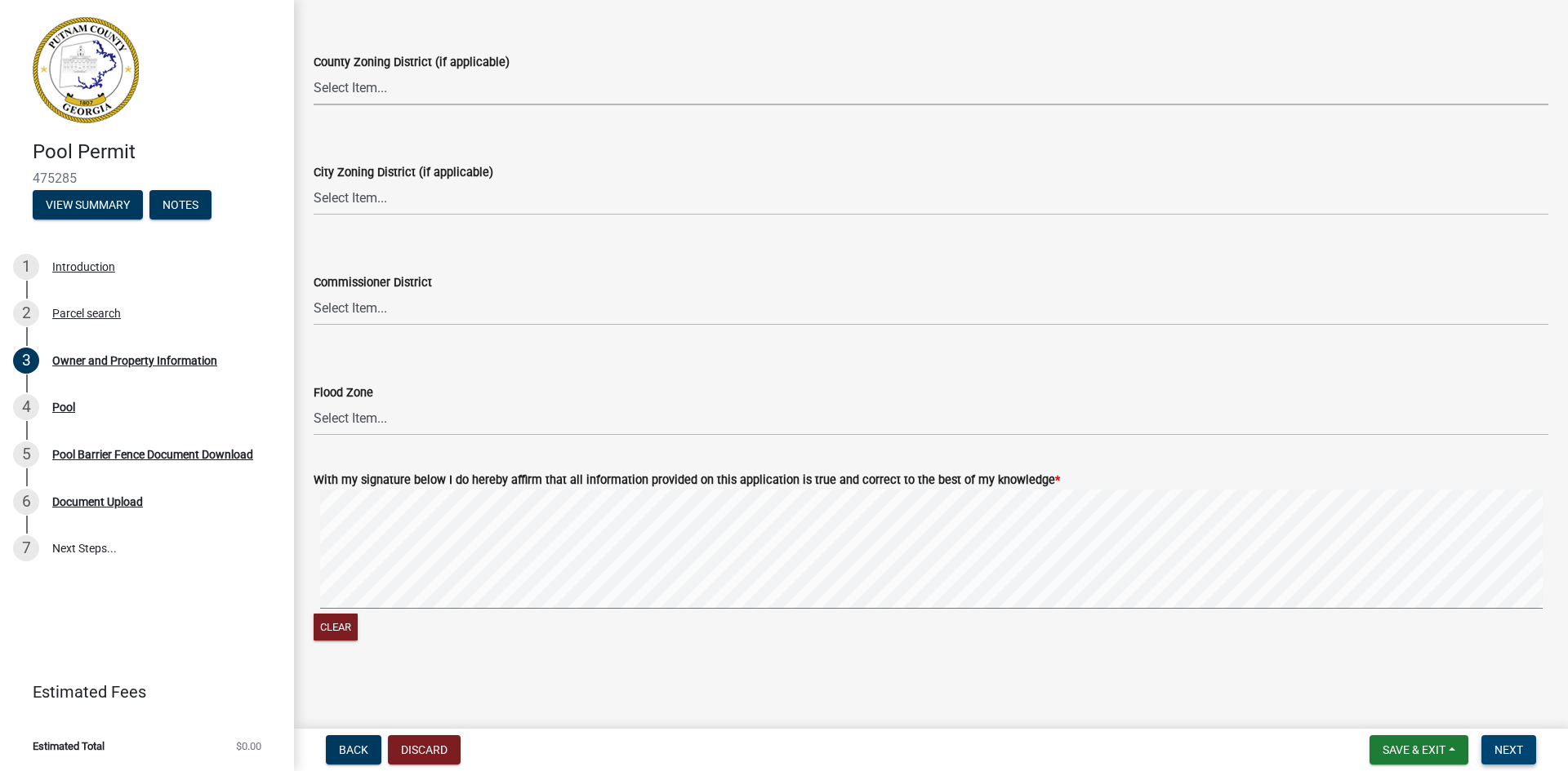
click at [1497, 744] on span "Next" at bounding box center [1509, 750] width 29 height 13
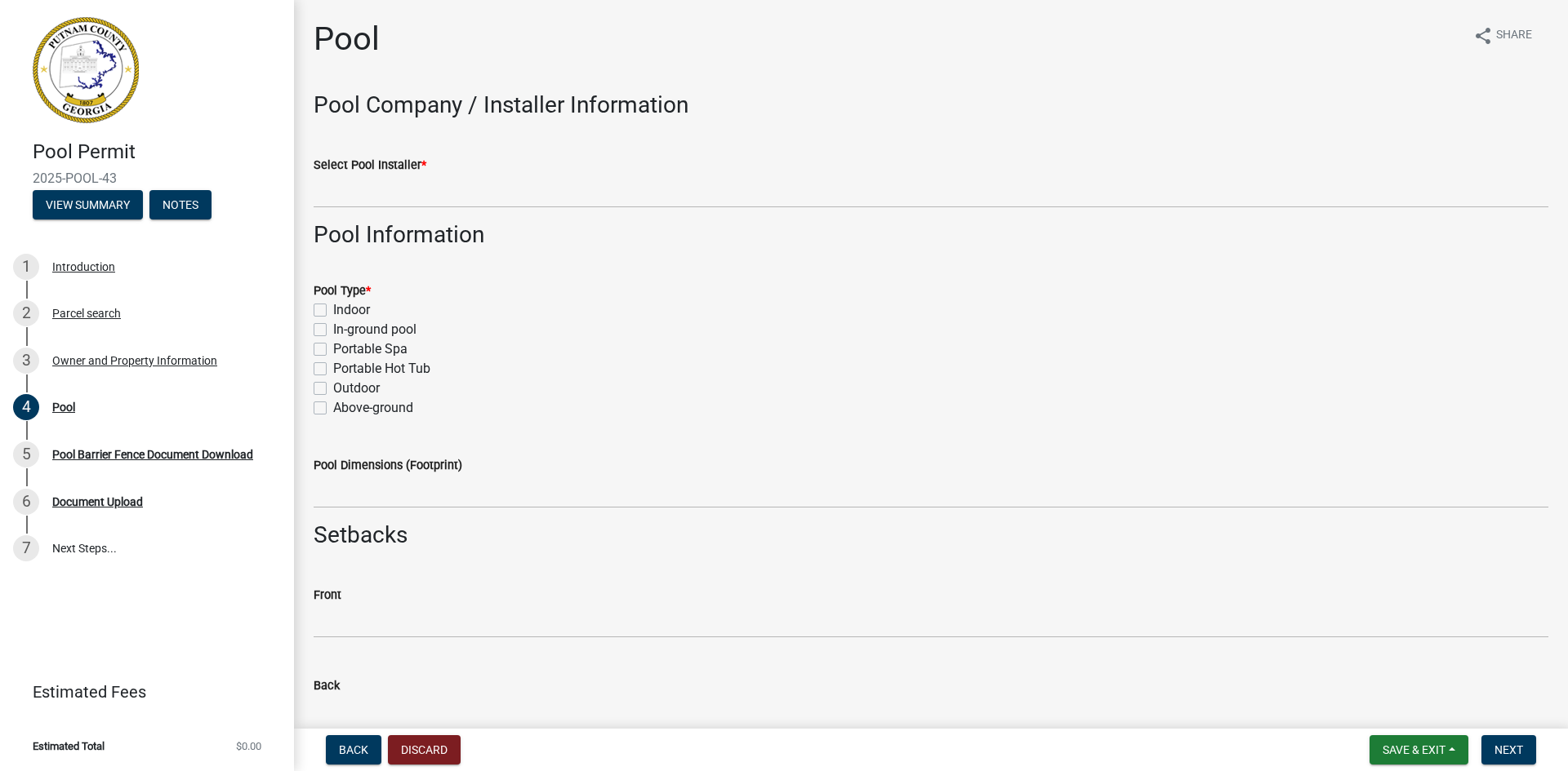
click at [333, 327] on label "In-ground pool" at bounding box center [375, 330] width 83 height 20
click at [333, 327] on input "In-ground pool" at bounding box center [339, 325] width 11 height 11
checkbox input "true"
checkbox input "false"
checkbox input "true"
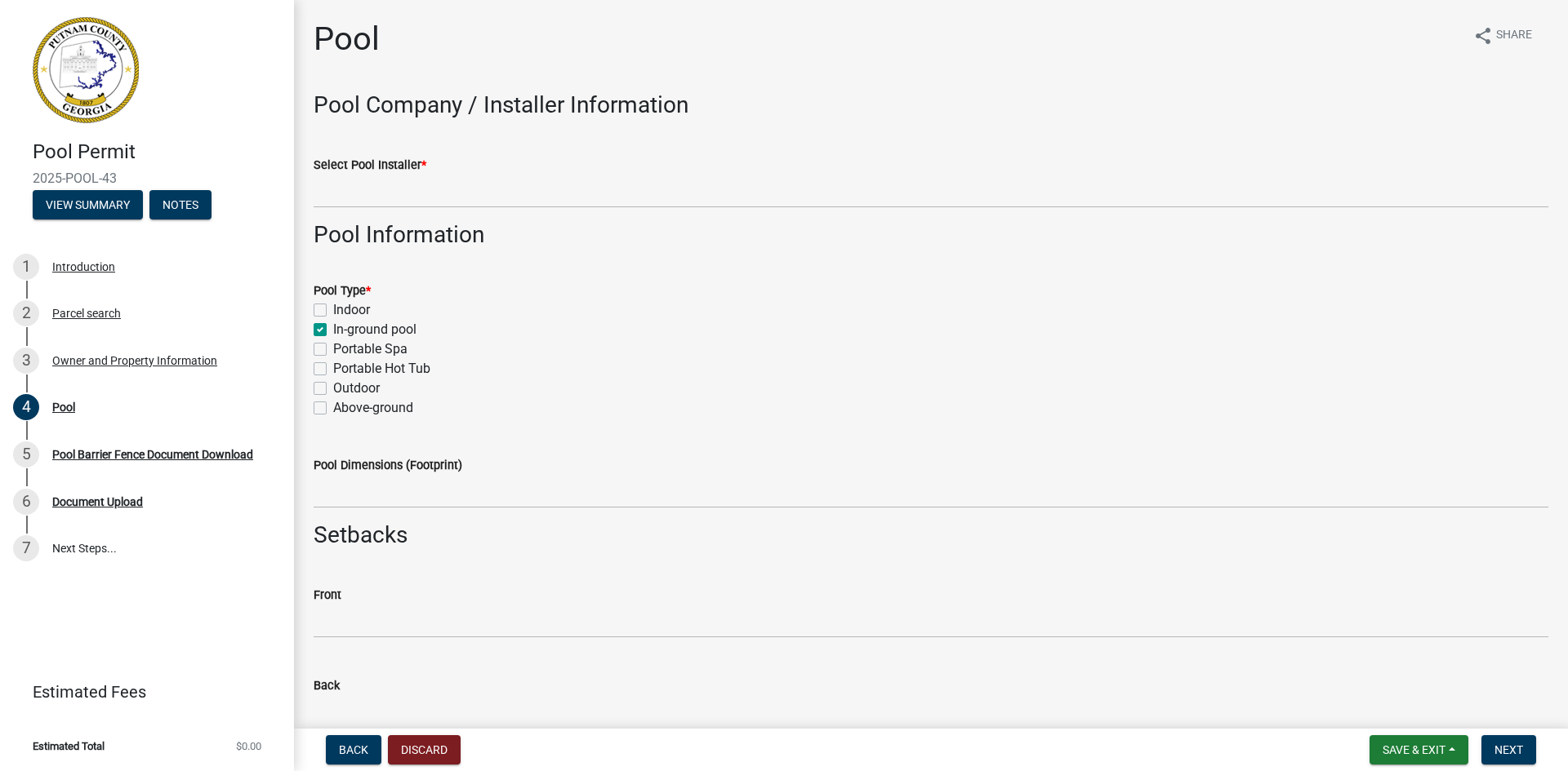
checkbox input "false"
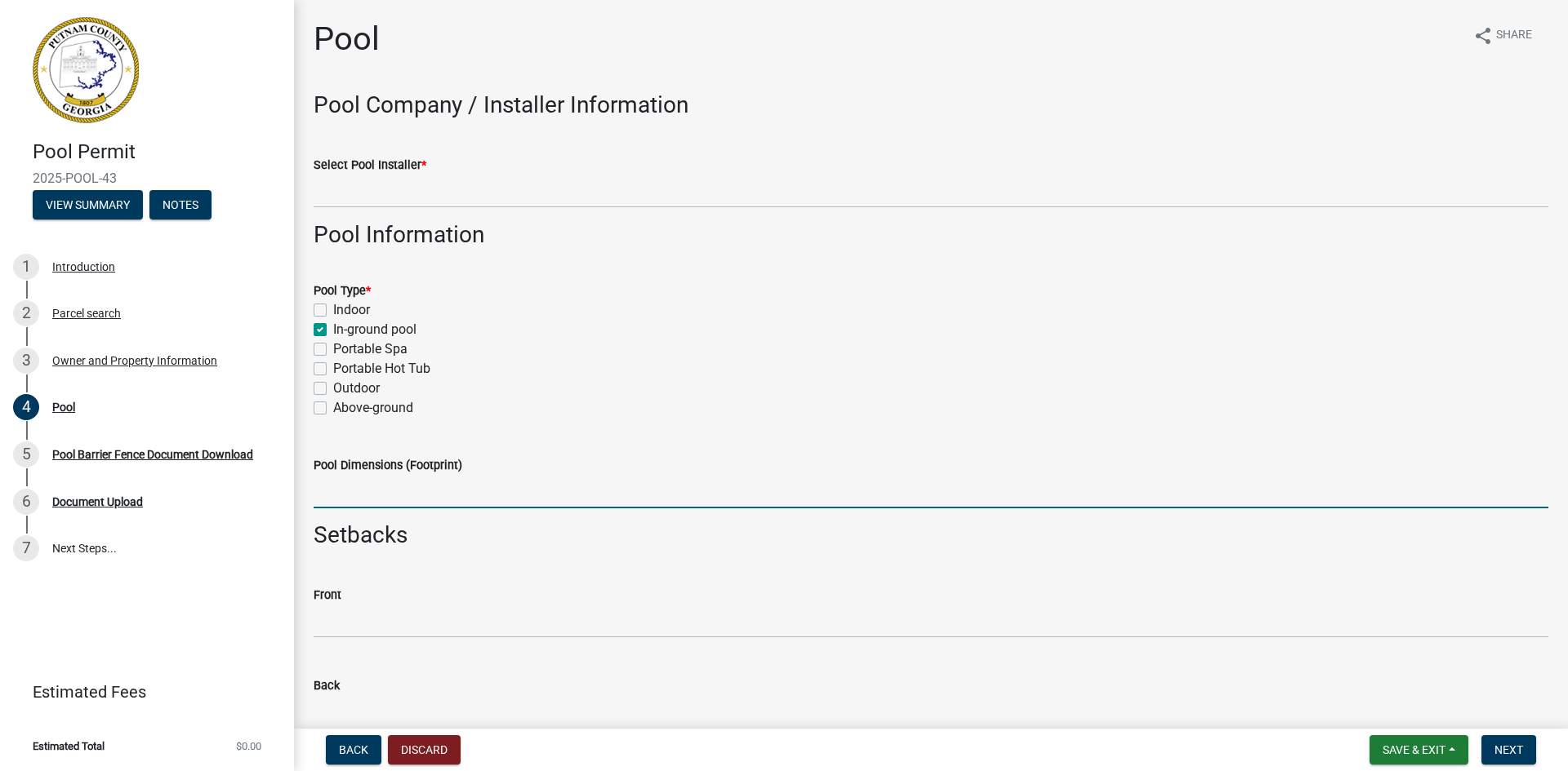
click at [383, 494] on input "Pool Dimensions (Footprint)" at bounding box center [931, 491] width 1235 height 33
type input "16x32"
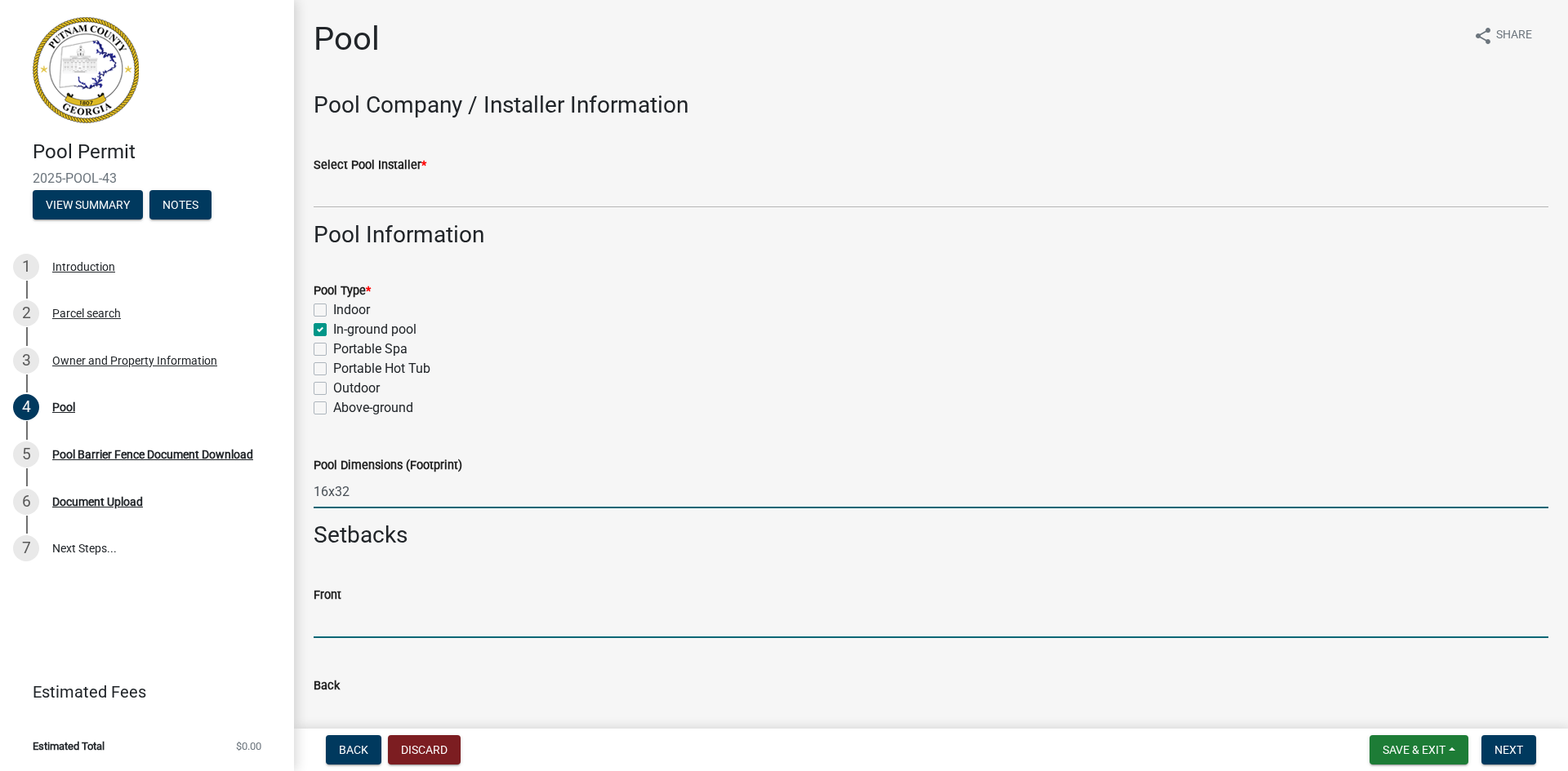
click at [409, 630] on input "text" at bounding box center [931, 621] width 1235 height 33
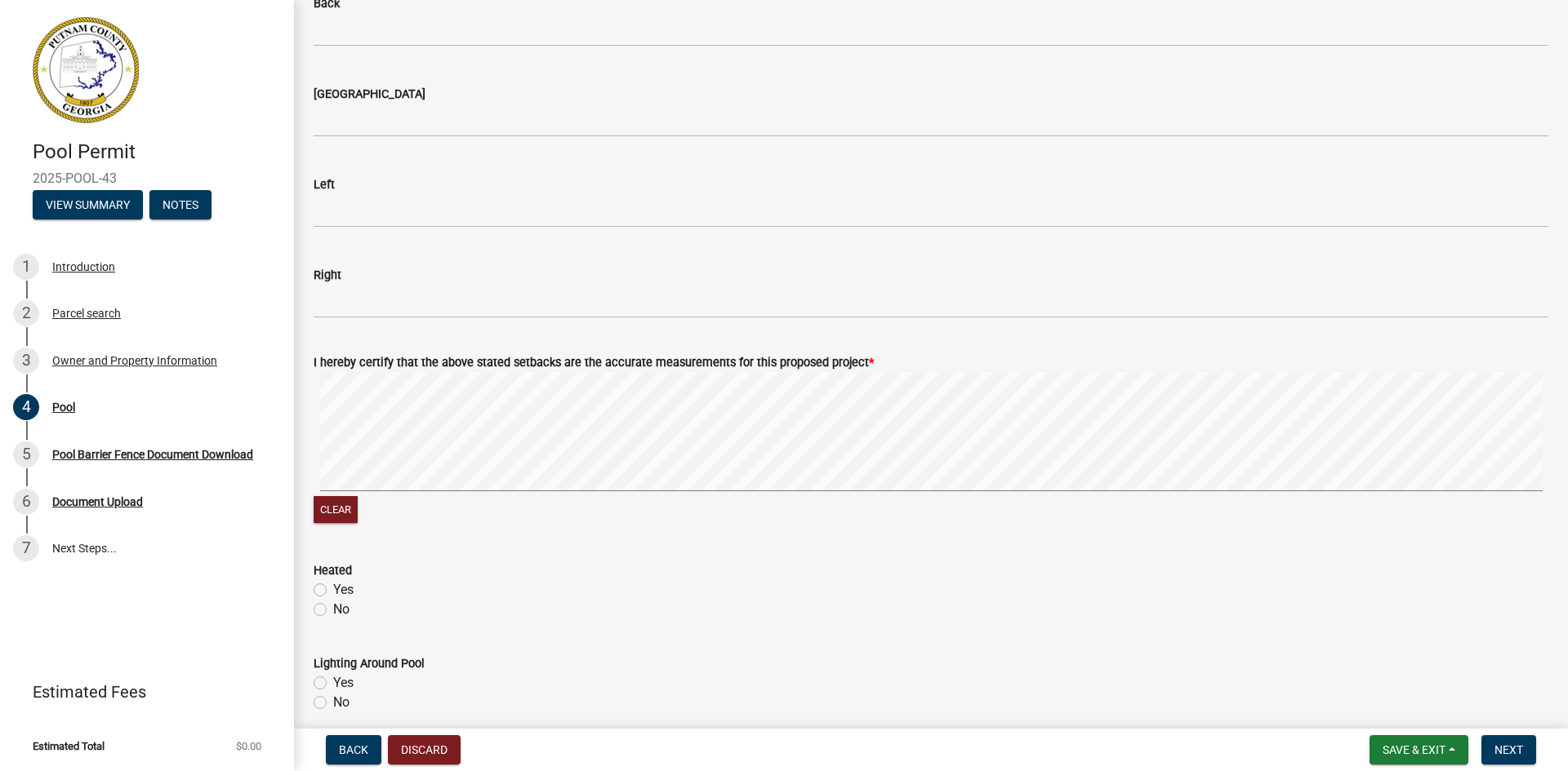
scroll to position [734, 0]
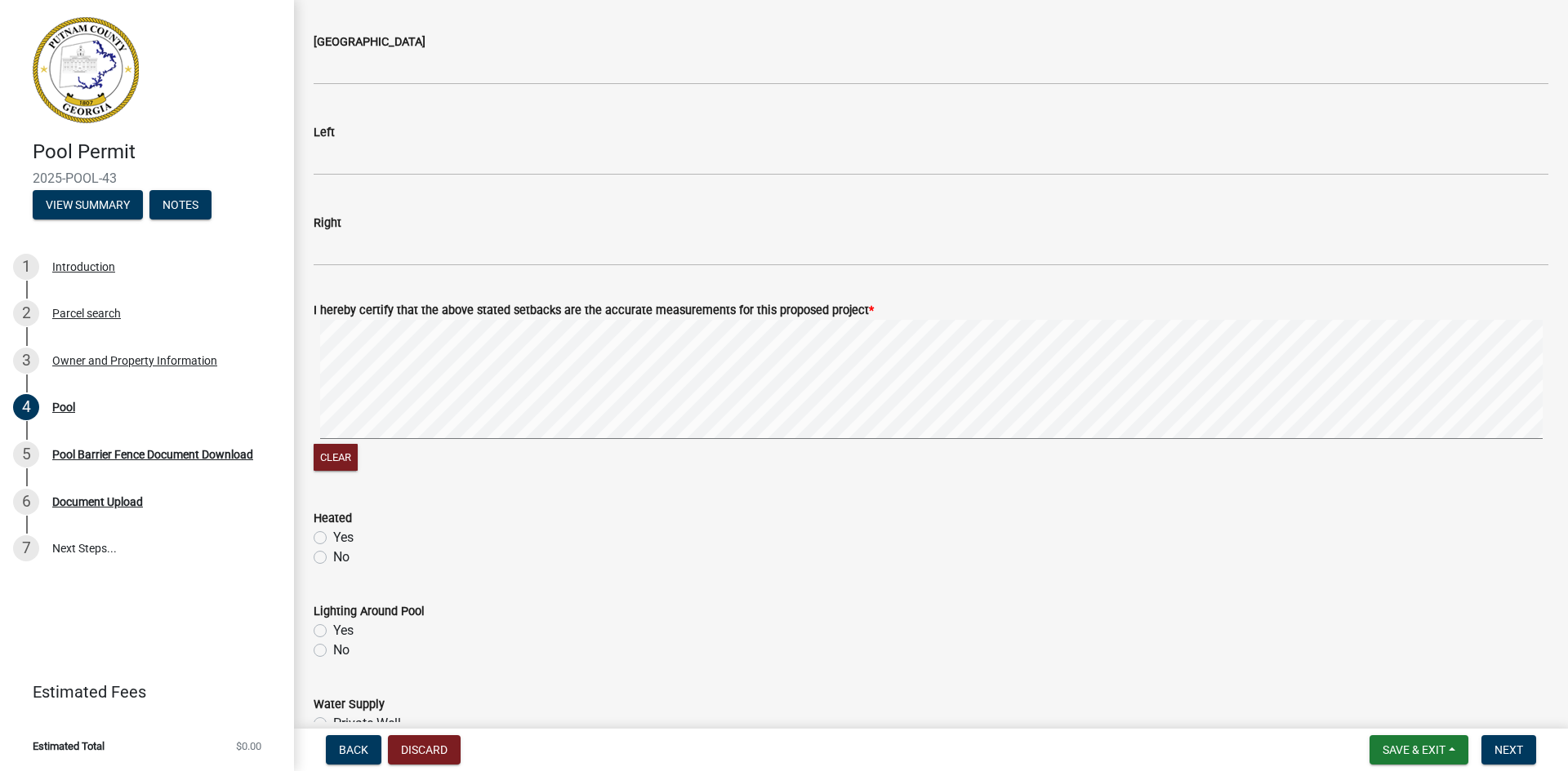
click at [333, 557] on label "No" at bounding box center [341, 558] width 16 height 20
click at [333, 557] on input "No" at bounding box center [339, 553] width 11 height 11
radio input "true"
click at [333, 649] on label "No" at bounding box center [341, 650] width 16 height 20
click at [333, 649] on input "No" at bounding box center [339, 646] width 11 height 11
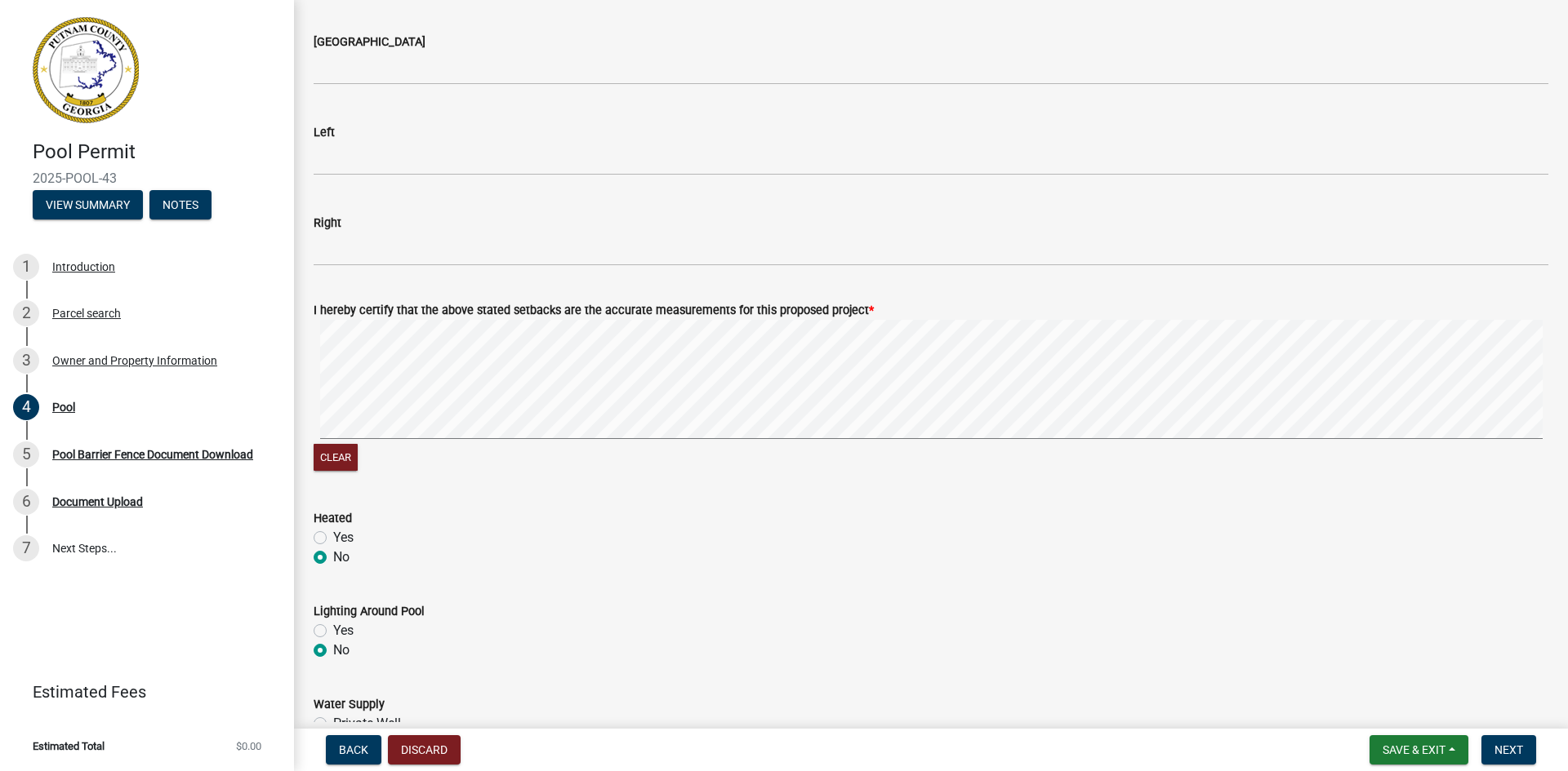
radio input "true"
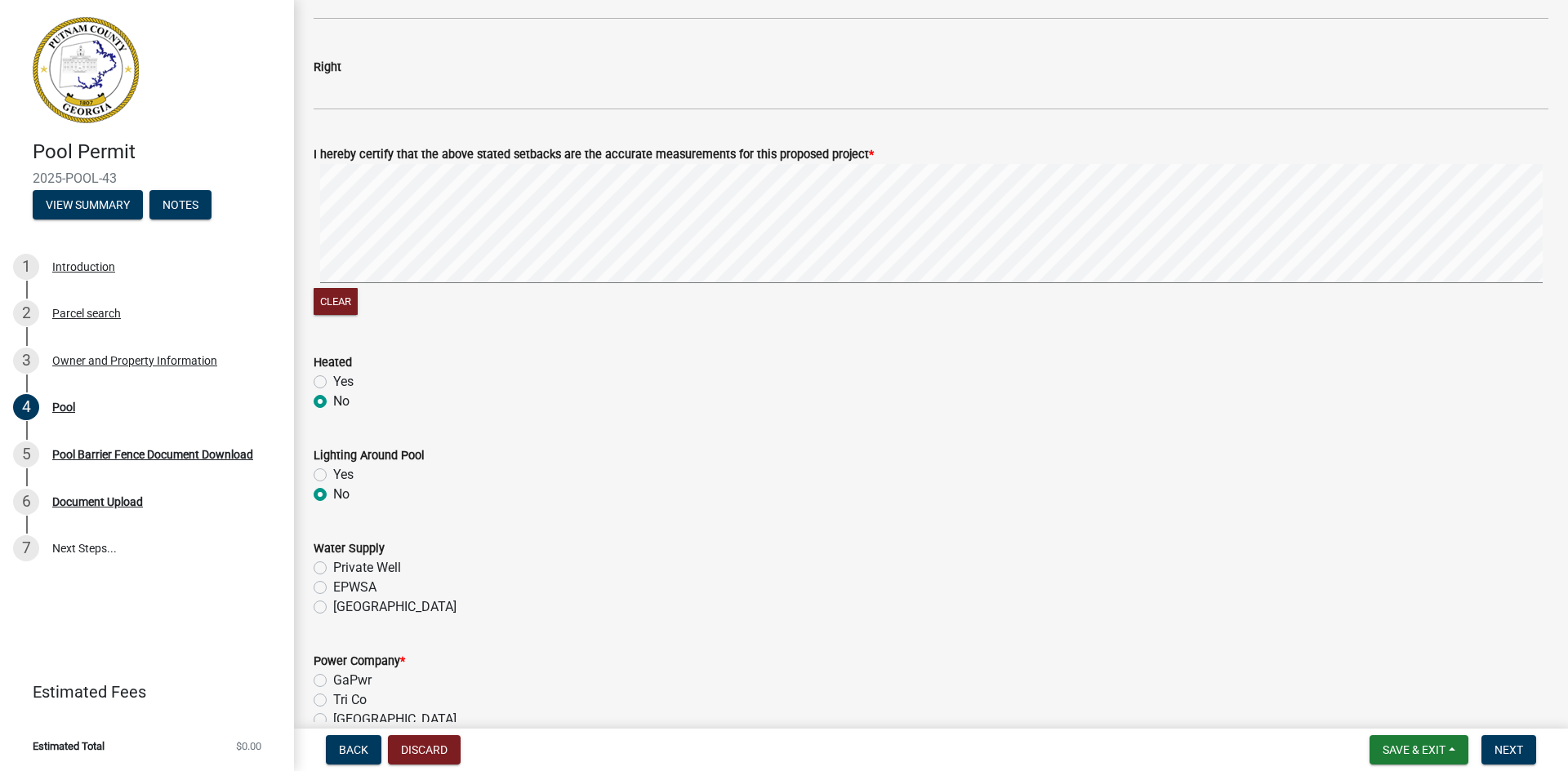
scroll to position [898, 0]
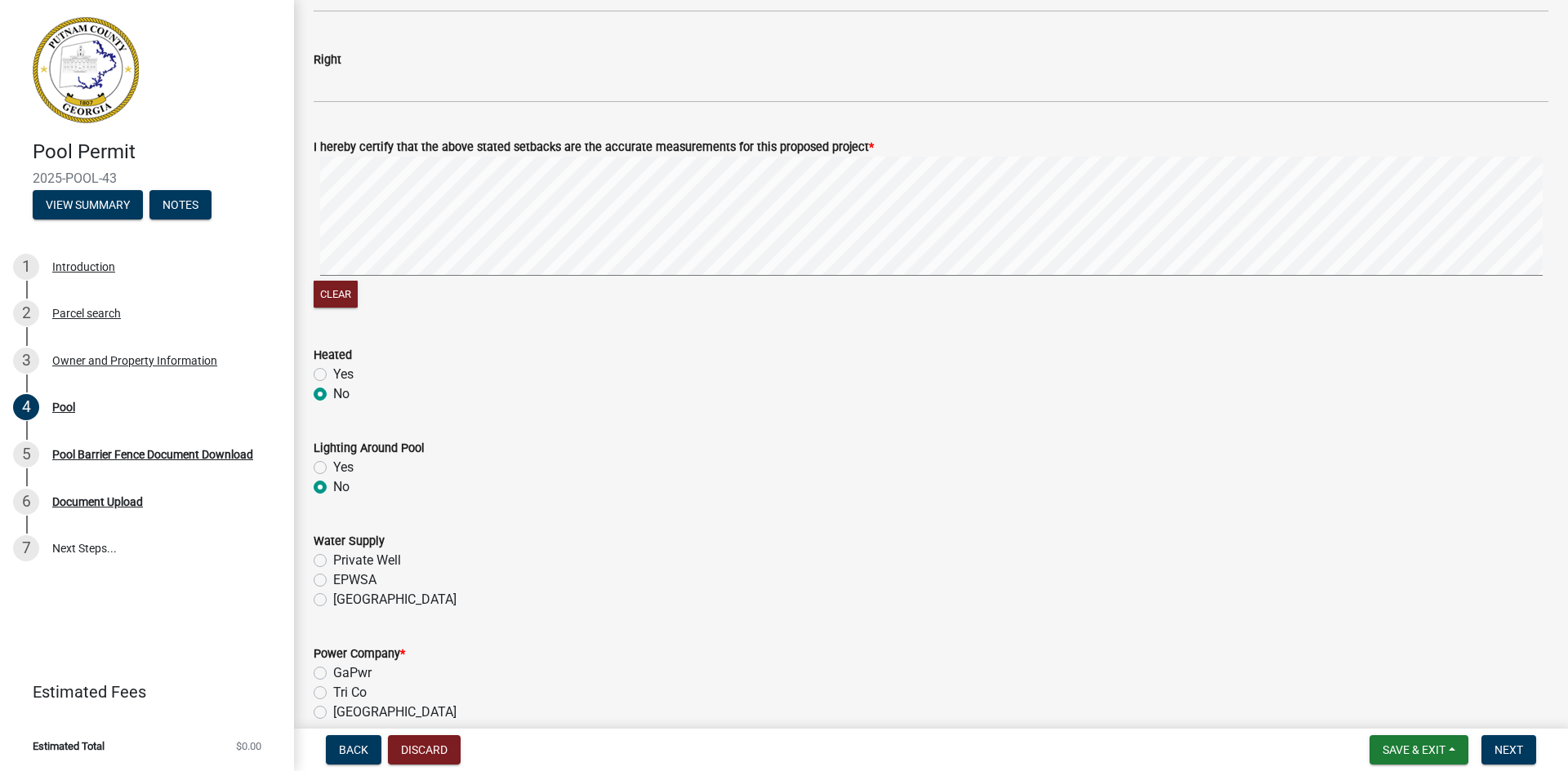
click at [333, 580] on label "EPWSA" at bounding box center [355, 580] width 43 height 20
click at [333, 580] on input "EPWSA" at bounding box center [339, 576] width 11 height 11
radio input "true"
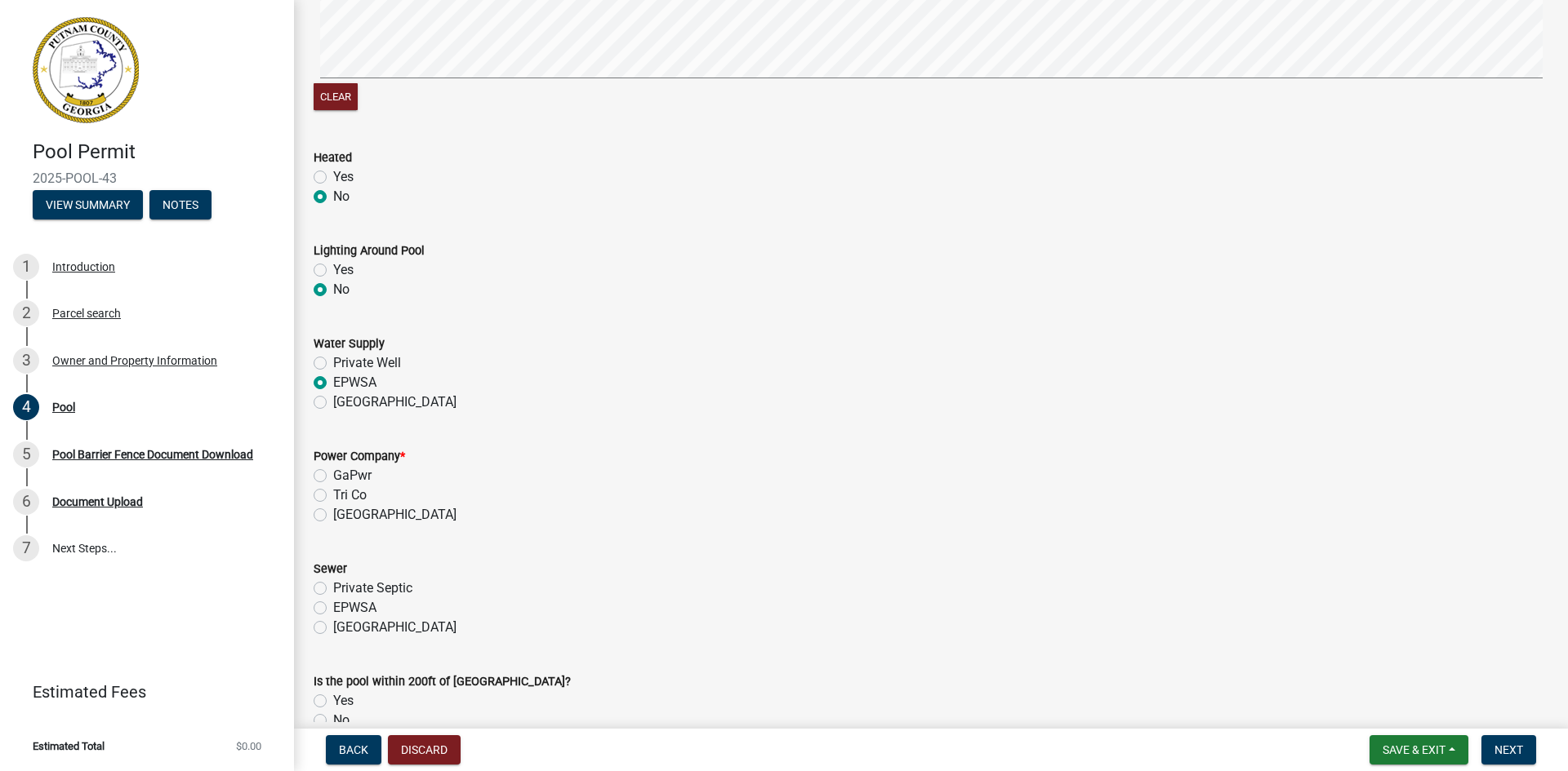
scroll to position [1143, 0]
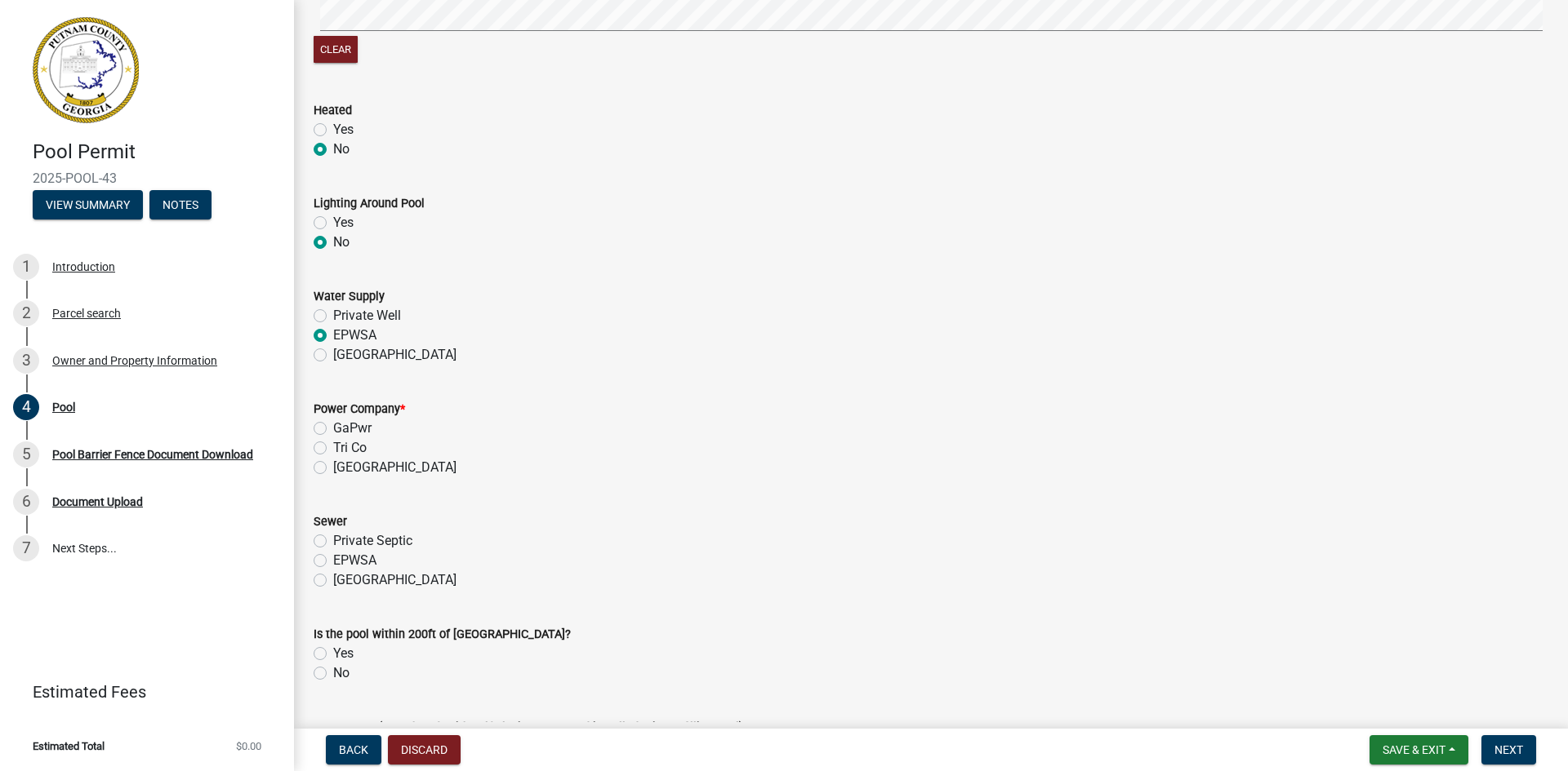
click at [333, 425] on label "GaPwr" at bounding box center [352, 429] width 39 height 20
click at [333, 425] on input "GaPwr" at bounding box center [339, 424] width 11 height 11
radio input "true"
click at [333, 544] on label "Private Septic" at bounding box center [373, 541] width 79 height 20
click at [333, 542] on input "Private Septic" at bounding box center [339, 536] width 11 height 11
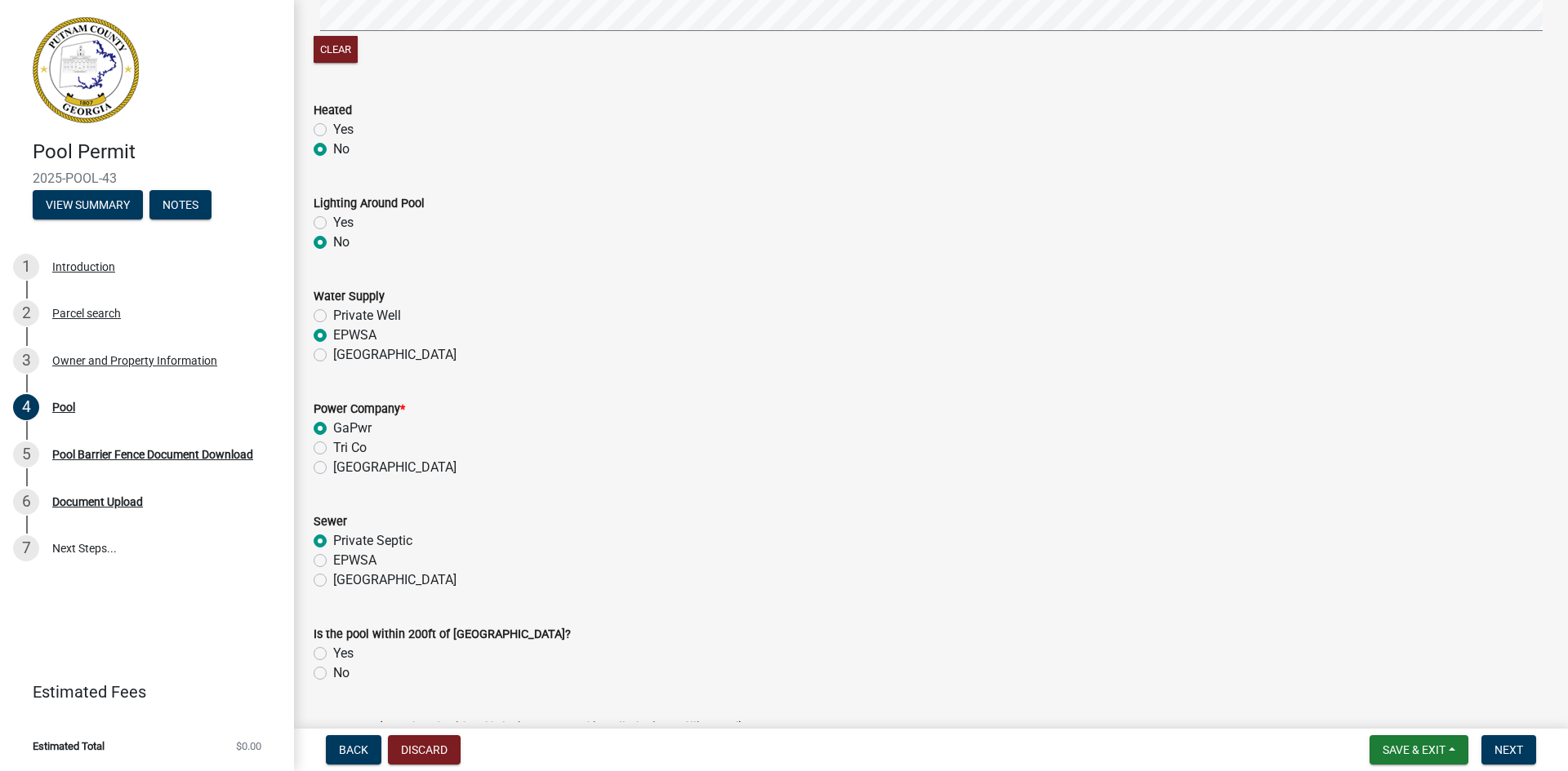
radio input "true"
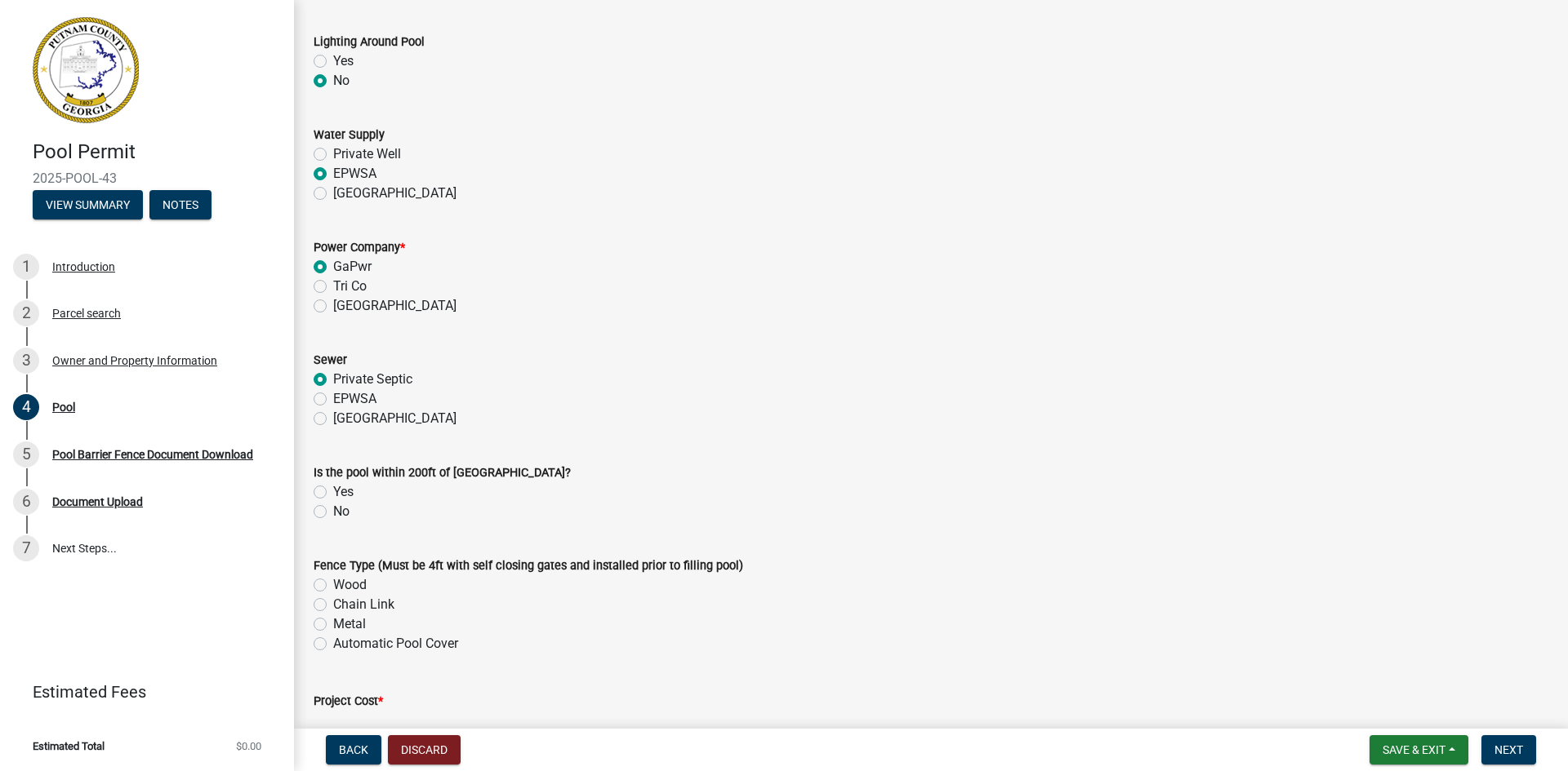
scroll to position [1306, 0]
click at [333, 492] on label "Yes" at bounding box center [343, 491] width 21 height 20
click at [333, 492] on input "Yes" at bounding box center [339, 486] width 11 height 11
radio input "true"
click at [333, 621] on label "Metal" at bounding box center [349, 622] width 32 height 20
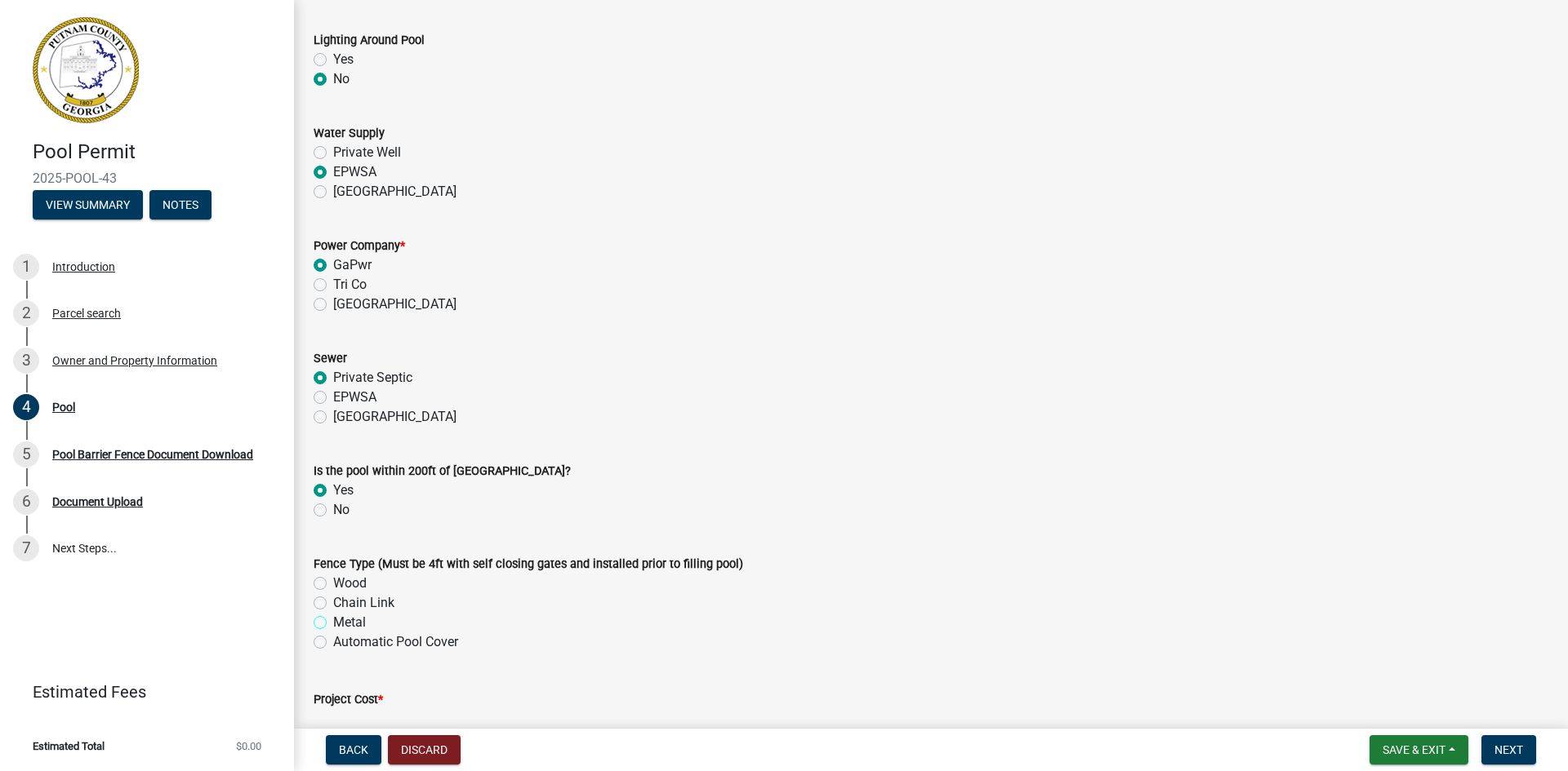
click at [333, 621] on input "Metal" at bounding box center [339, 618] width 11 height 11
radio input "true"
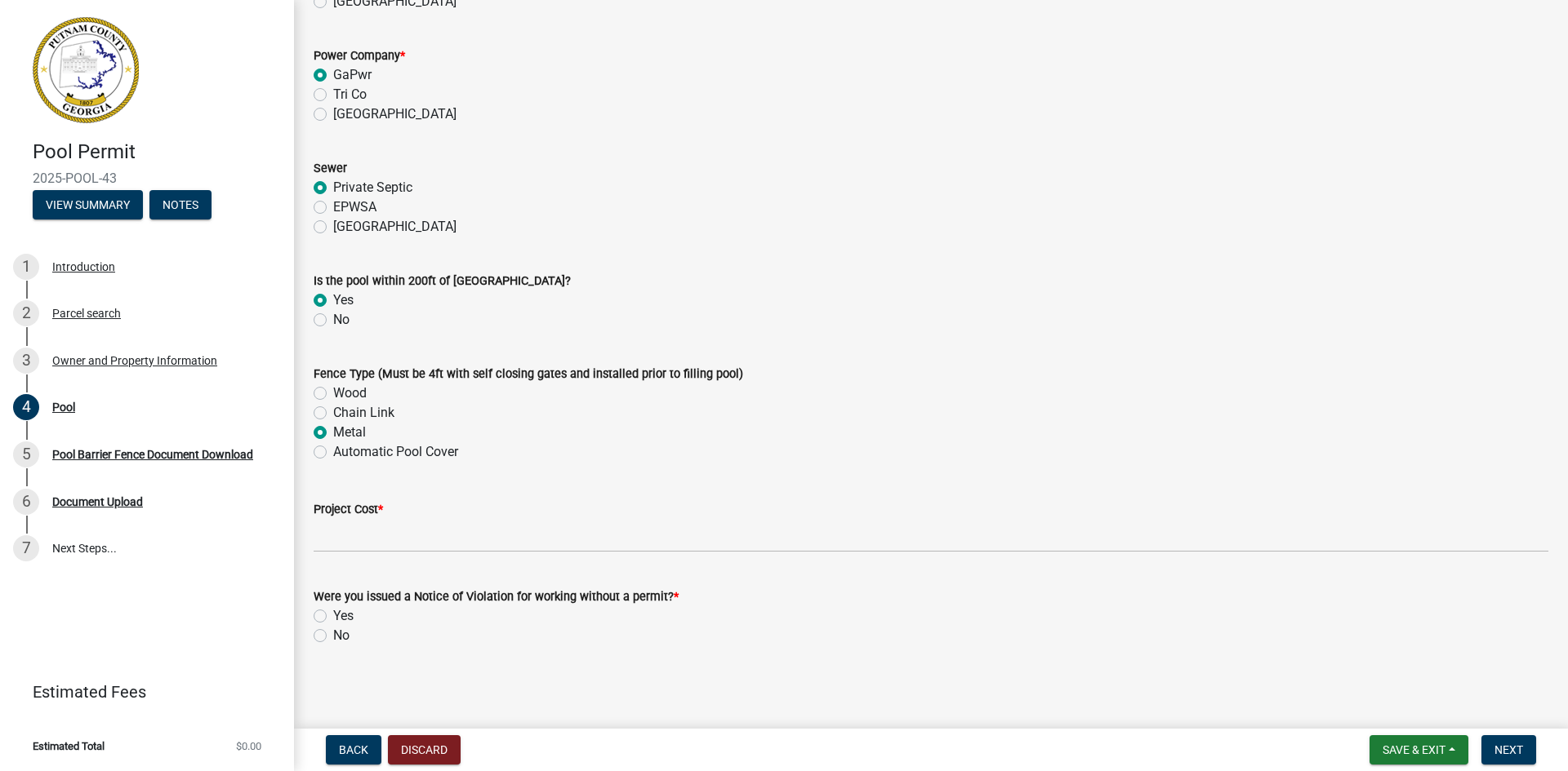
scroll to position [1497, 0]
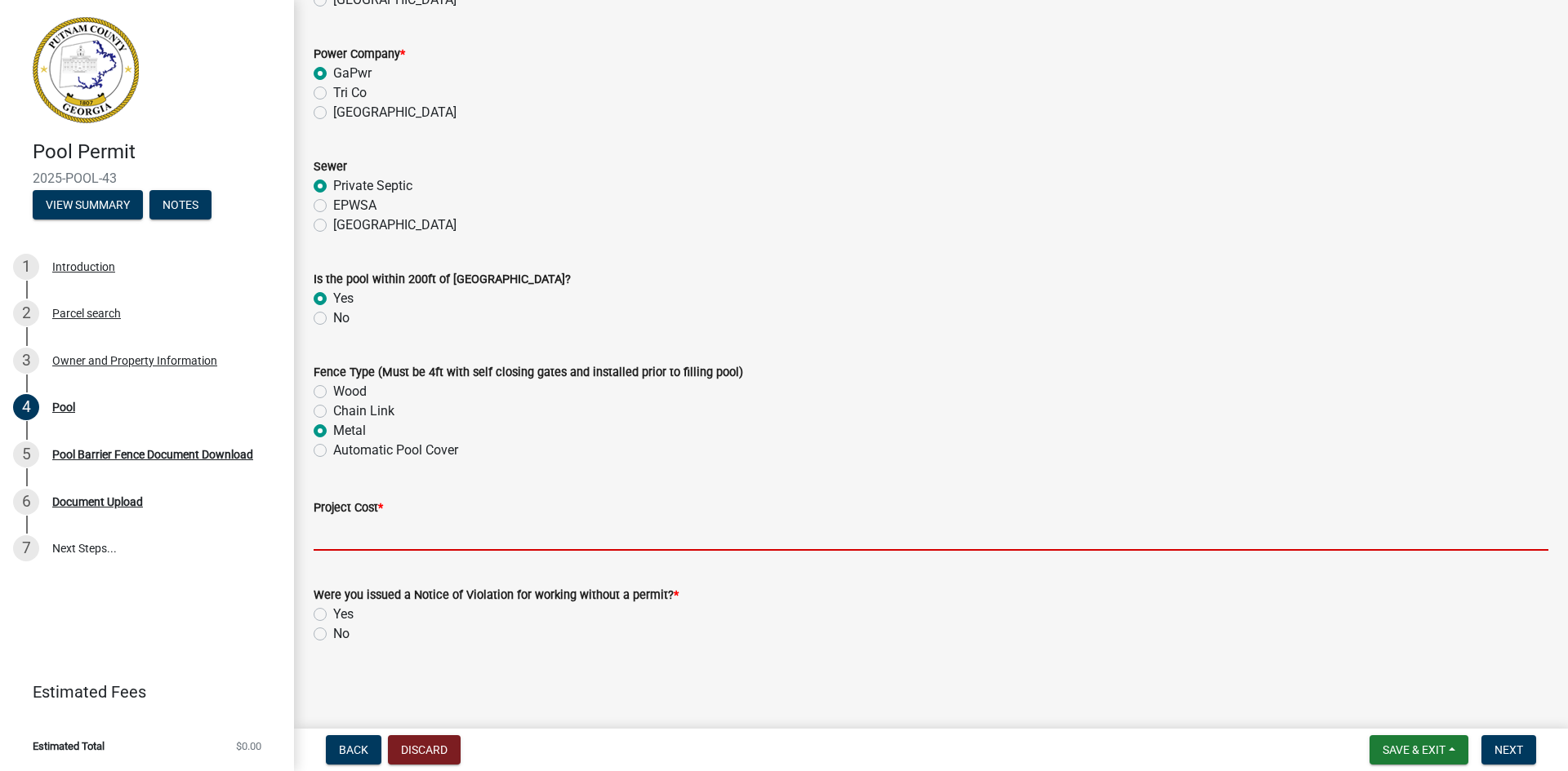
click at [405, 539] on input "text" at bounding box center [931, 534] width 1235 height 33
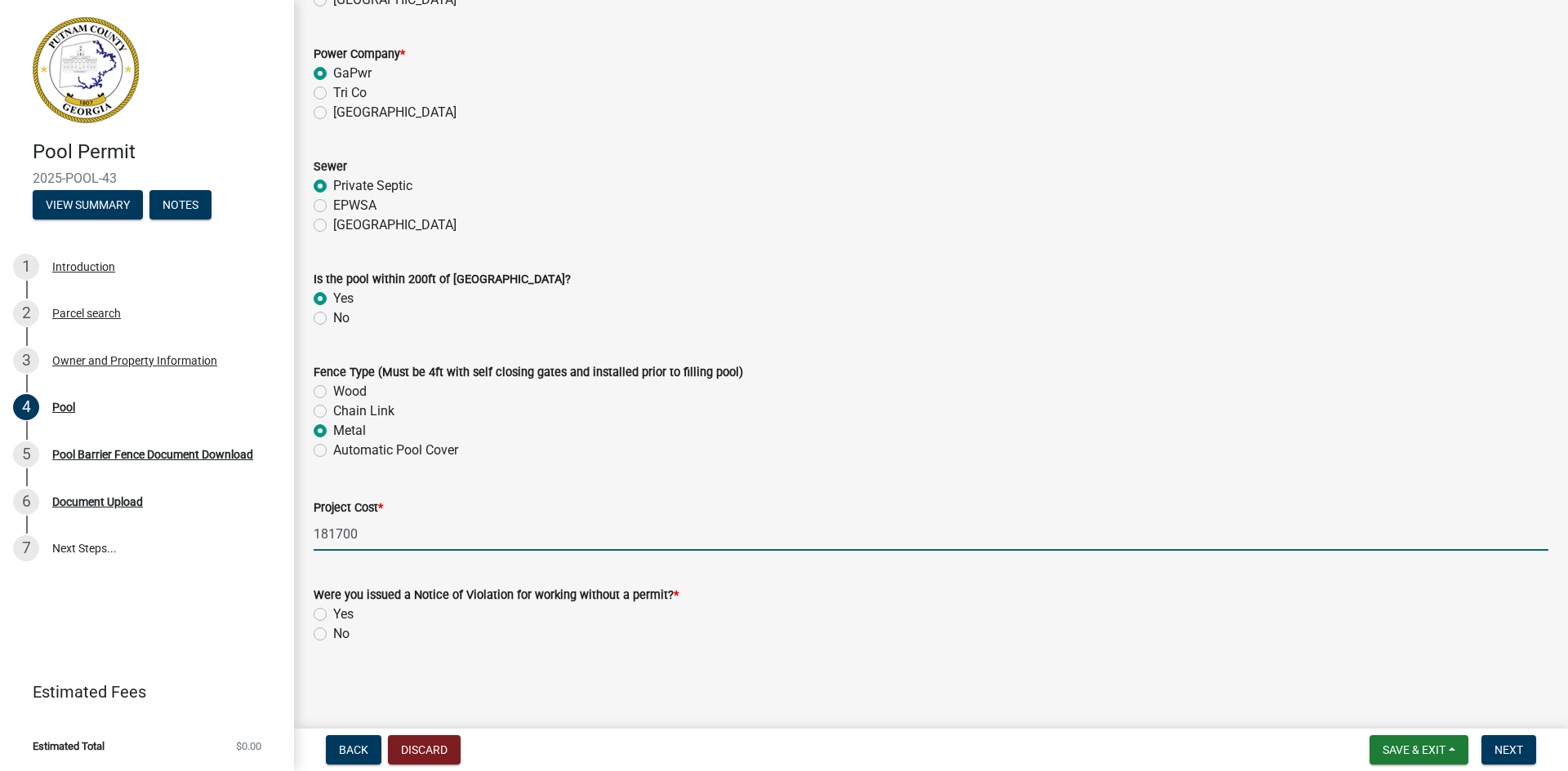
click at [332, 535] on input "181700" at bounding box center [931, 534] width 1235 height 33
drag, startPoint x: 314, startPoint y: 530, endPoint x: 337, endPoint y: 525, distance: 23.5
click at [315, 530] on input "181,700" at bounding box center [931, 534] width 1235 height 33
type input "181700"
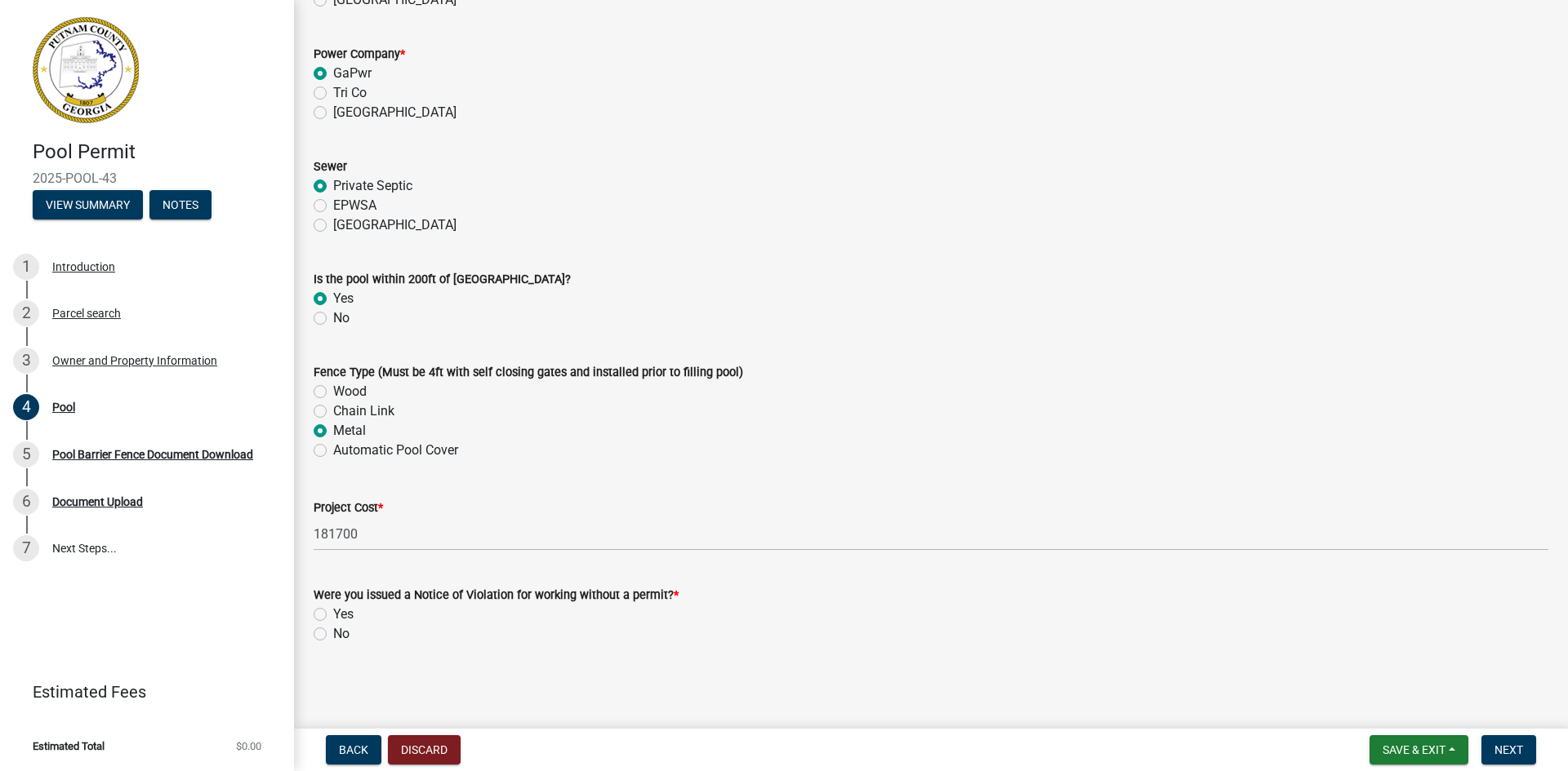
click at [333, 632] on label "No" at bounding box center [341, 634] width 16 height 20
click at [333, 632] on input "No" at bounding box center [339, 630] width 11 height 11
radio input "true"
click at [1499, 750] on span "Next" at bounding box center [1509, 750] width 29 height 13
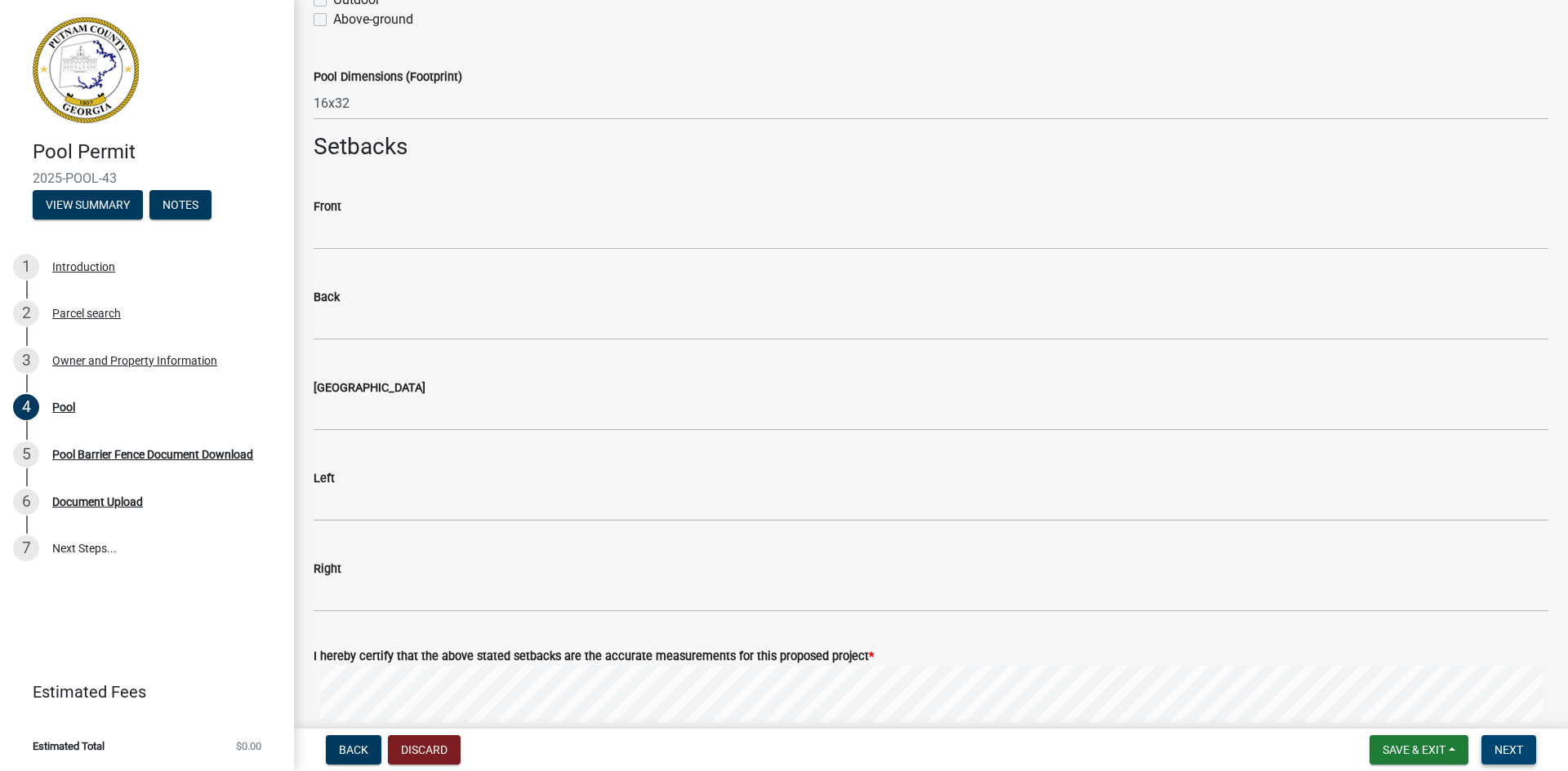
scroll to position [407, 0]
click at [1406, 750] on span "Save & Exit" at bounding box center [1414, 750] width 63 height 13
click at [1379, 672] on button "Save" at bounding box center [1403, 669] width 131 height 39
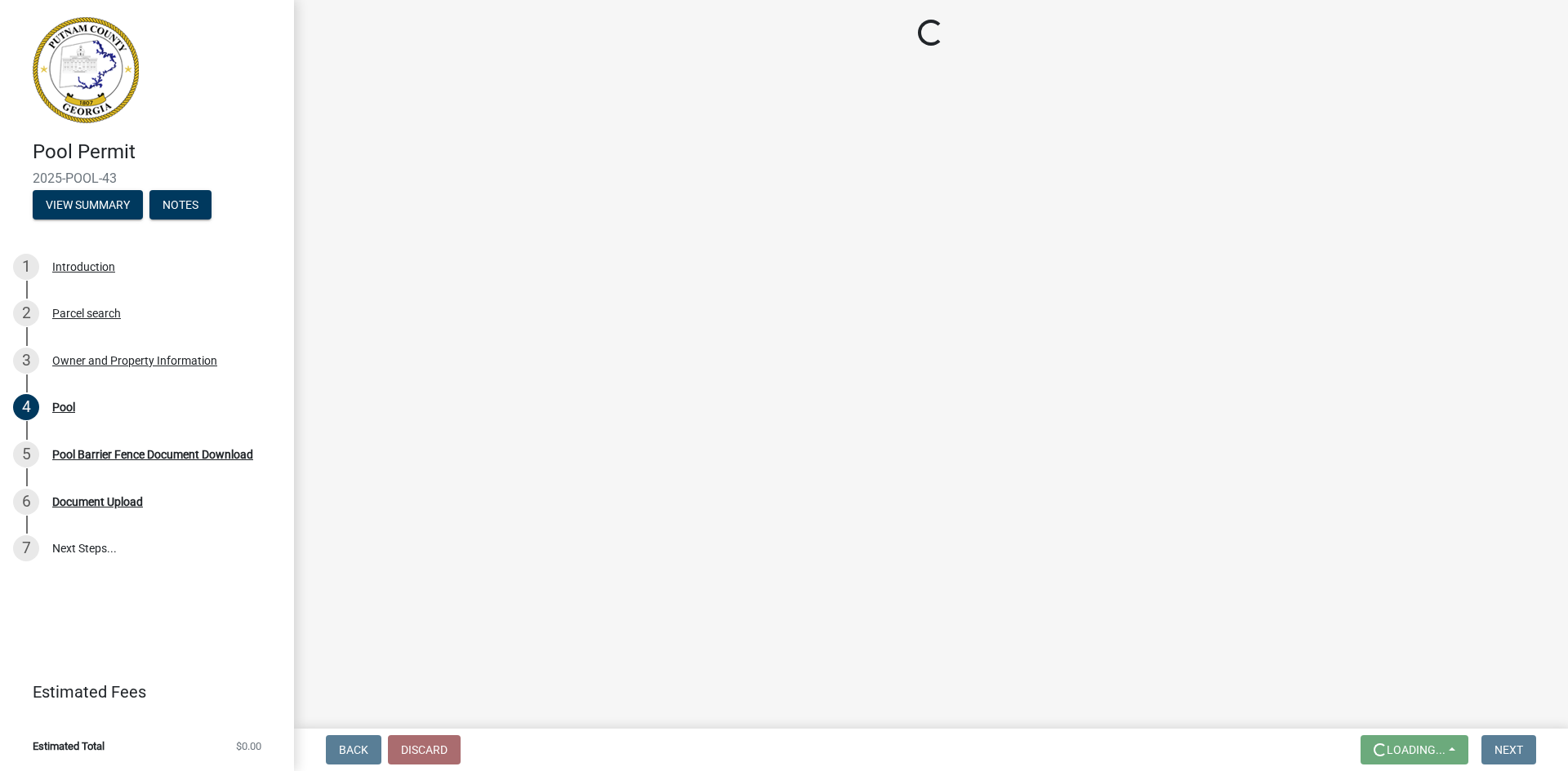
scroll to position [0, 0]
